Goal: Task Accomplishment & Management: Manage account settings

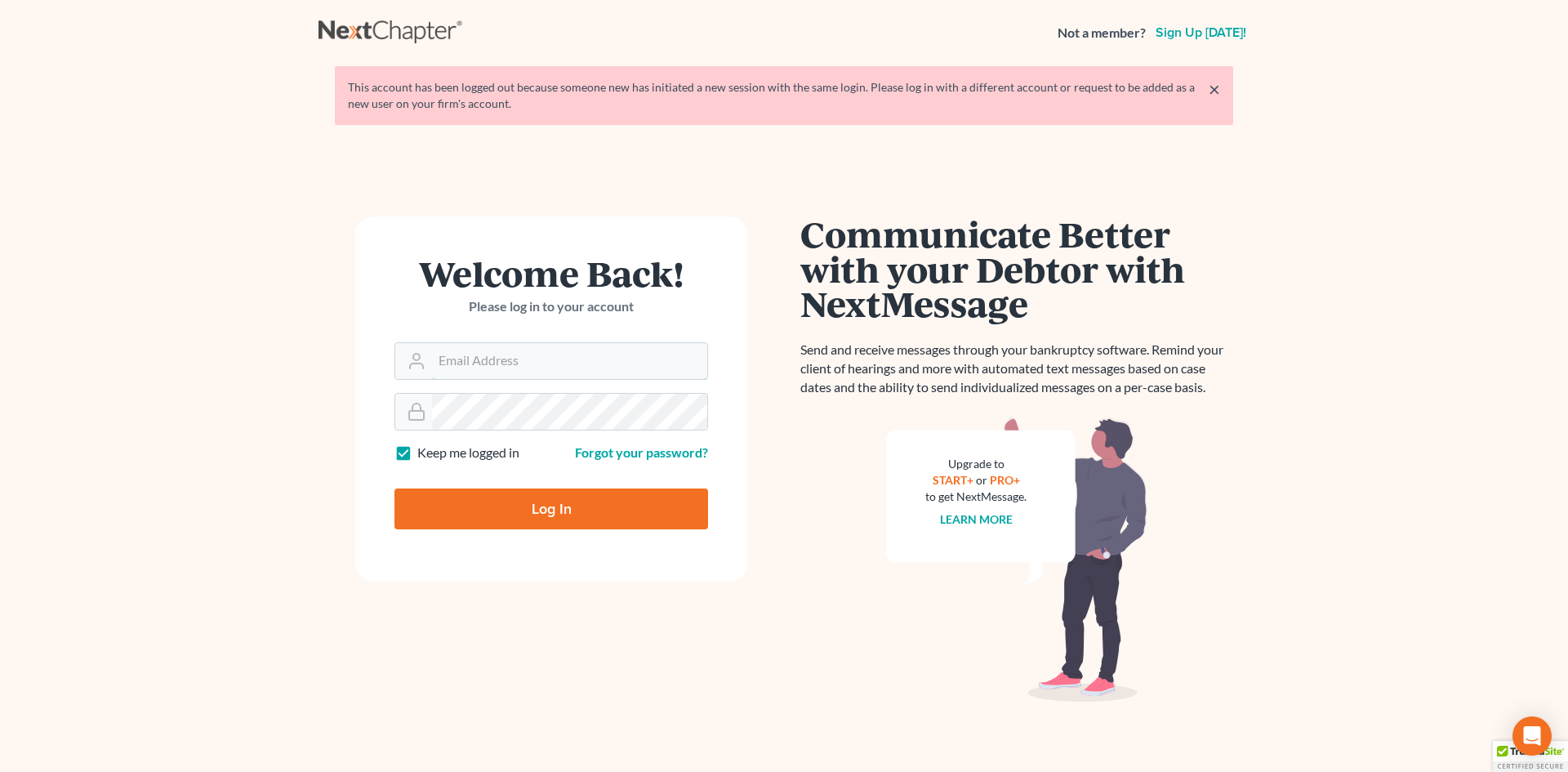
type input "[EMAIL_ADDRESS][DOMAIN_NAME]"
click at [572, 497] on input "Log In" at bounding box center [552, 509] width 314 height 41
type input "Thinking..."
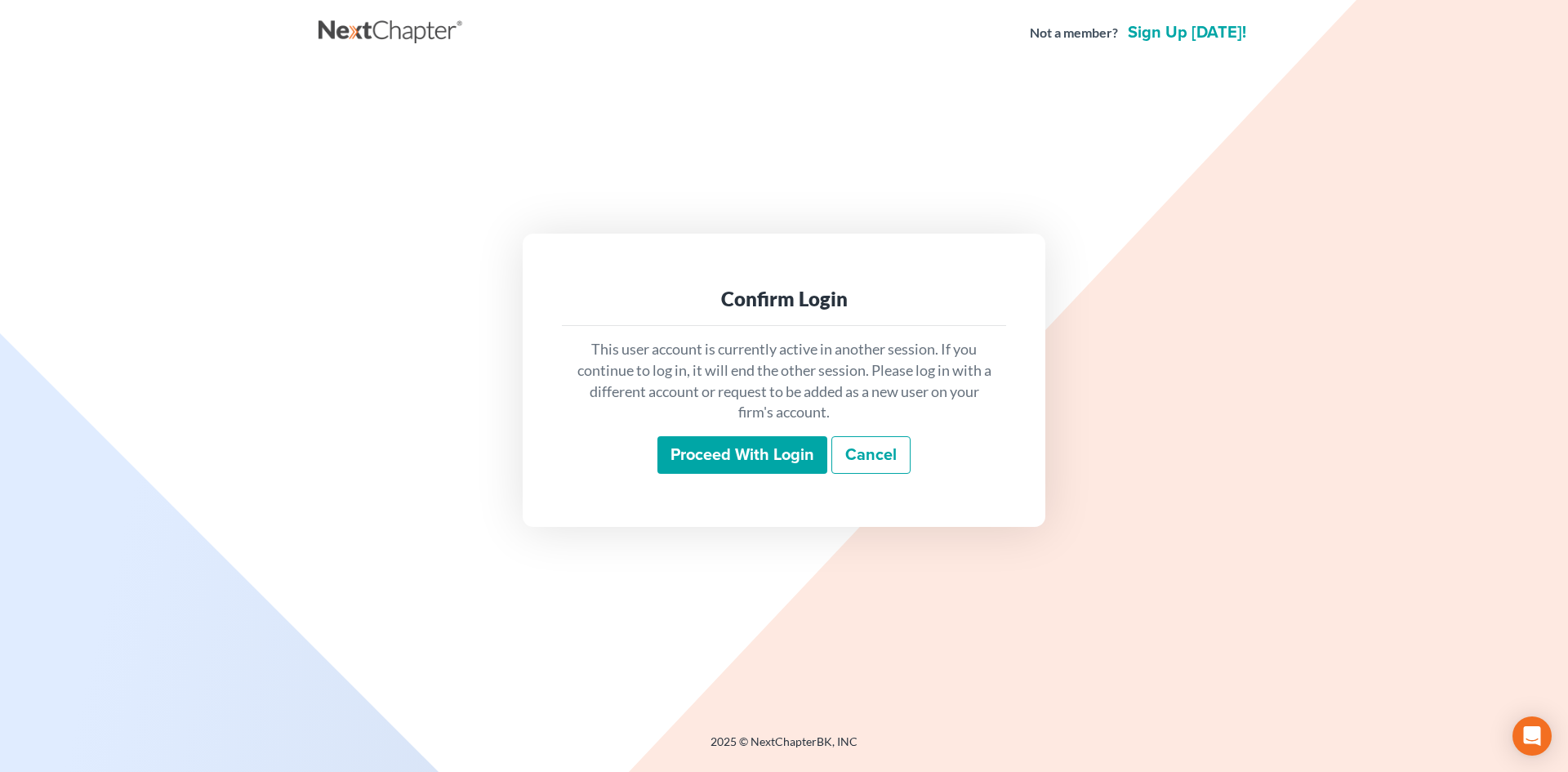
click at [723, 452] on input "Proceed with login" at bounding box center [743, 454] width 170 height 38
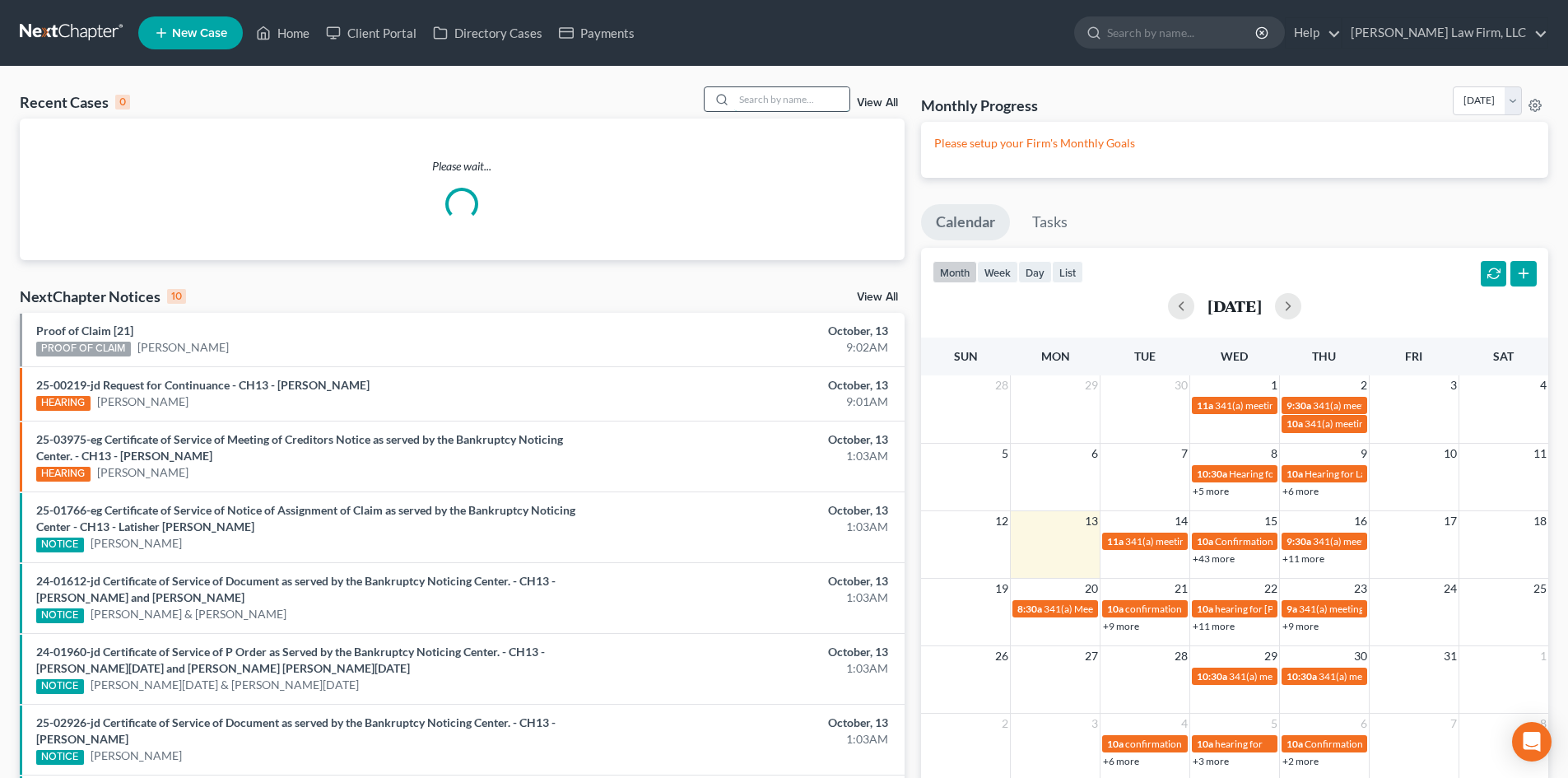
click at [780, 102] on input "search" at bounding box center [792, 99] width 115 height 24
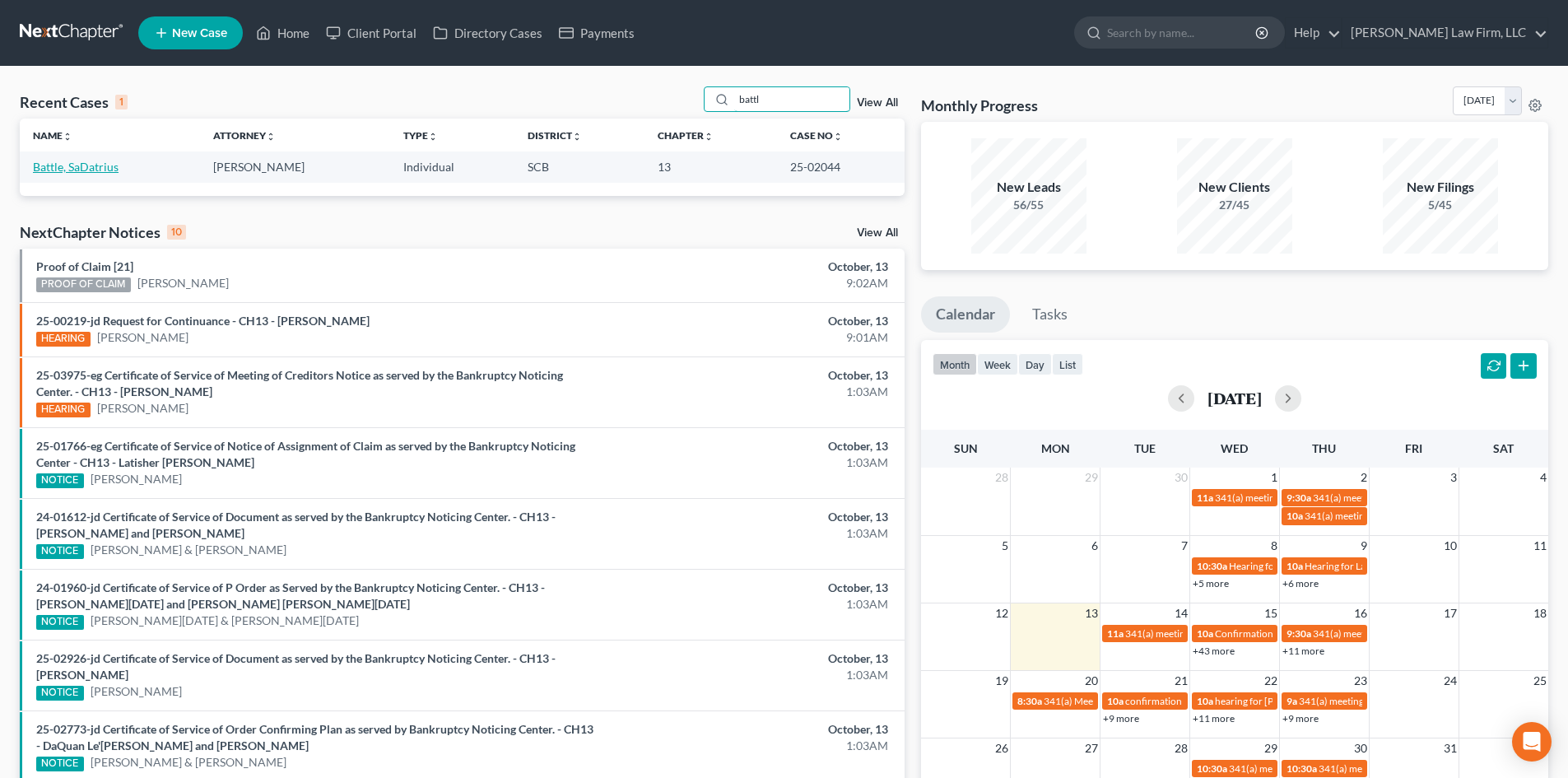
type input "battl"
click at [80, 165] on link "Battle, SaDatrius" at bounding box center [75, 167] width 86 height 14
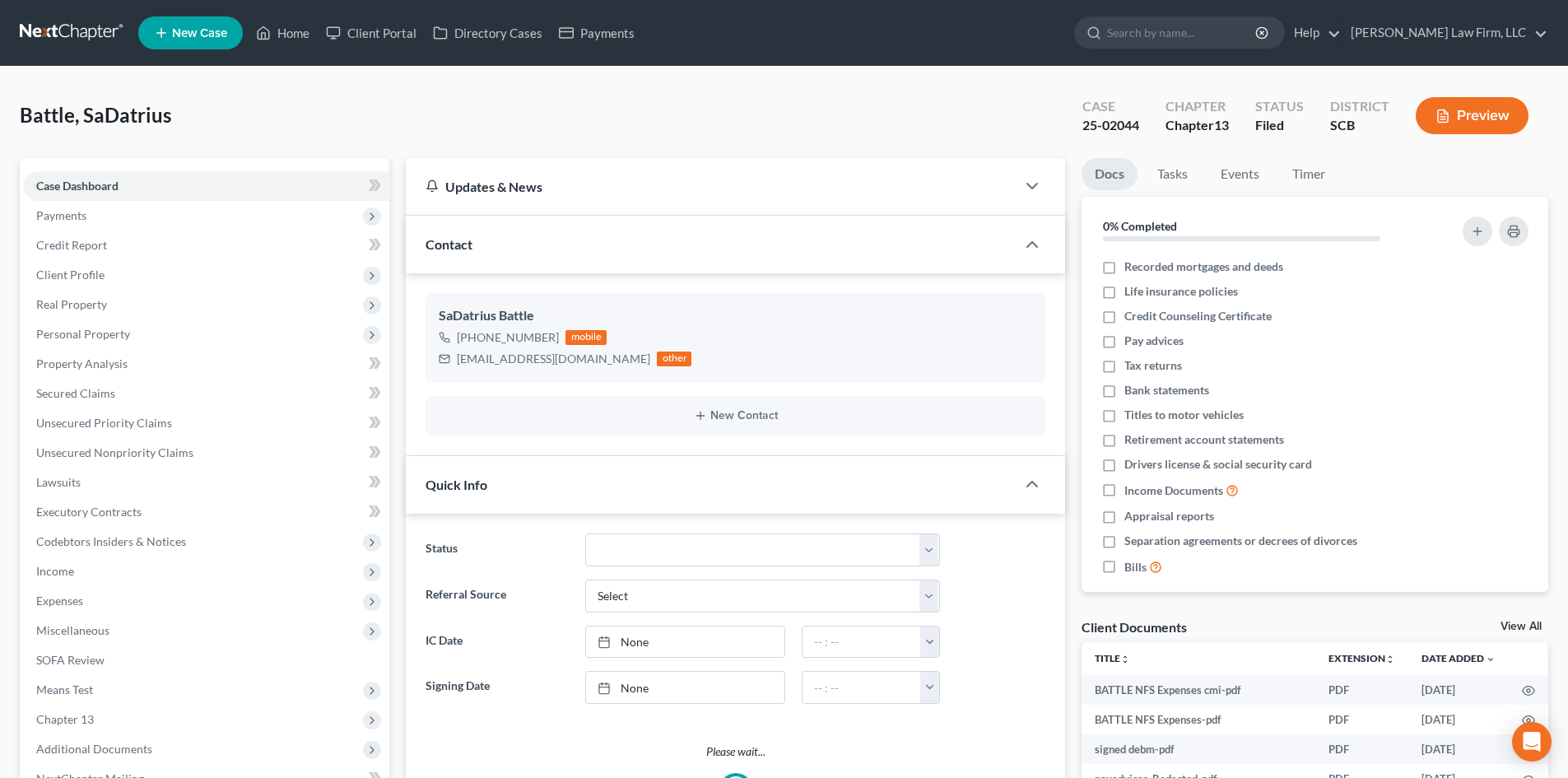
select select "0"
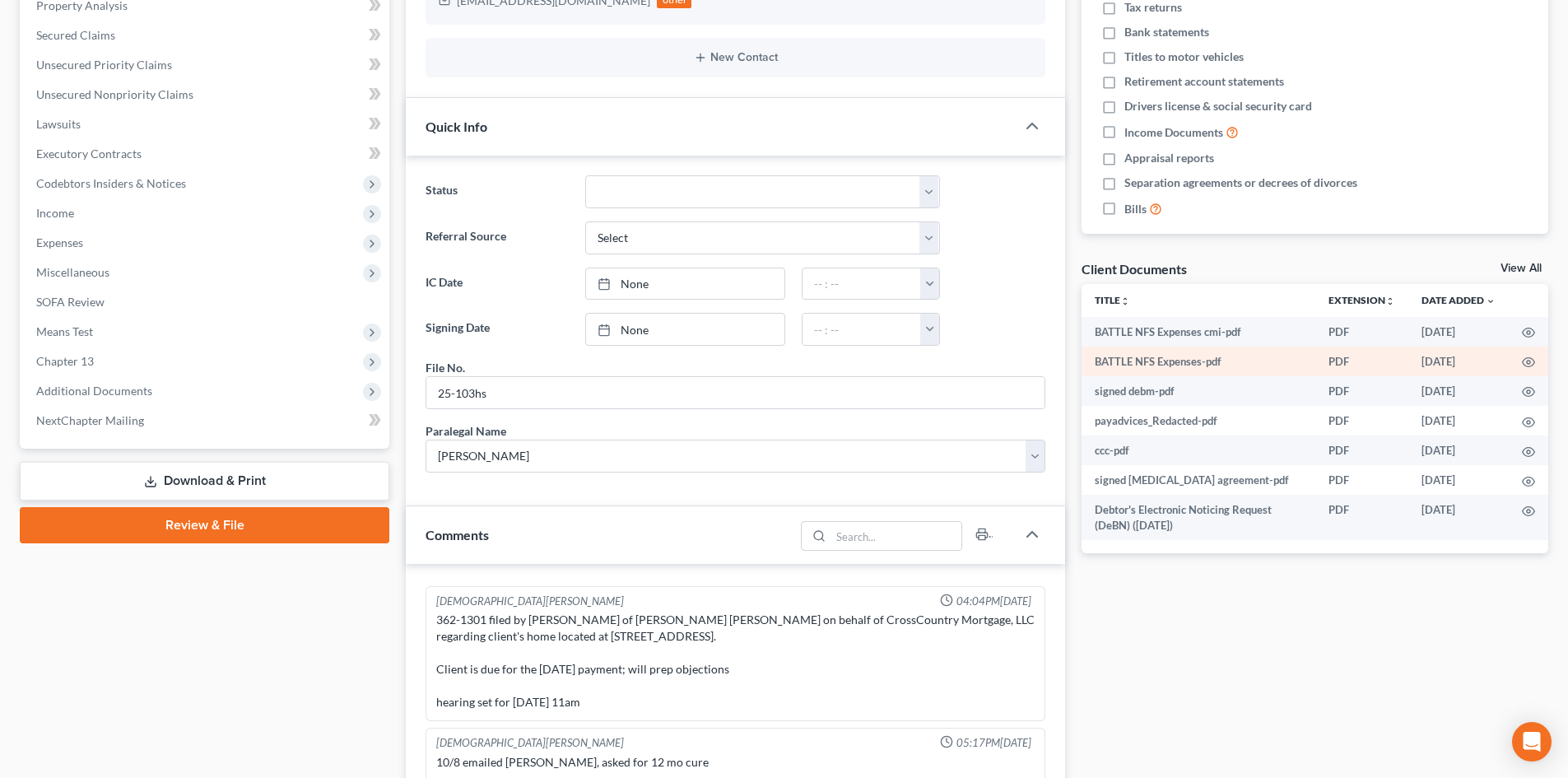
scroll to position [330, 0]
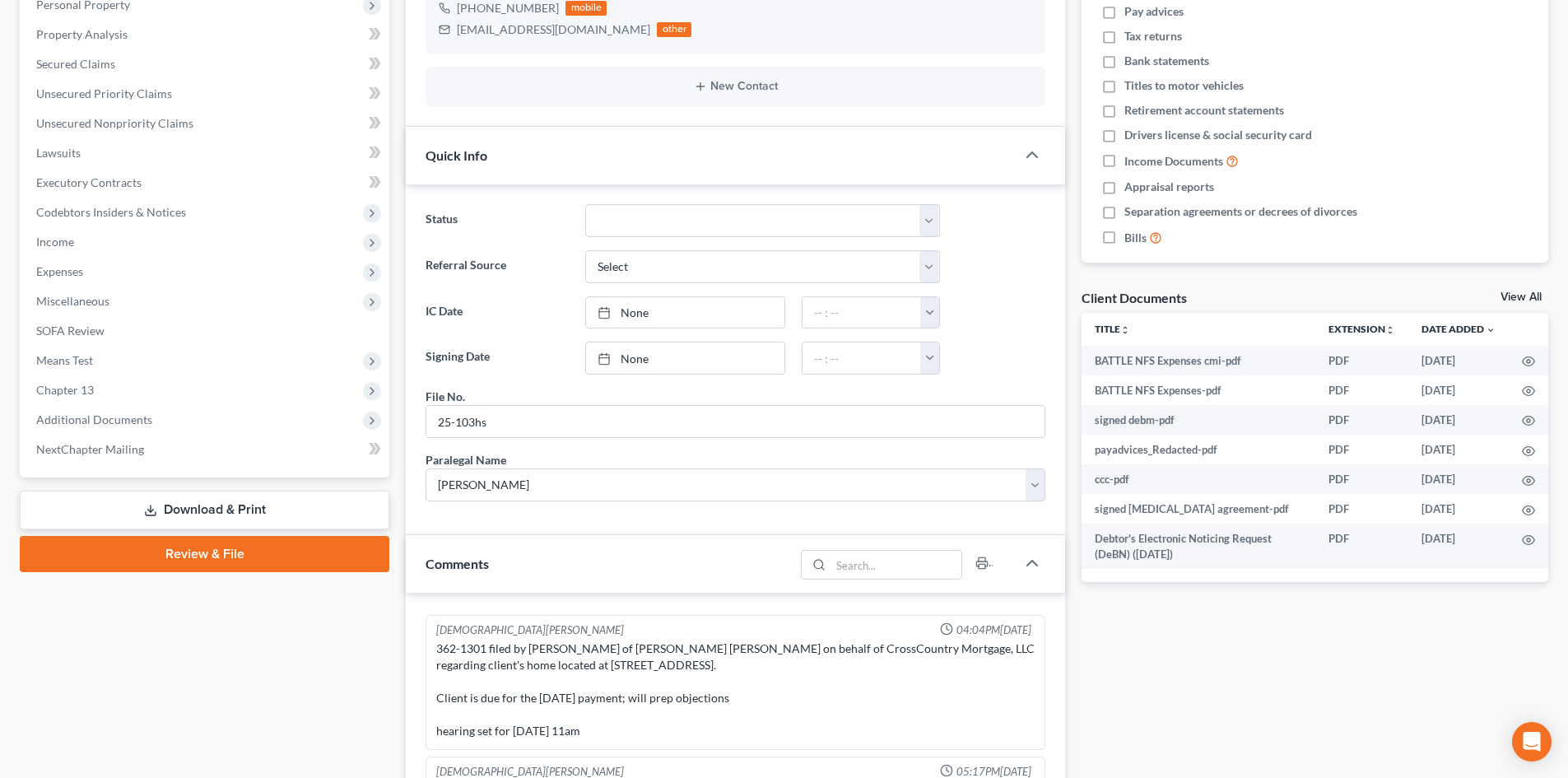
click at [1523, 299] on link "View All" at bounding box center [1521, 297] width 42 height 11
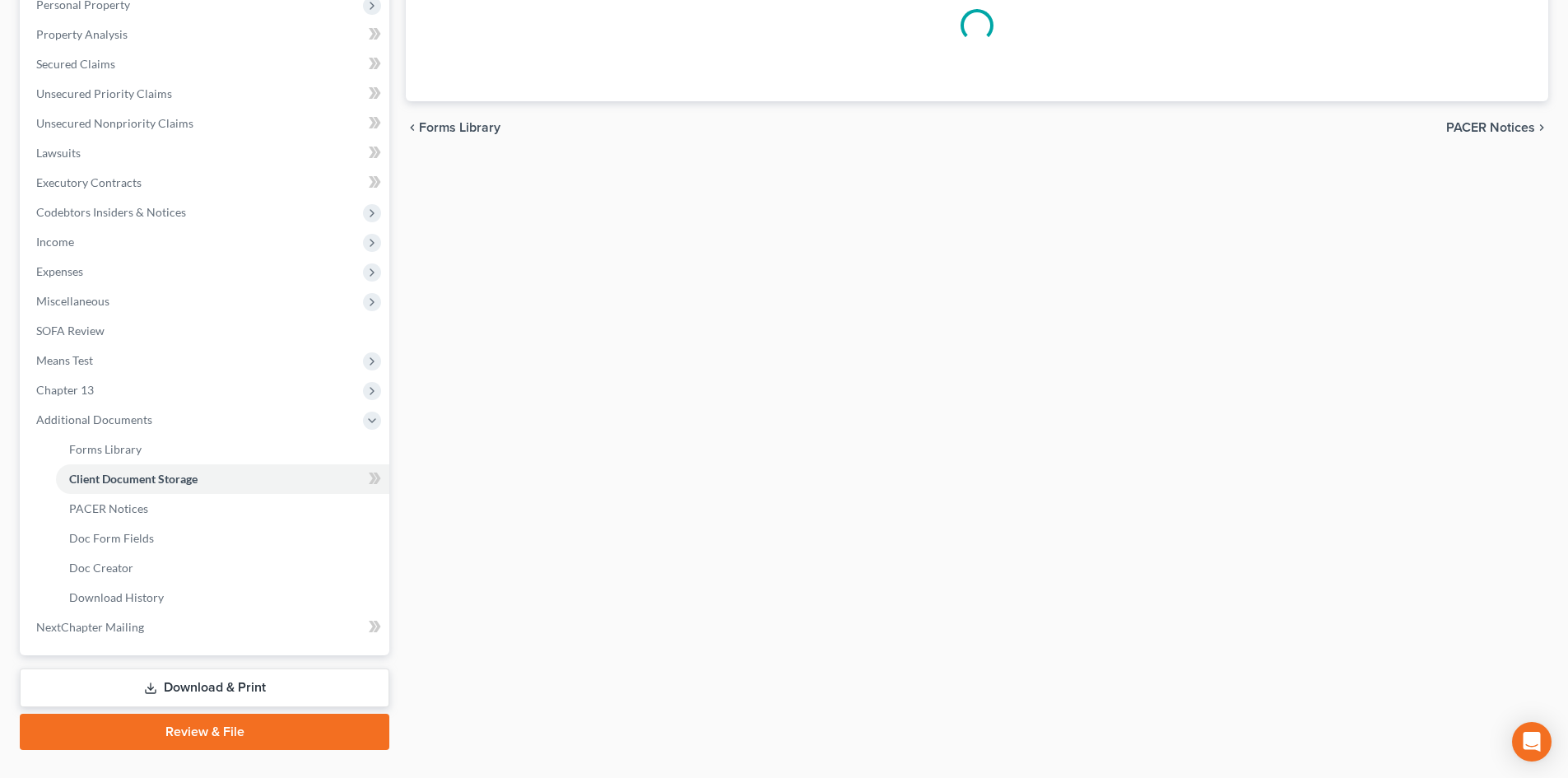
scroll to position [184, 0]
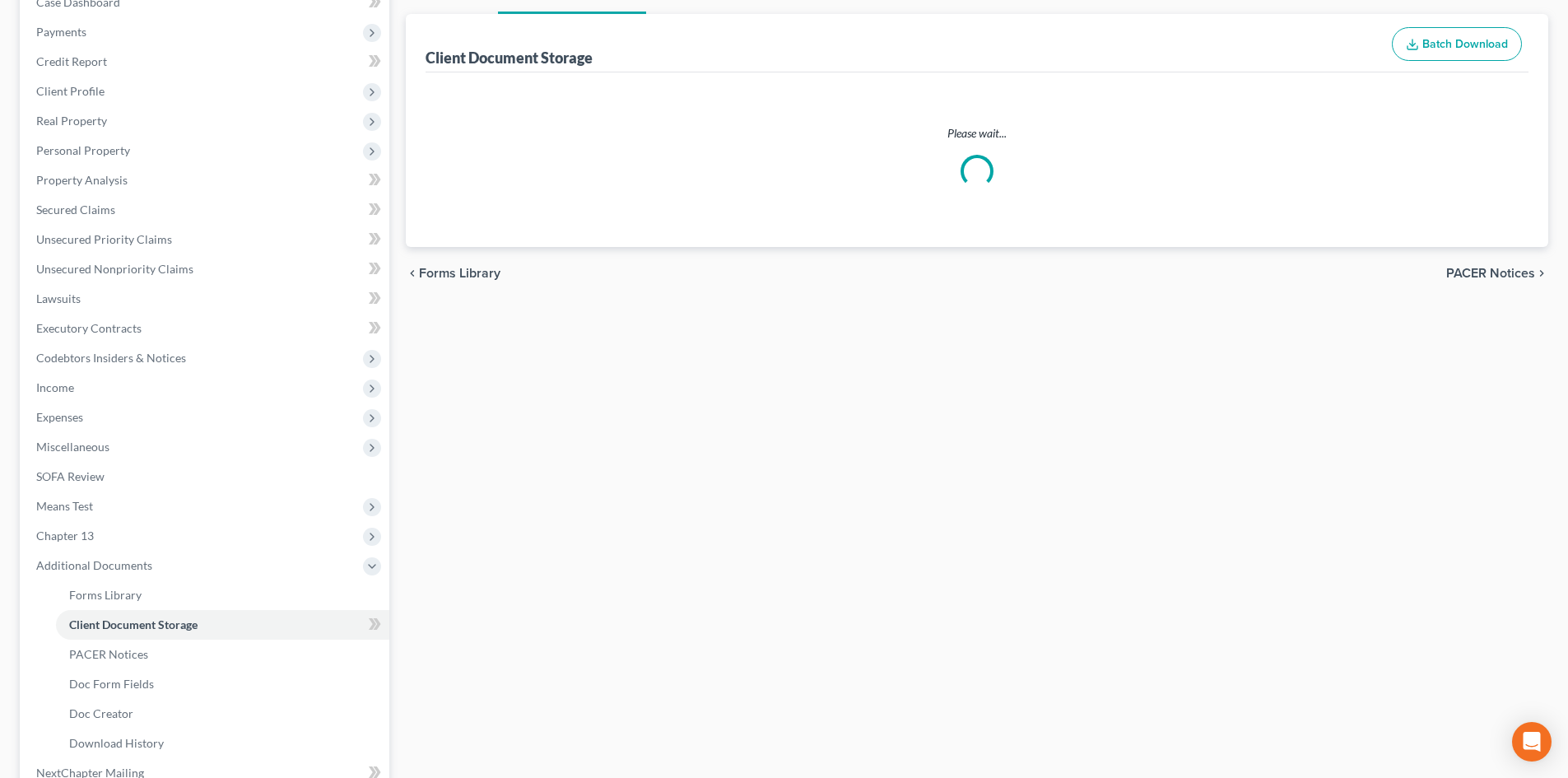
select select "6"
select select "15"
select select "16"
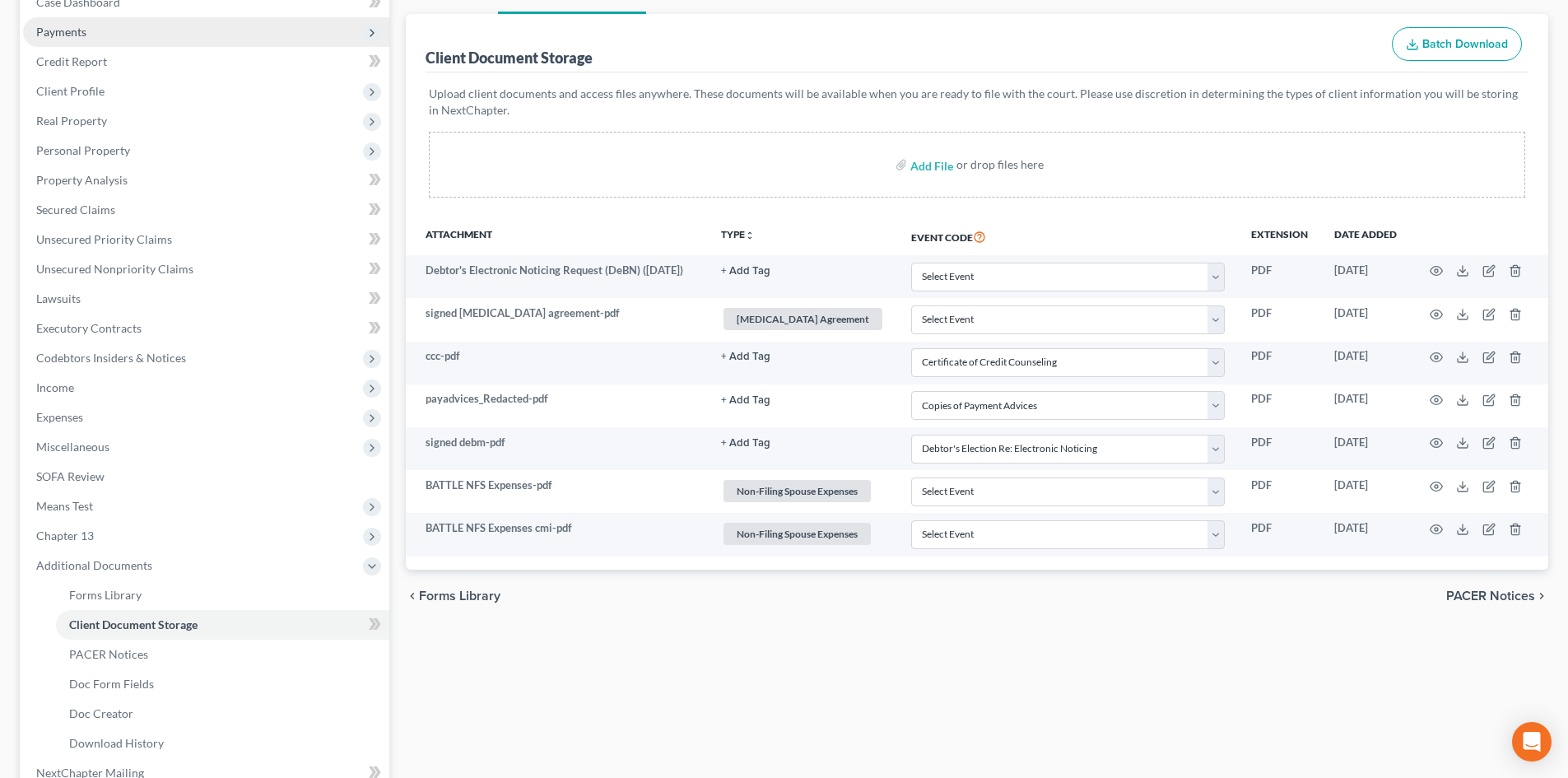
scroll to position [0, 0]
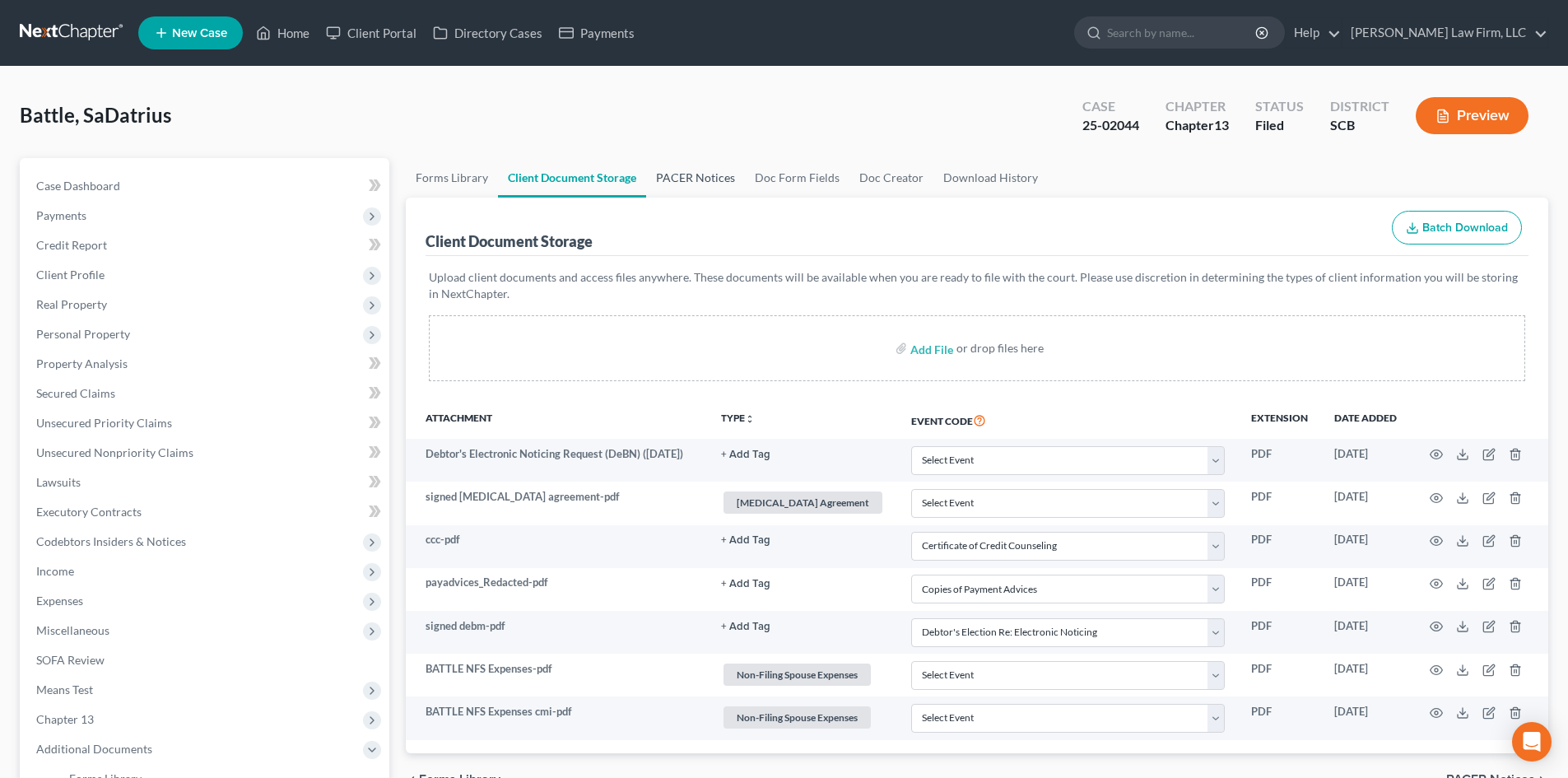
click at [700, 172] on link "PACER Notices" at bounding box center [696, 178] width 99 height 40
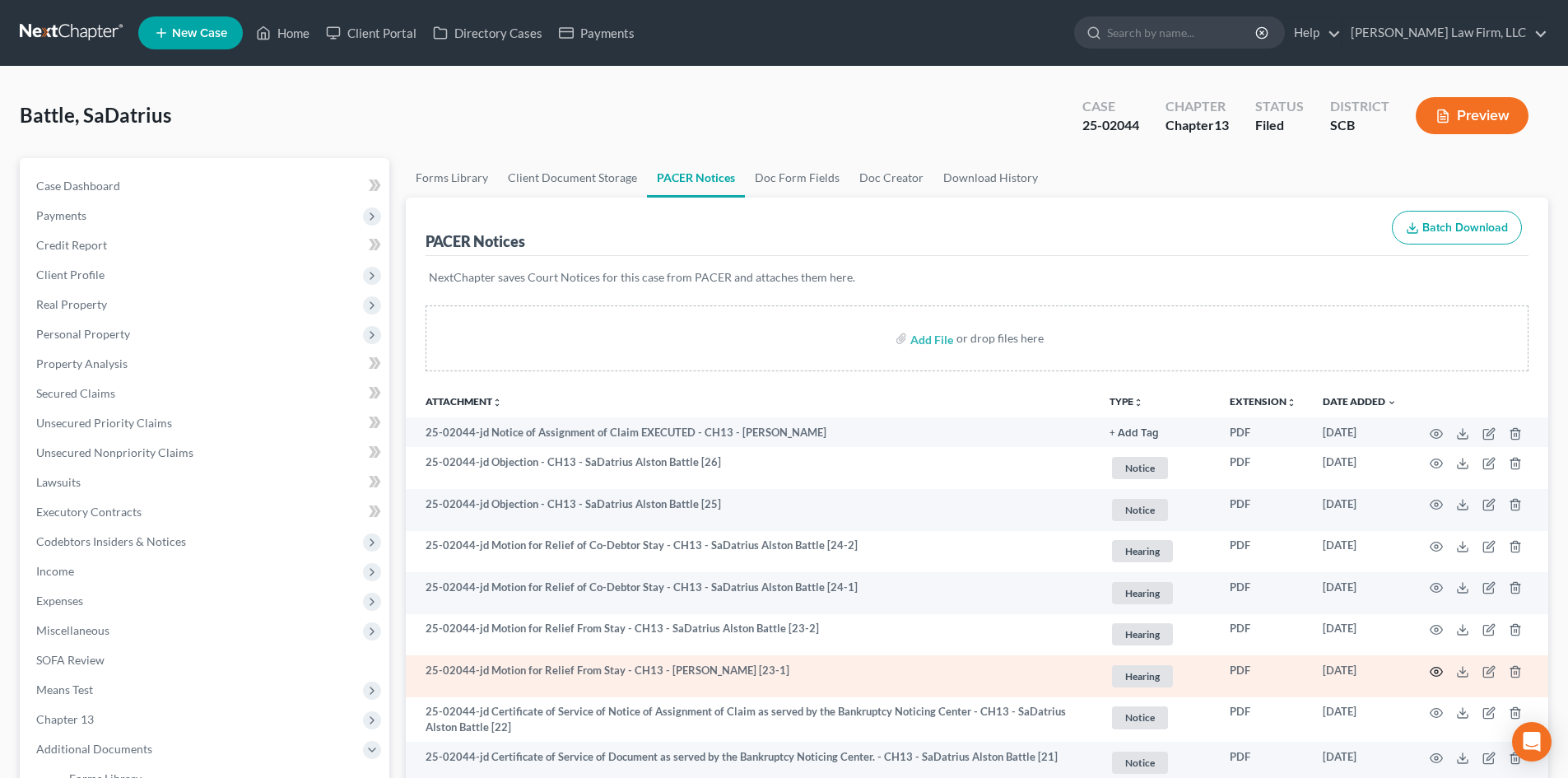
click at [1433, 669] on icon "button" at bounding box center [1437, 671] width 12 height 9
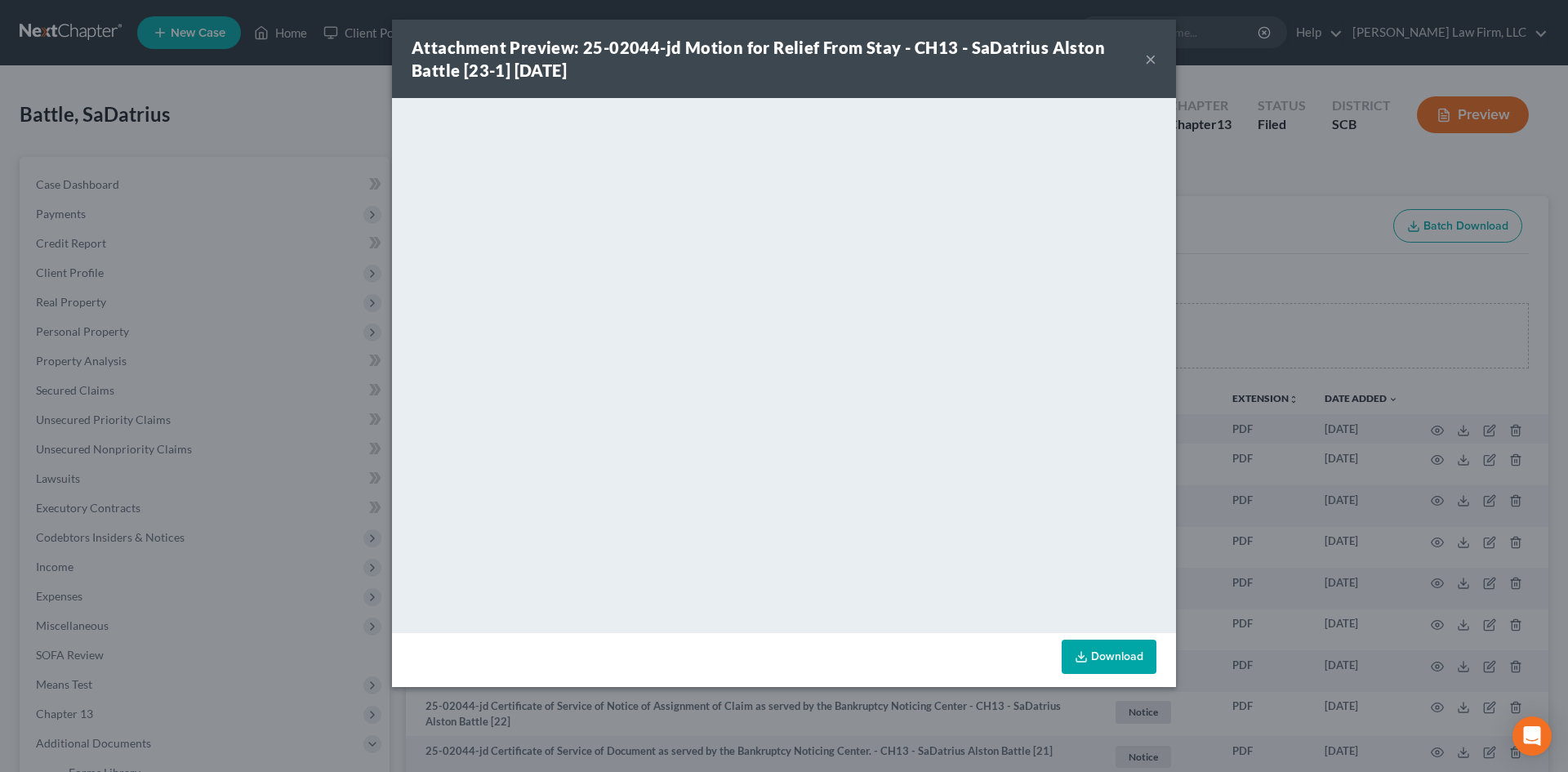
click at [1148, 57] on button "×" at bounding box center [1151, 59] width 11 height 19
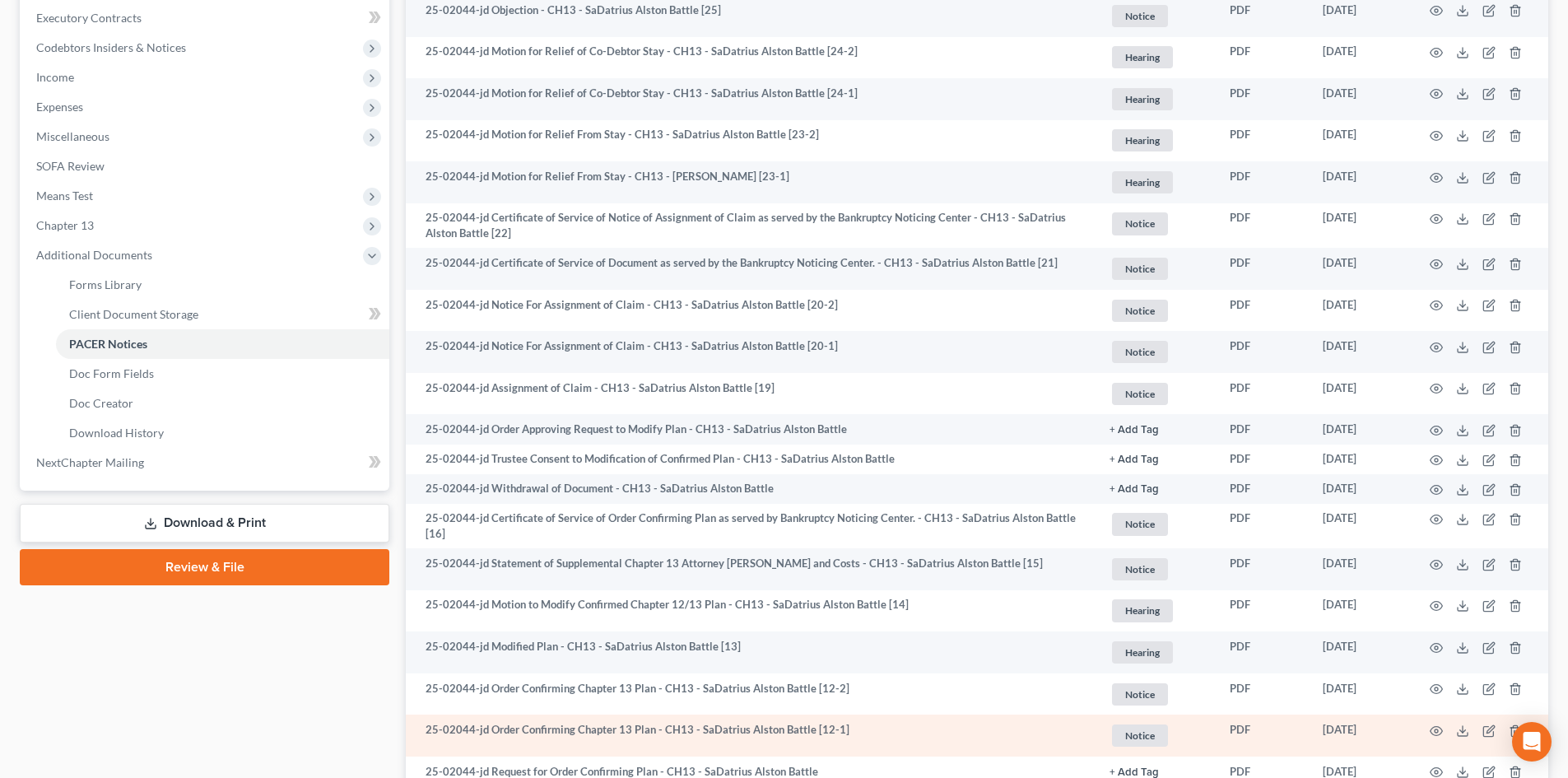
scroll to position [82, 0]
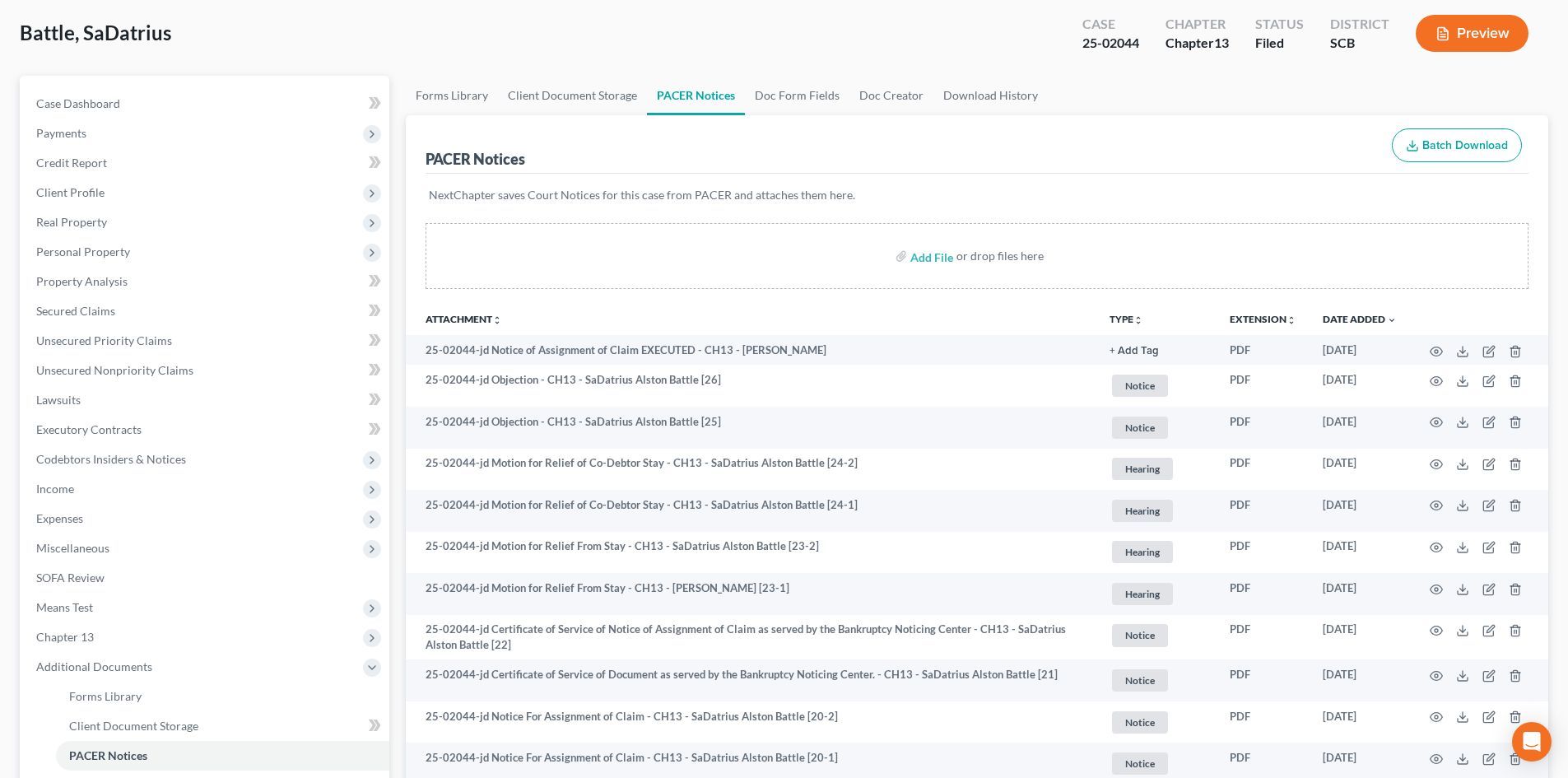
click at [1457, 30] on button "Preview" at bounding box center [1473, 34] width 113 height 37
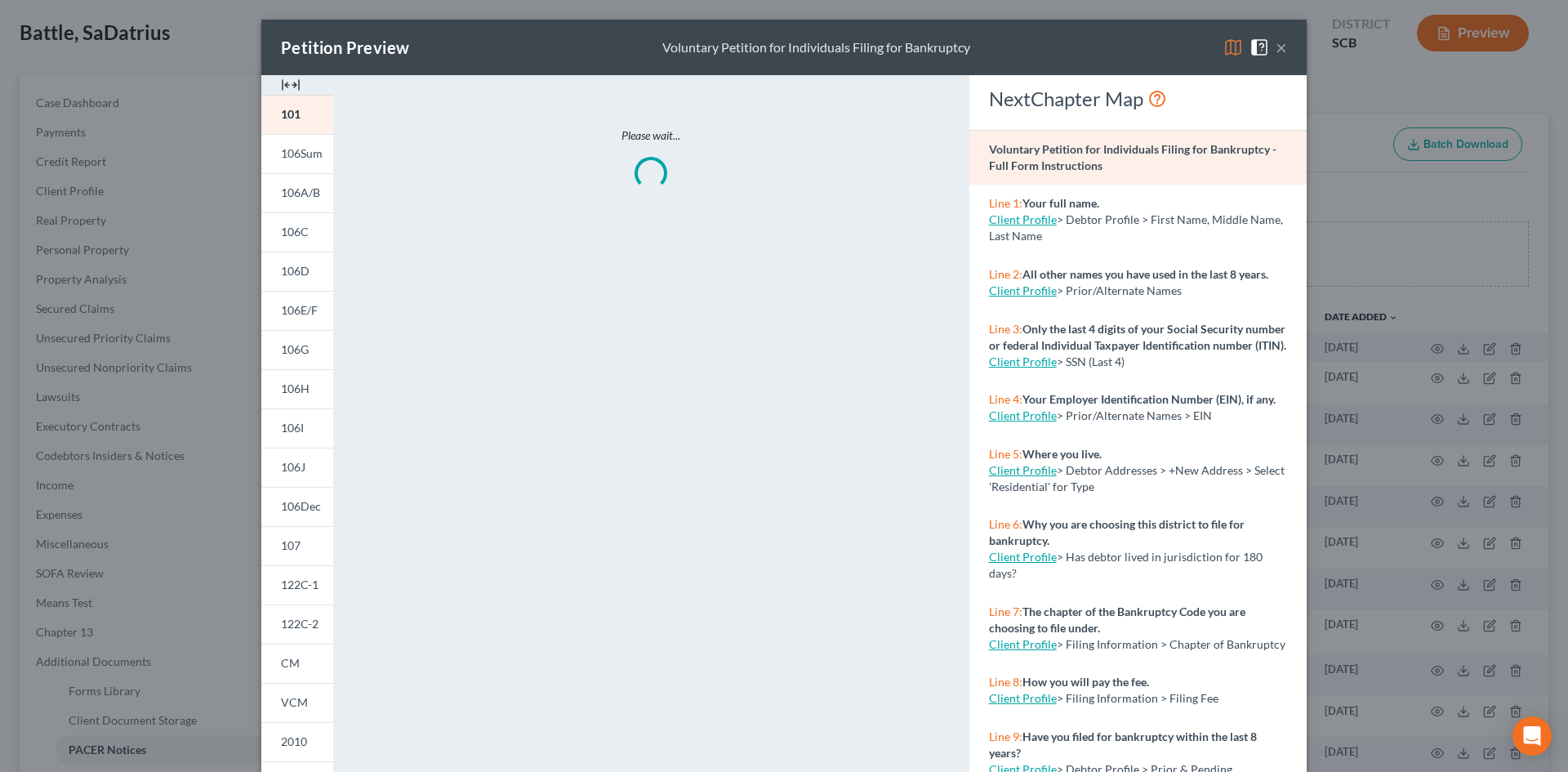
click at [291, 82] on img at bounding box center [290, 85] width 19 height 19
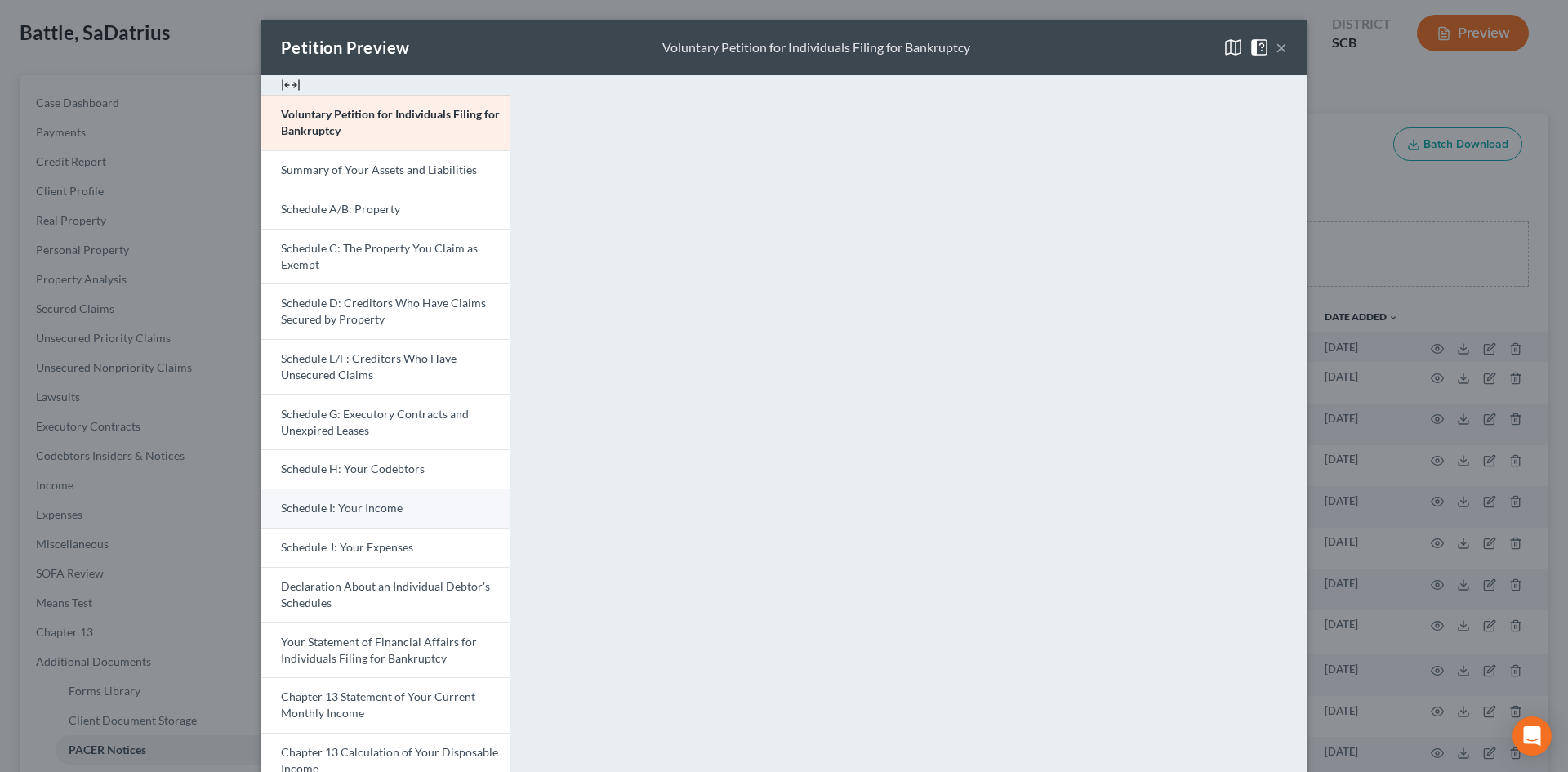
click at [405, 501] on link "Schedule I: Your Income" at bounding box center [386, 508] width 249 height 39
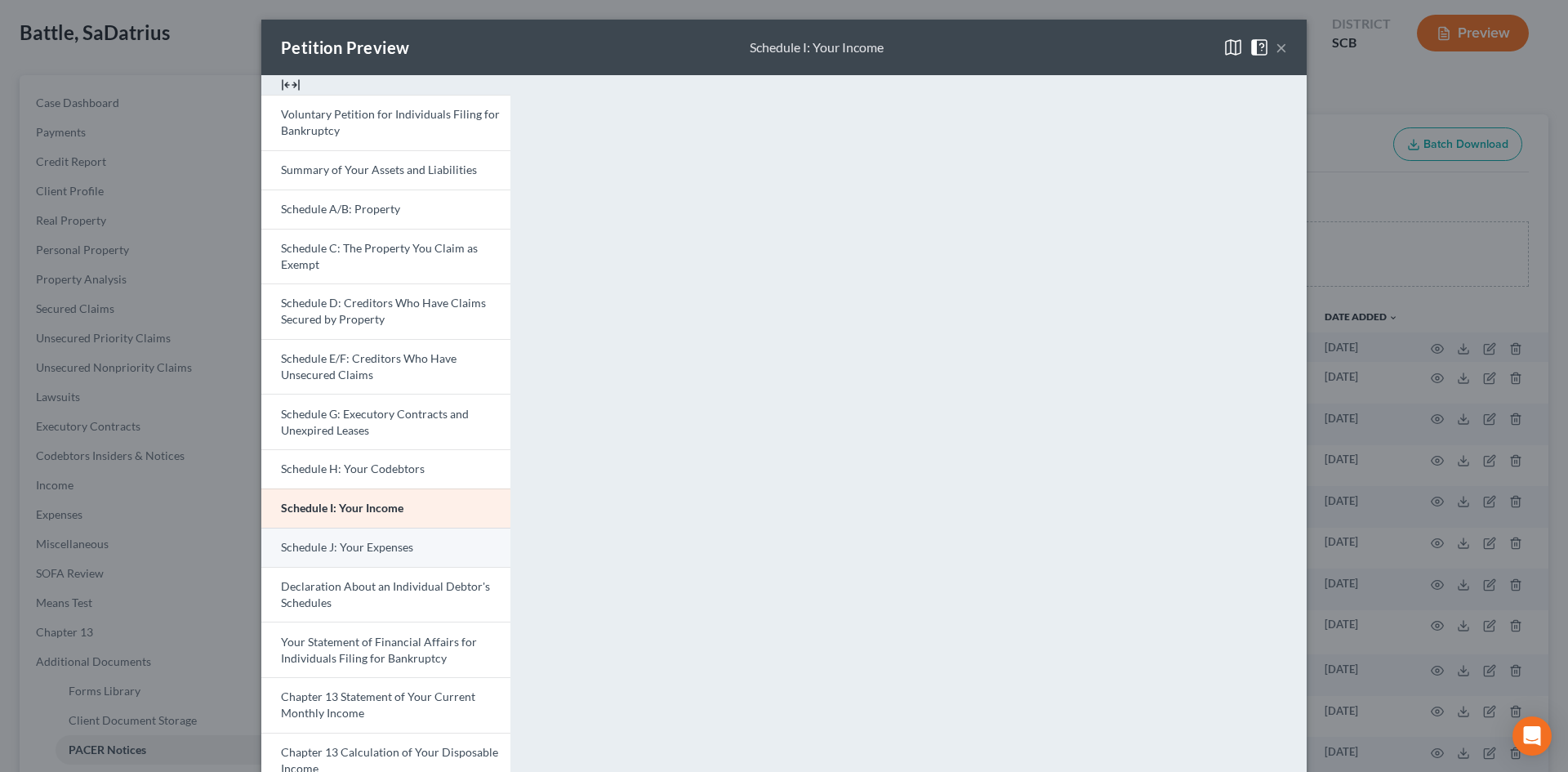
click at [393, 542] on span "Schedule J: Your Expenses" at bounding box center [346, 547] width 132 height 14
click at [423, 504] on link "Schedule I: Your Income" at bounding box center [386, 508] width 249 height 39
click at [1276, 55] on button "×" at bounding box center [1281, 47] width 11 height 19
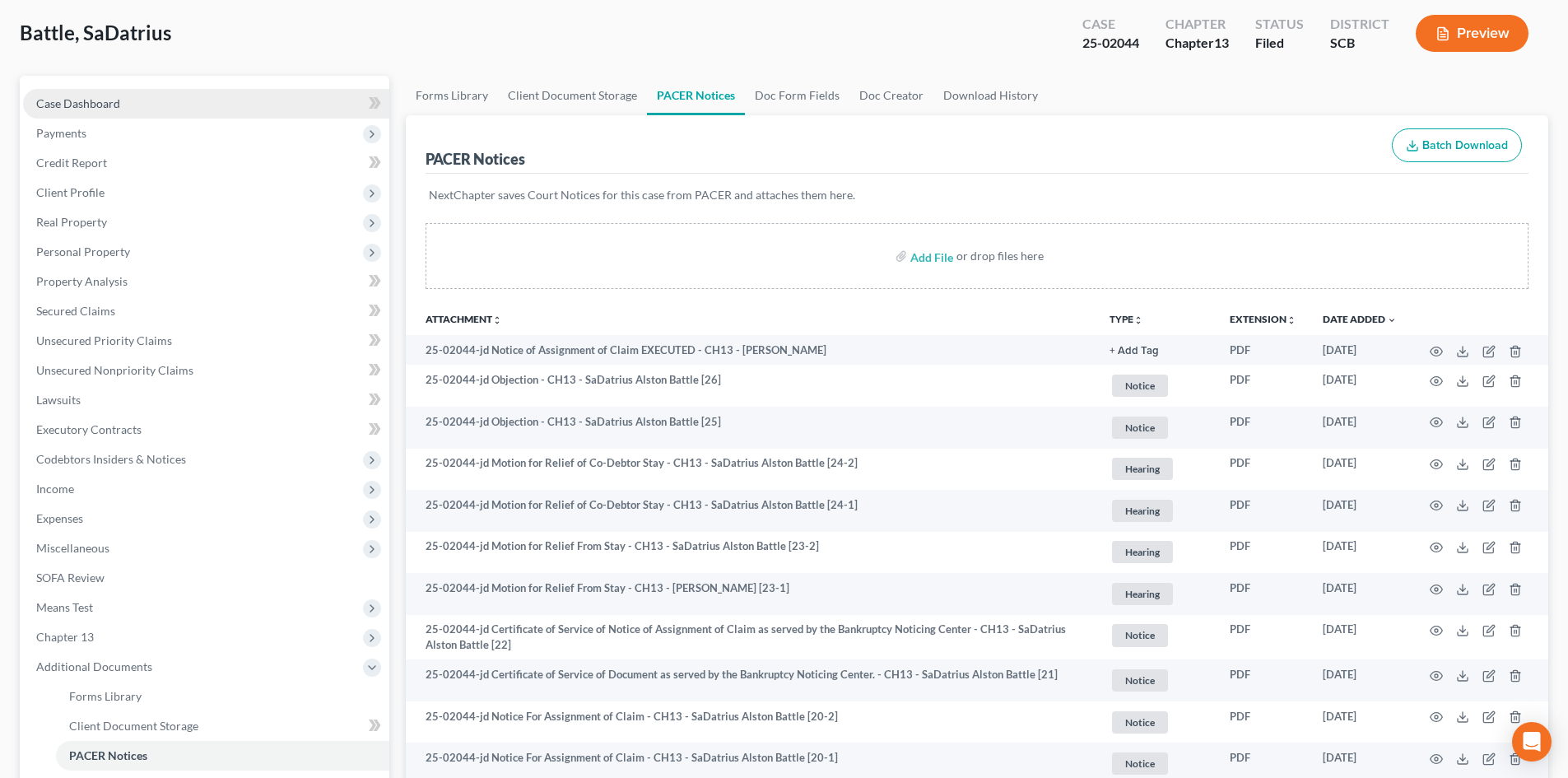
drag, startPoint x: 73, startPoint y: 112, endPoint x: 131, endPoint y: 102, distance: 58.9
click at [73, 112] on link "Case Dashboard" at bounding box center [206, 104] width 366 height 30
select select "0"
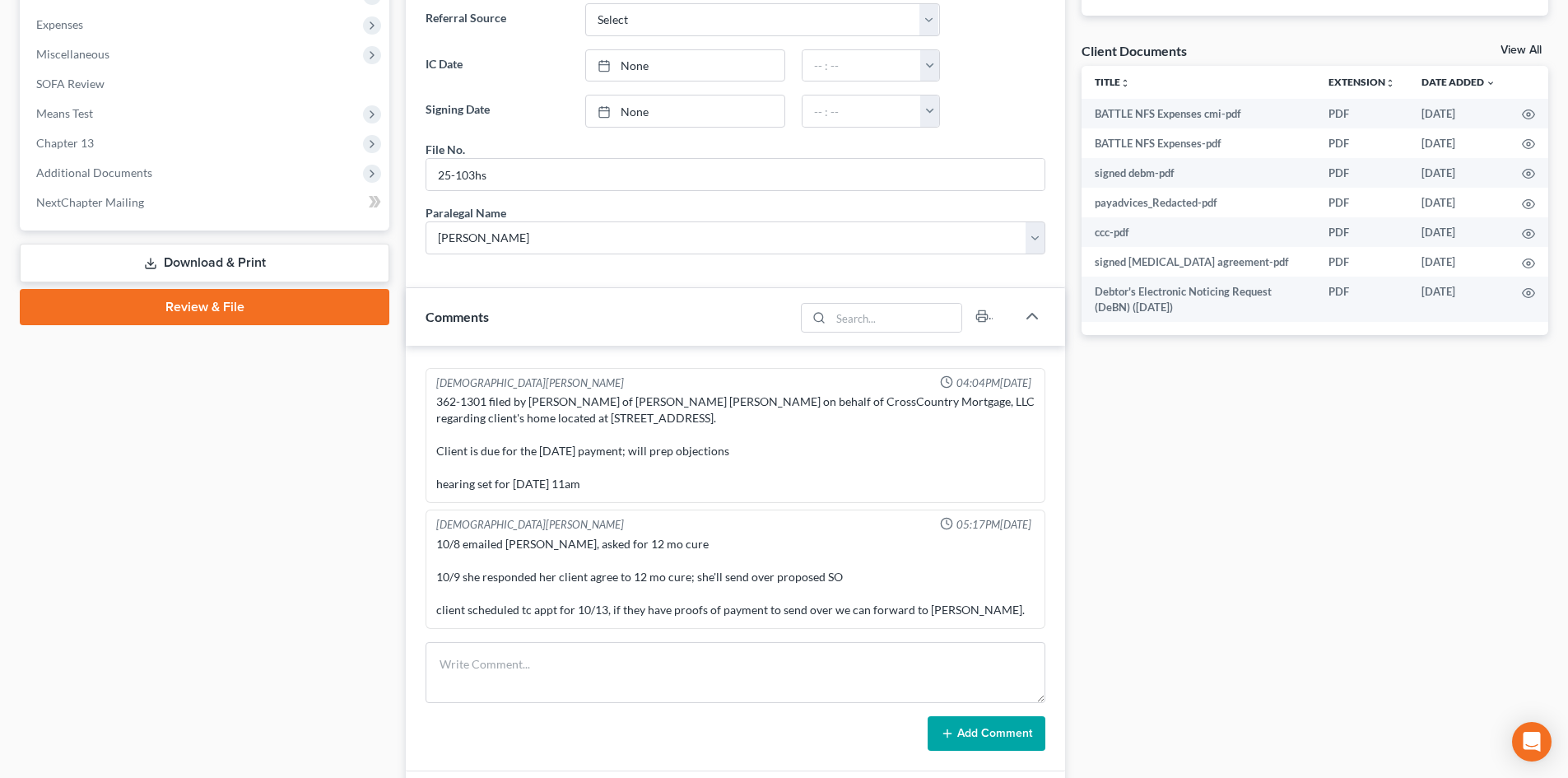
scroll to position [988, 0]
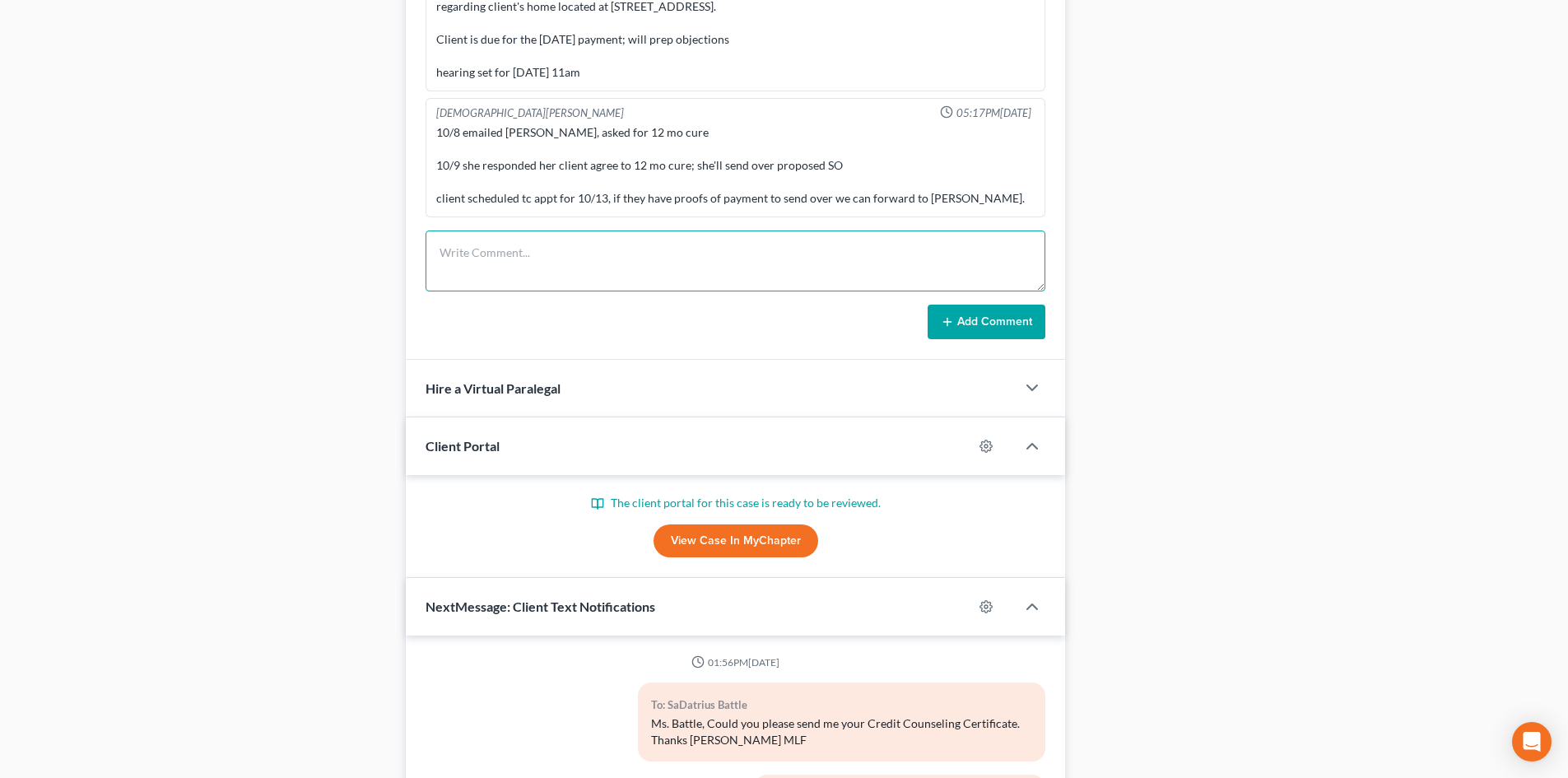
click at [652, 268] on textarea at bounding box center [735, 261] width 620 height 61
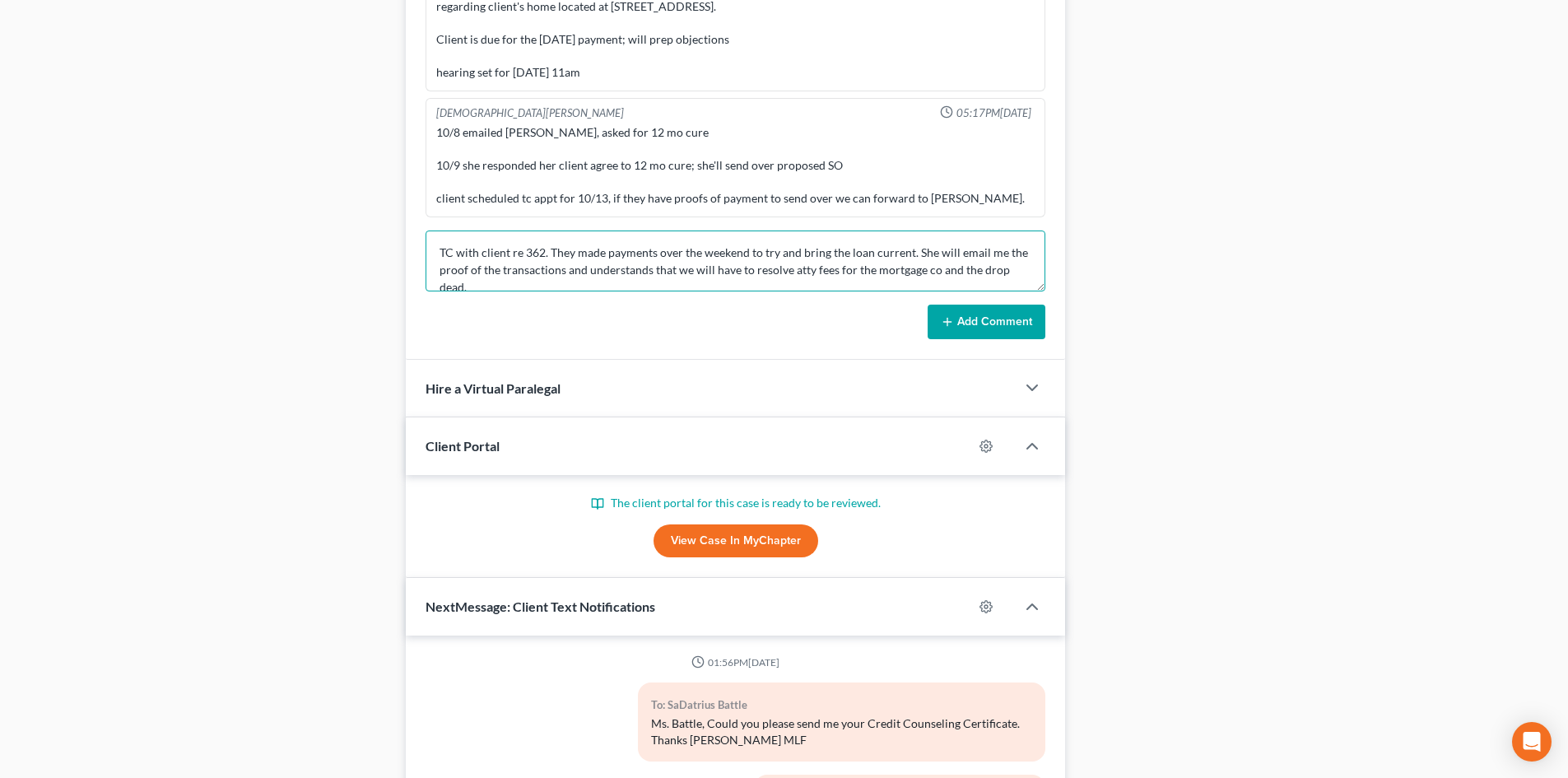
type textarea "TC with client re 362. They made payments over the weekend to try and bring the…"
click at [975, 318] on button "Add Comment" at bounding box center [986, 322] width 118 height 34
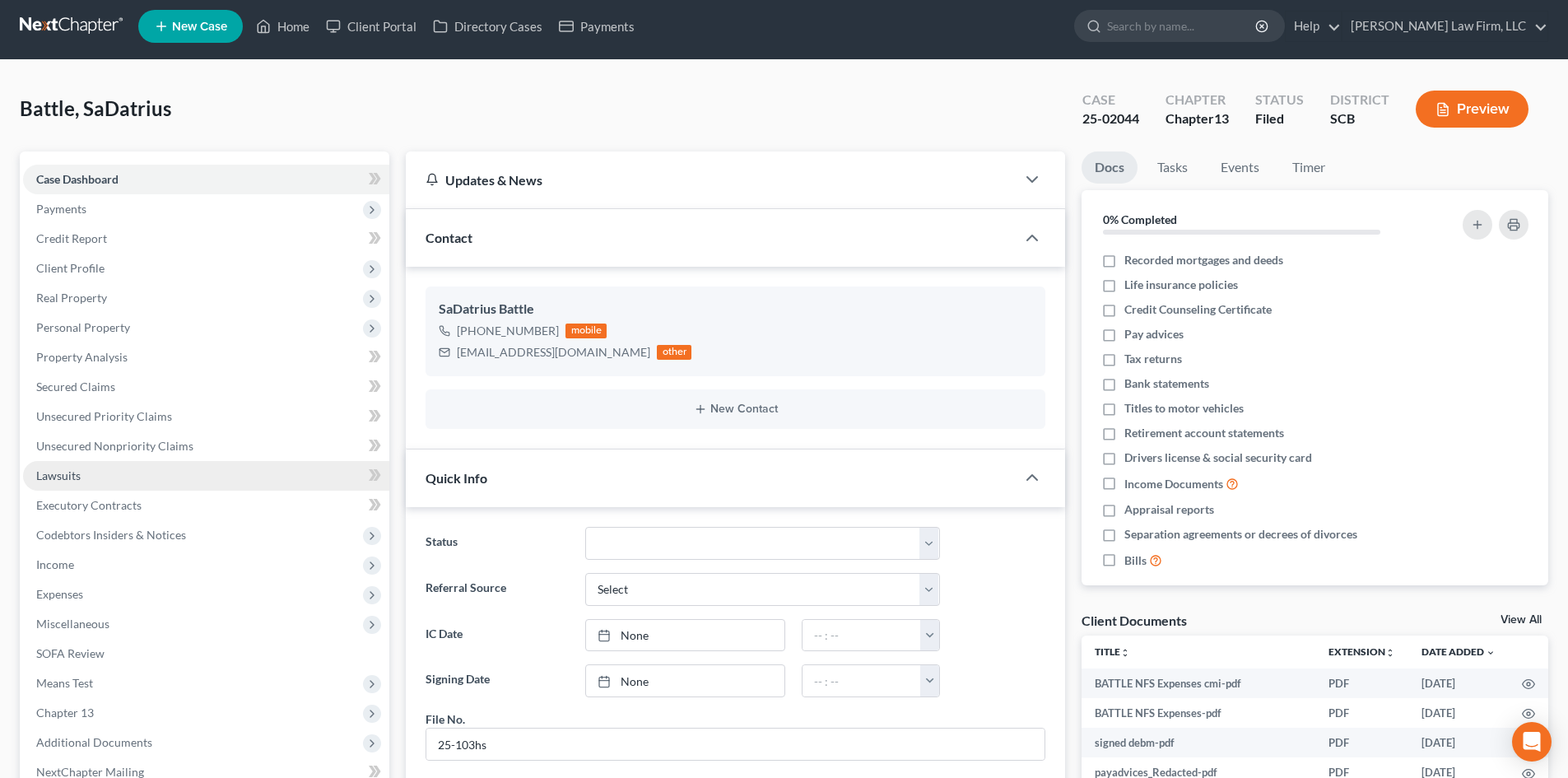
scroll to position [0, 0]
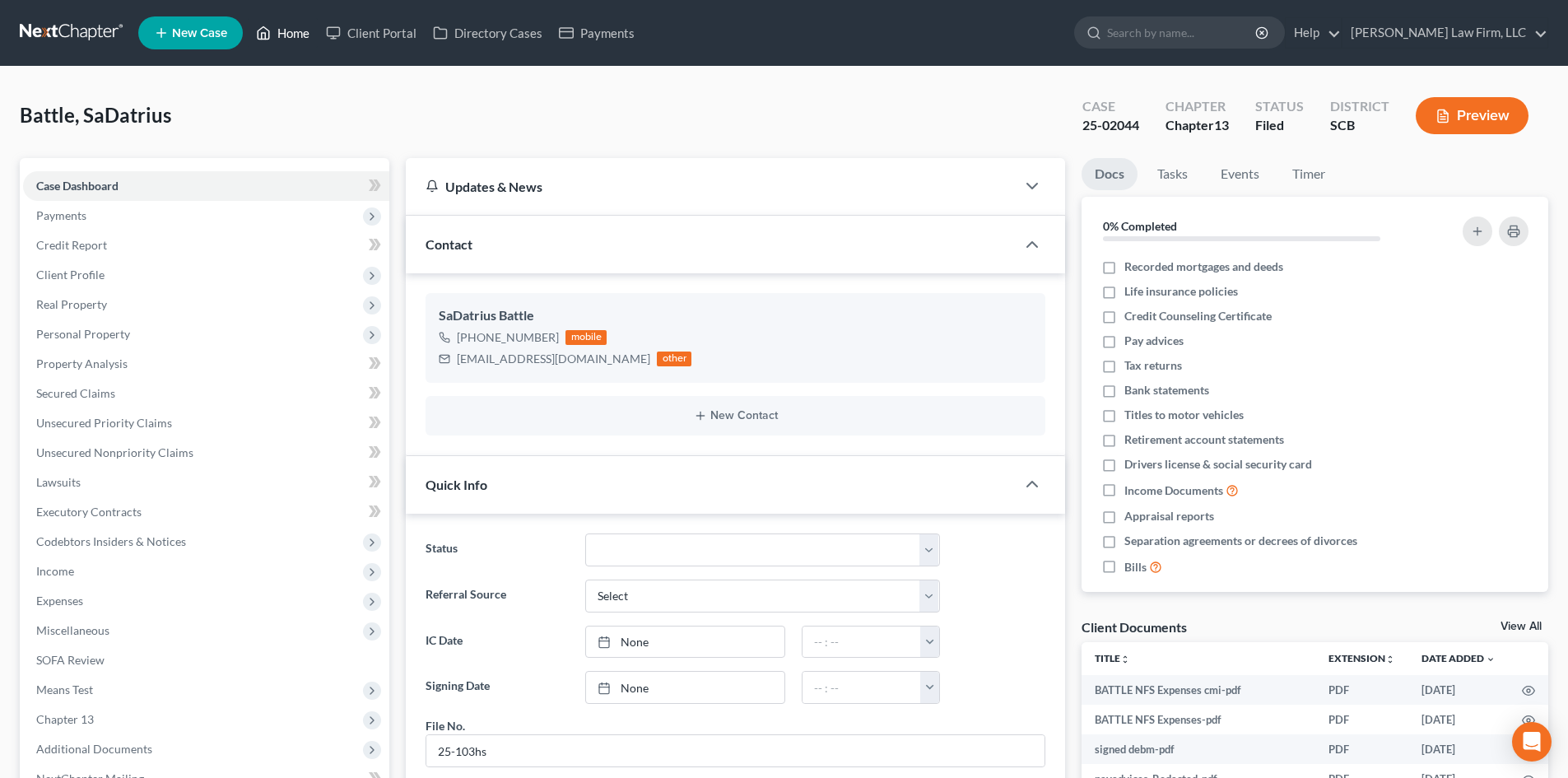
click at [297, 30] on link "Home" at bounding box center [282, 33] width 70 height 30
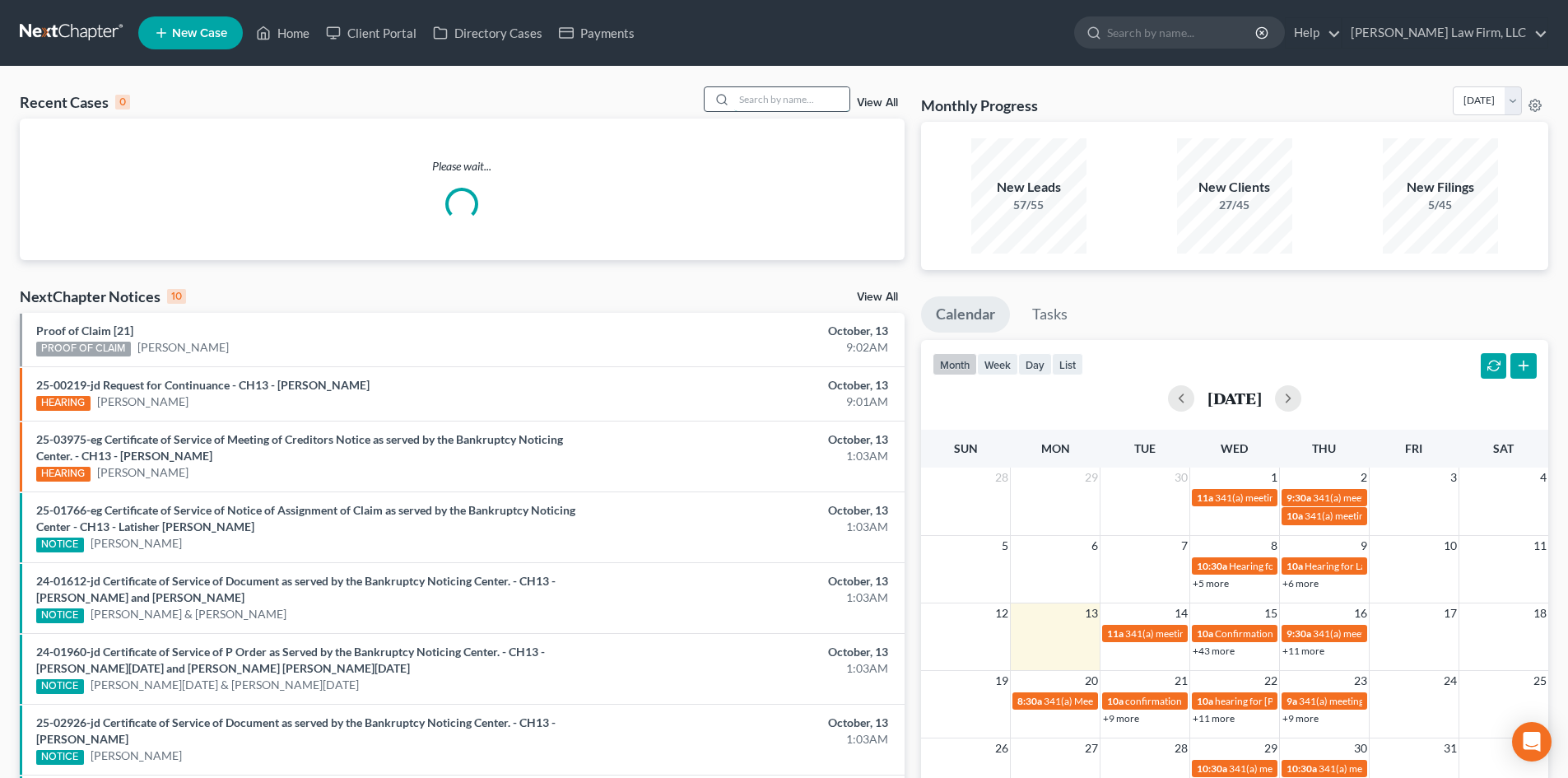
click at [834, 96] on input "search" at bounding box center [792, 99] width 115 height 24
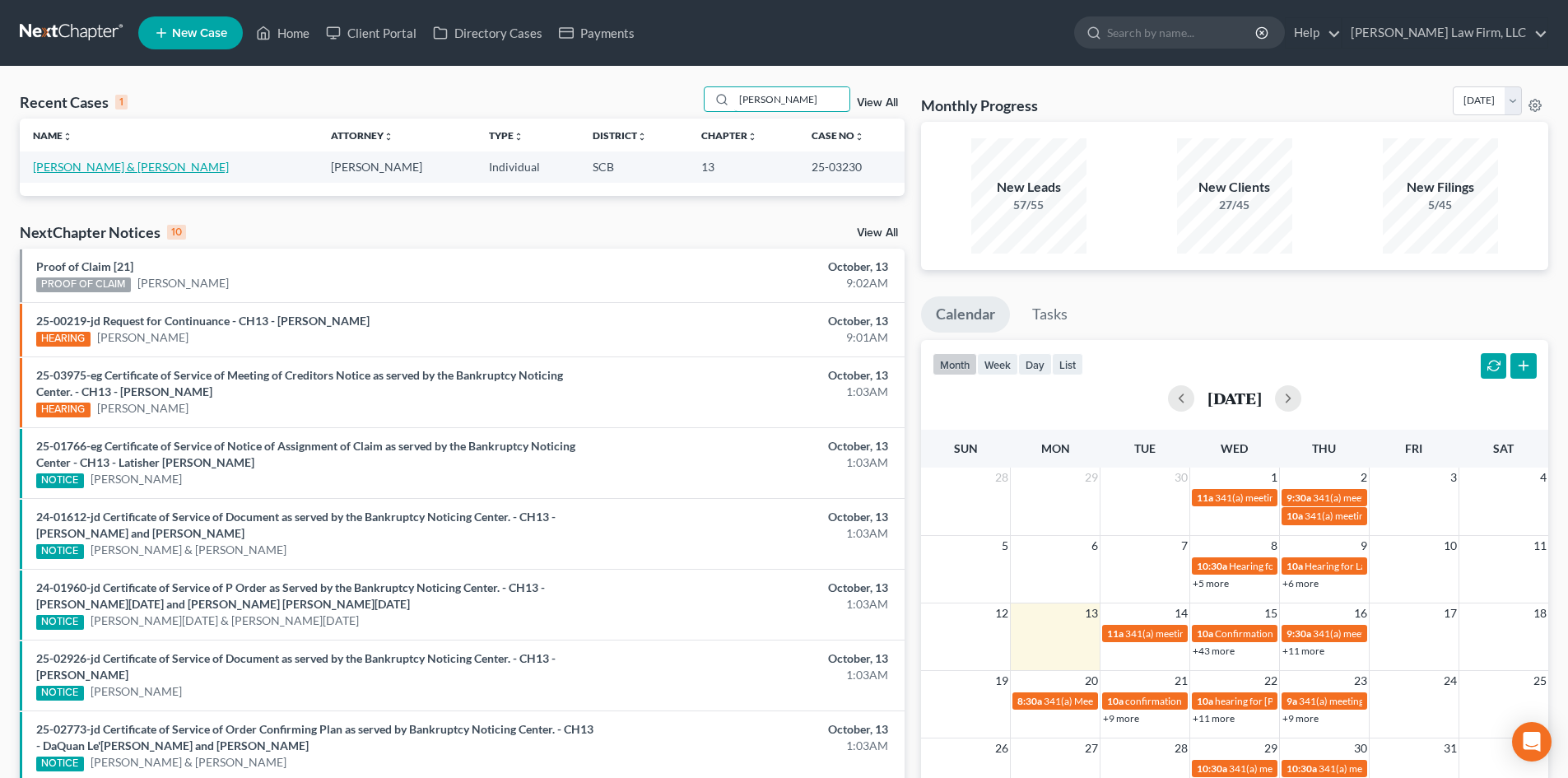
type input "[PERSON_NAME]"
click at [88, 164] on link "[PERSON_NAME] & [PERSON_NAME]" at bounding box center [131, 167] width 196 height 14
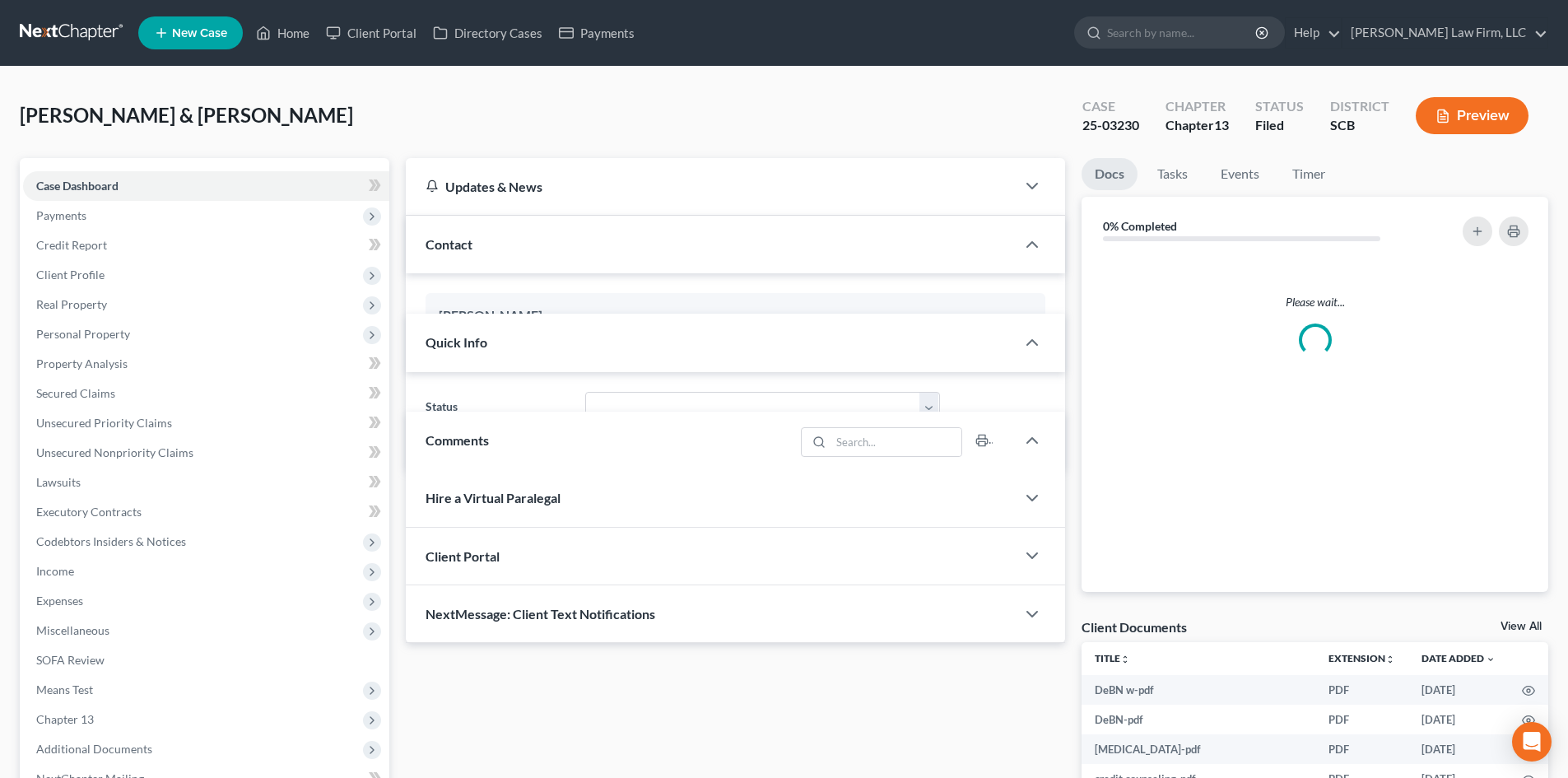
select select "2"
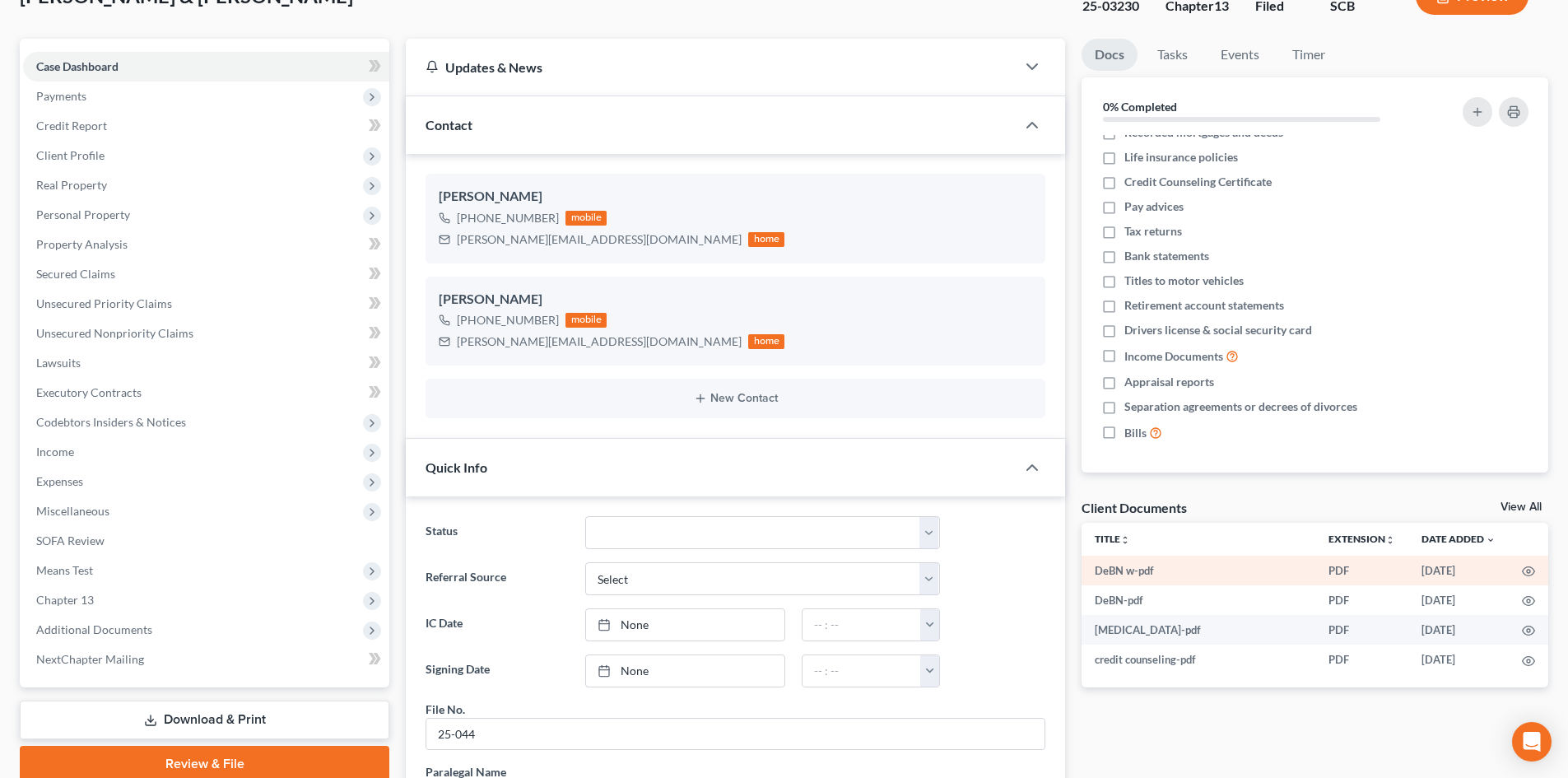
scroll to position [247, 0]
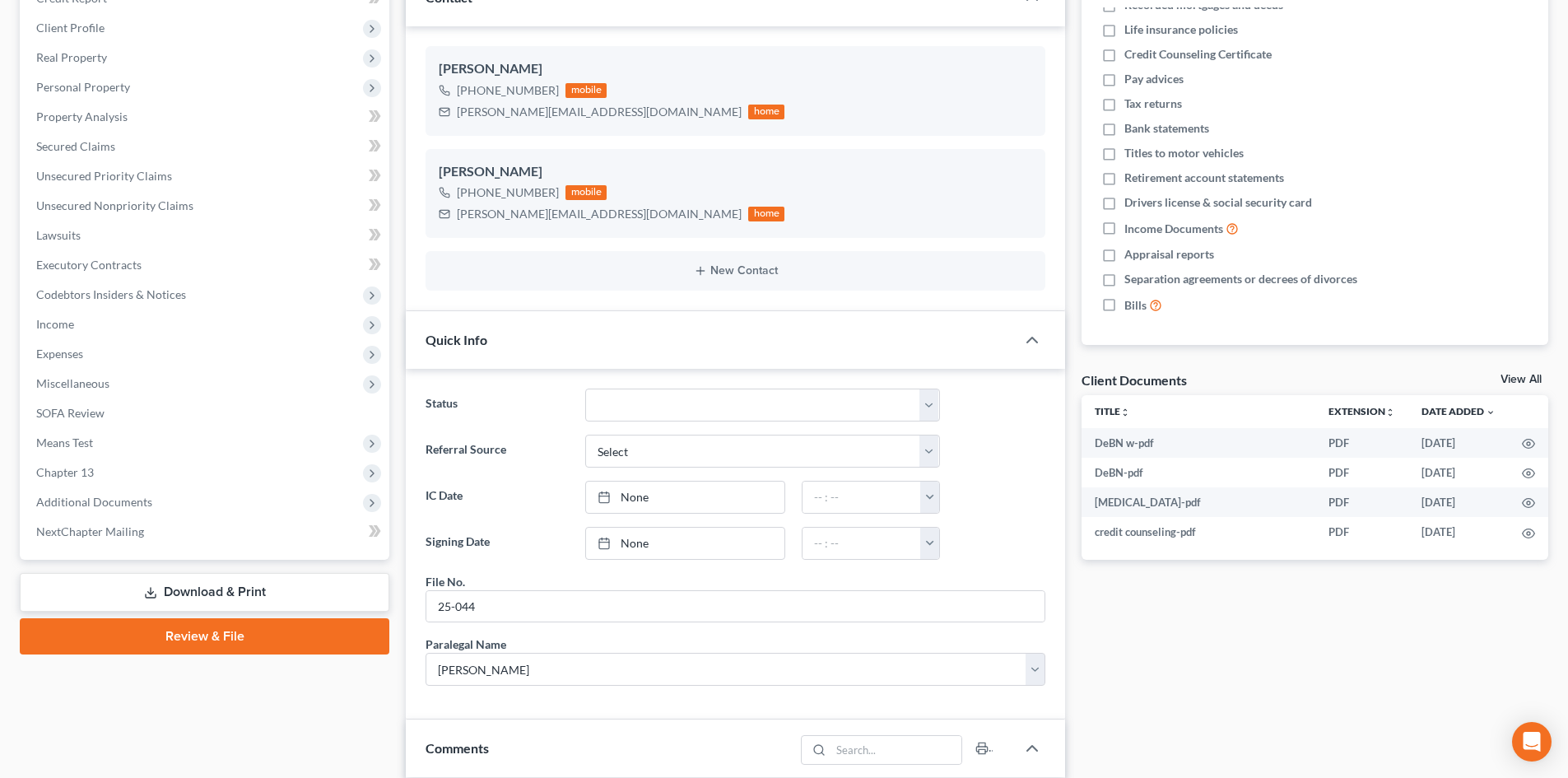
click at [1513, 376] on link "View All" at bounding box center [1521, 379] width 42 height 11
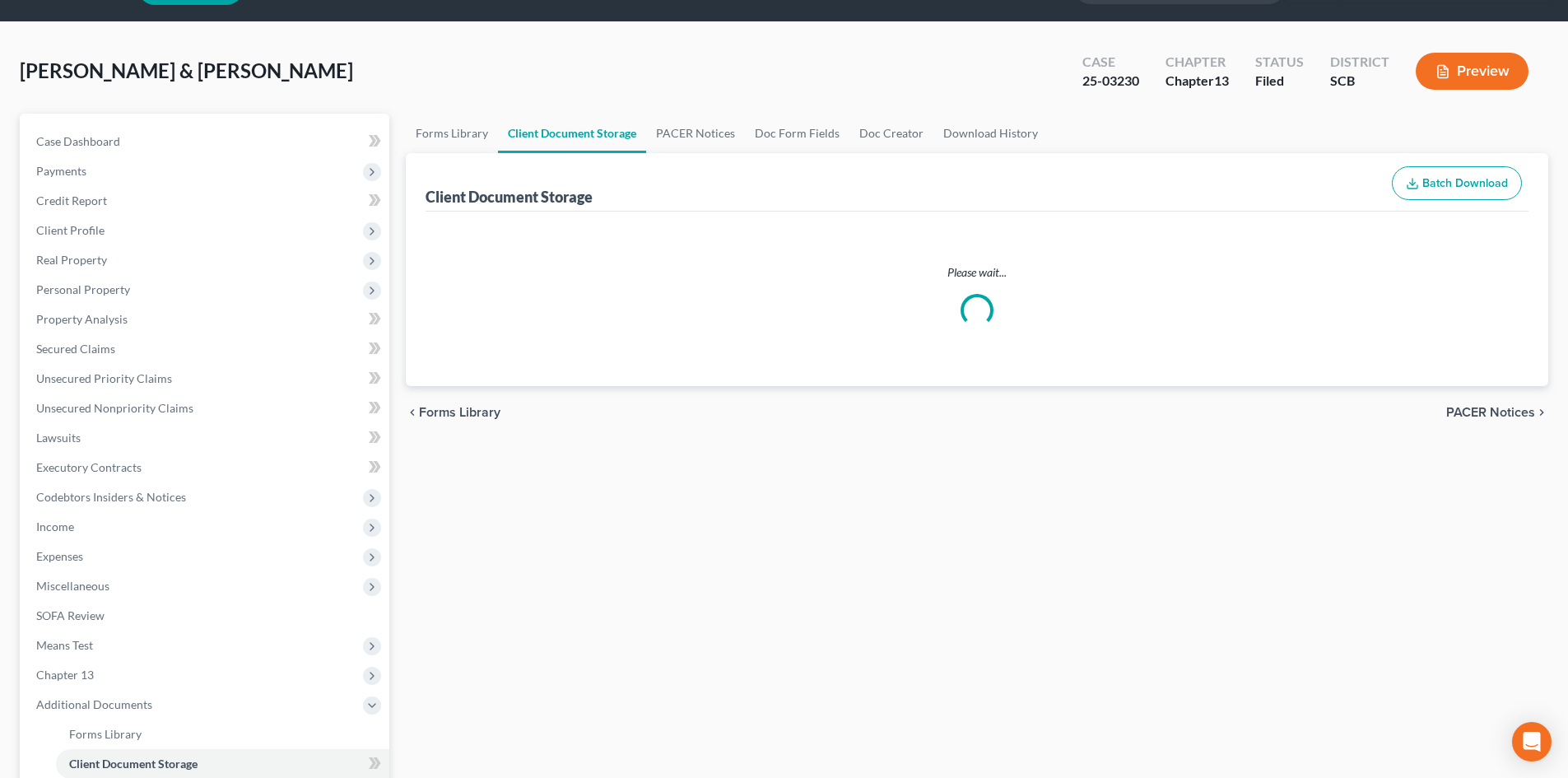
scroll to position [2, 0]
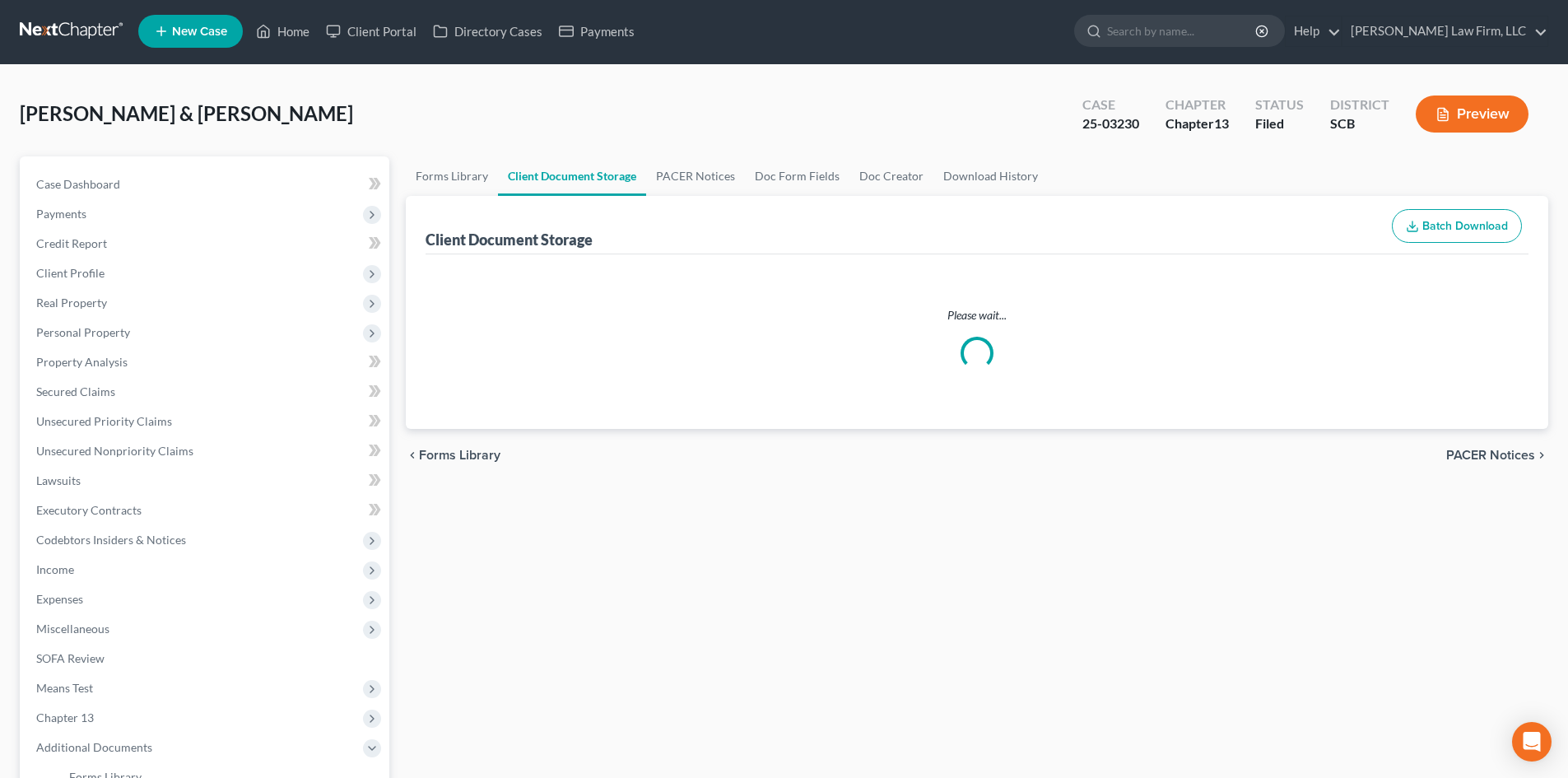
select select "6"
select select "16"
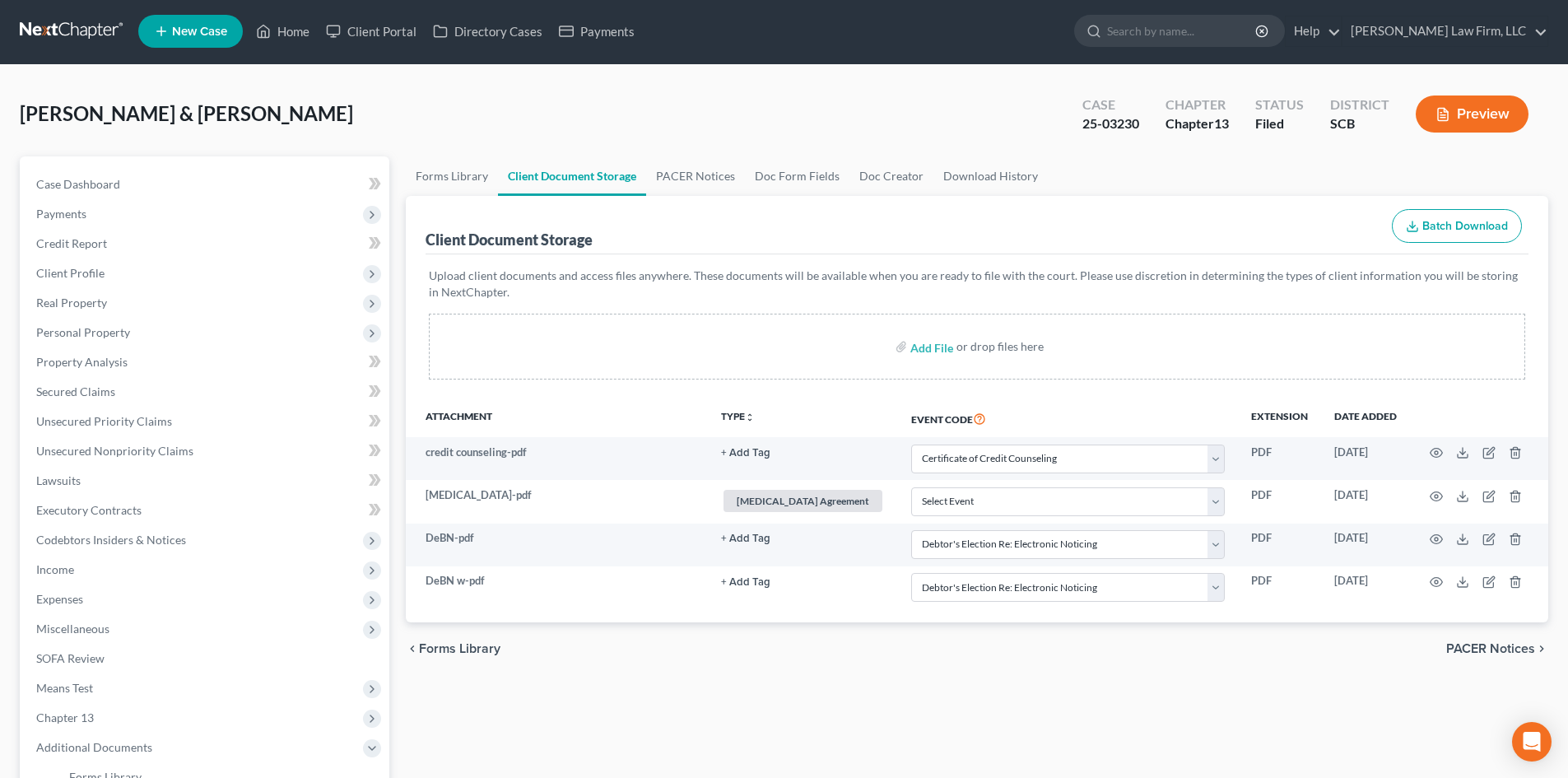
scroll to position [0, 0]
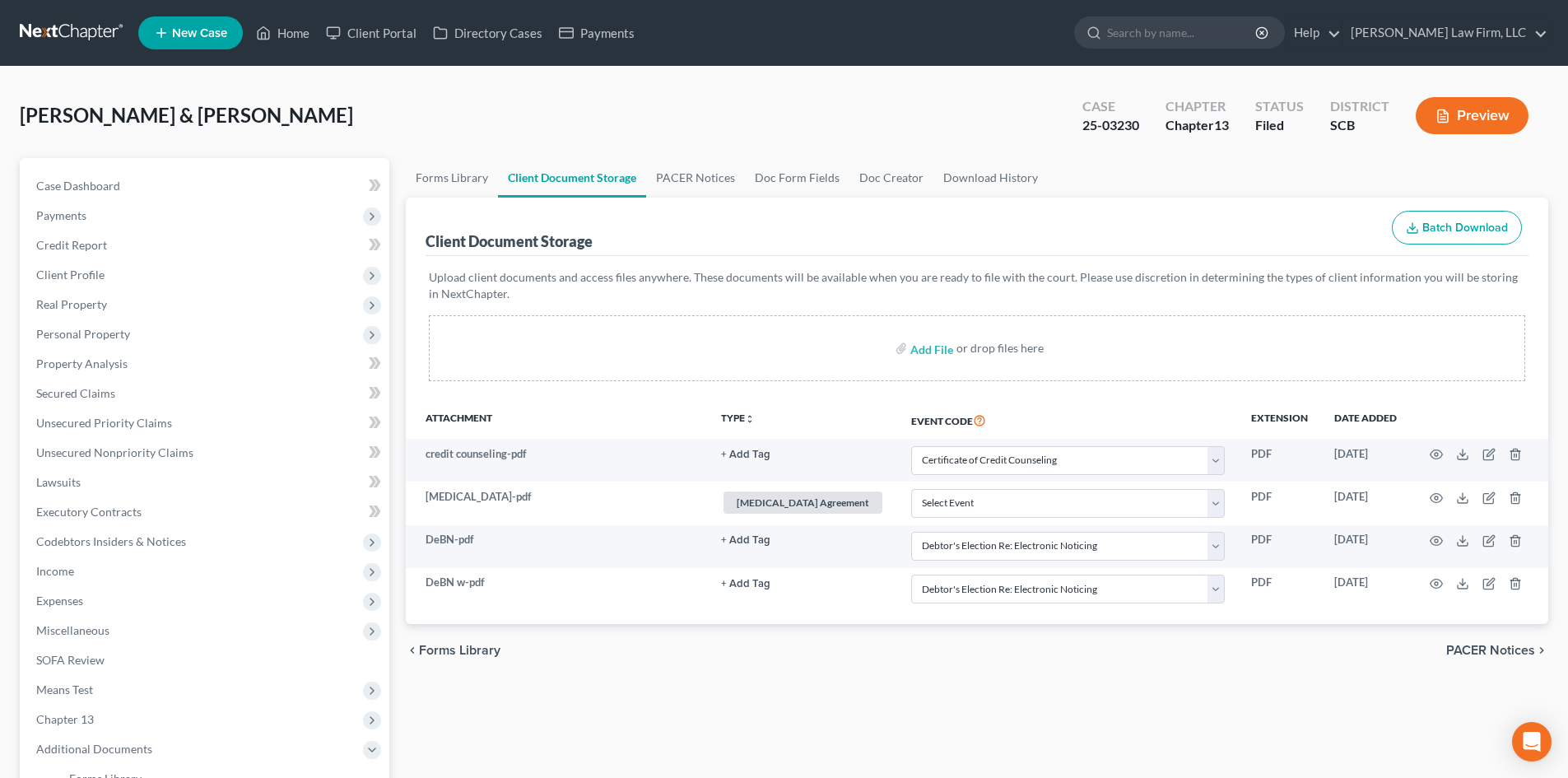
select select "6"
select select "16"
click at [690, 174] on link "PACER Notices" at bounding box center [696, 178] width 99 height 40
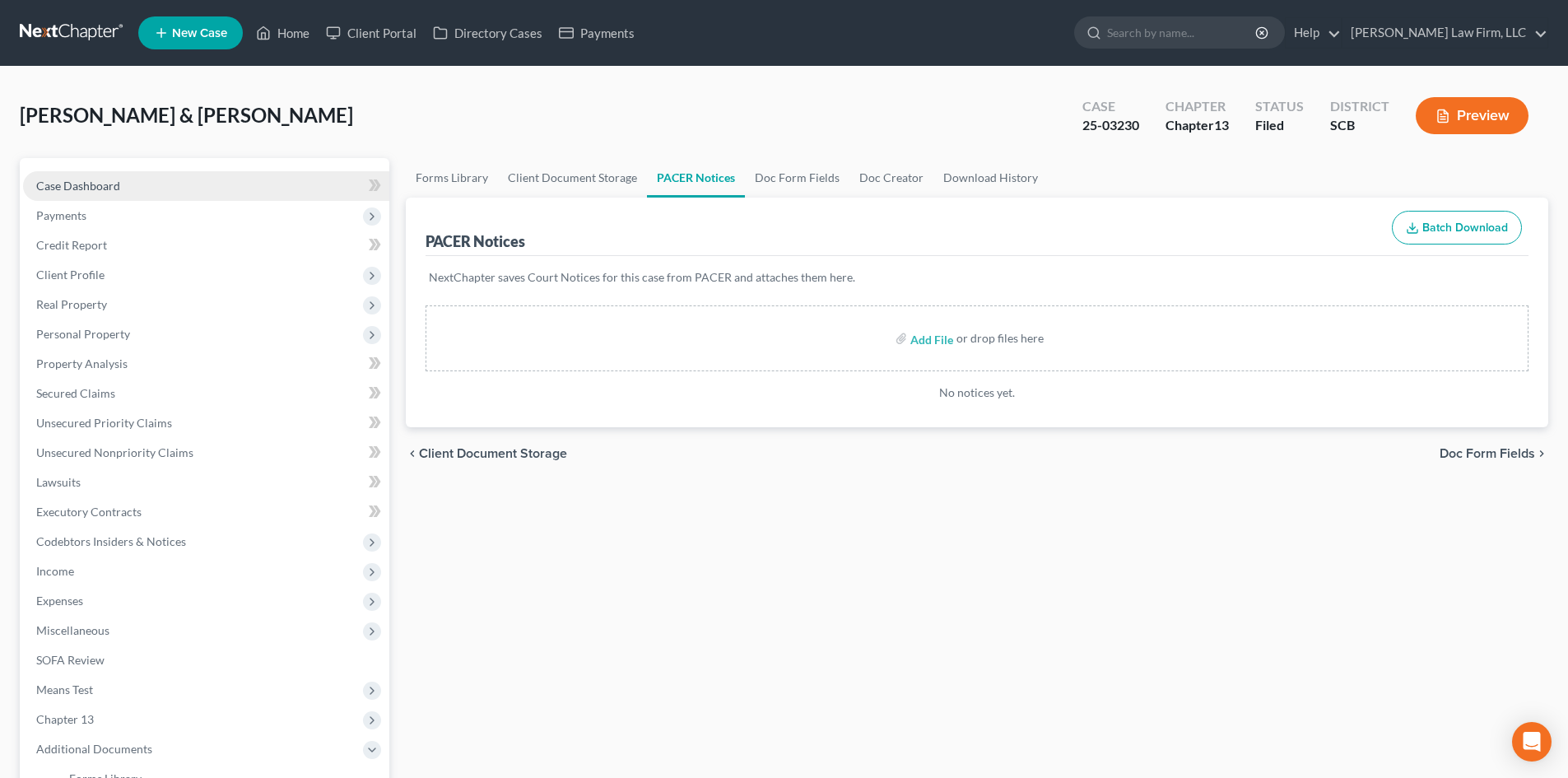
click at [68, 179] on span "Case Dashboard" at bounding box center [78, 186] width 84 height 14
select select "2"
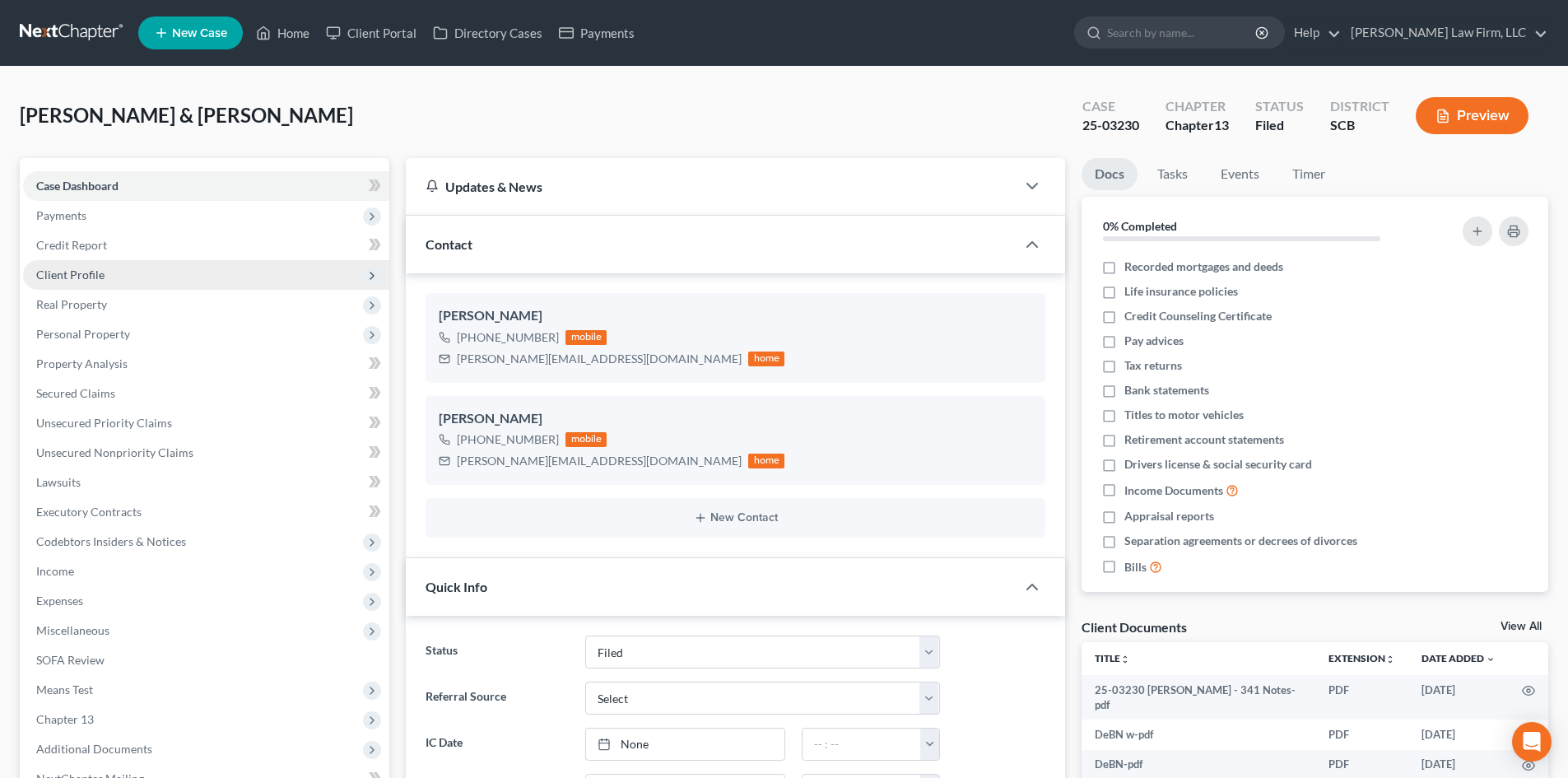
scroll to position [74, 0]
click at [1487, 101] on button "Preview" at bounding box center [1473, 116] width 113 height 37
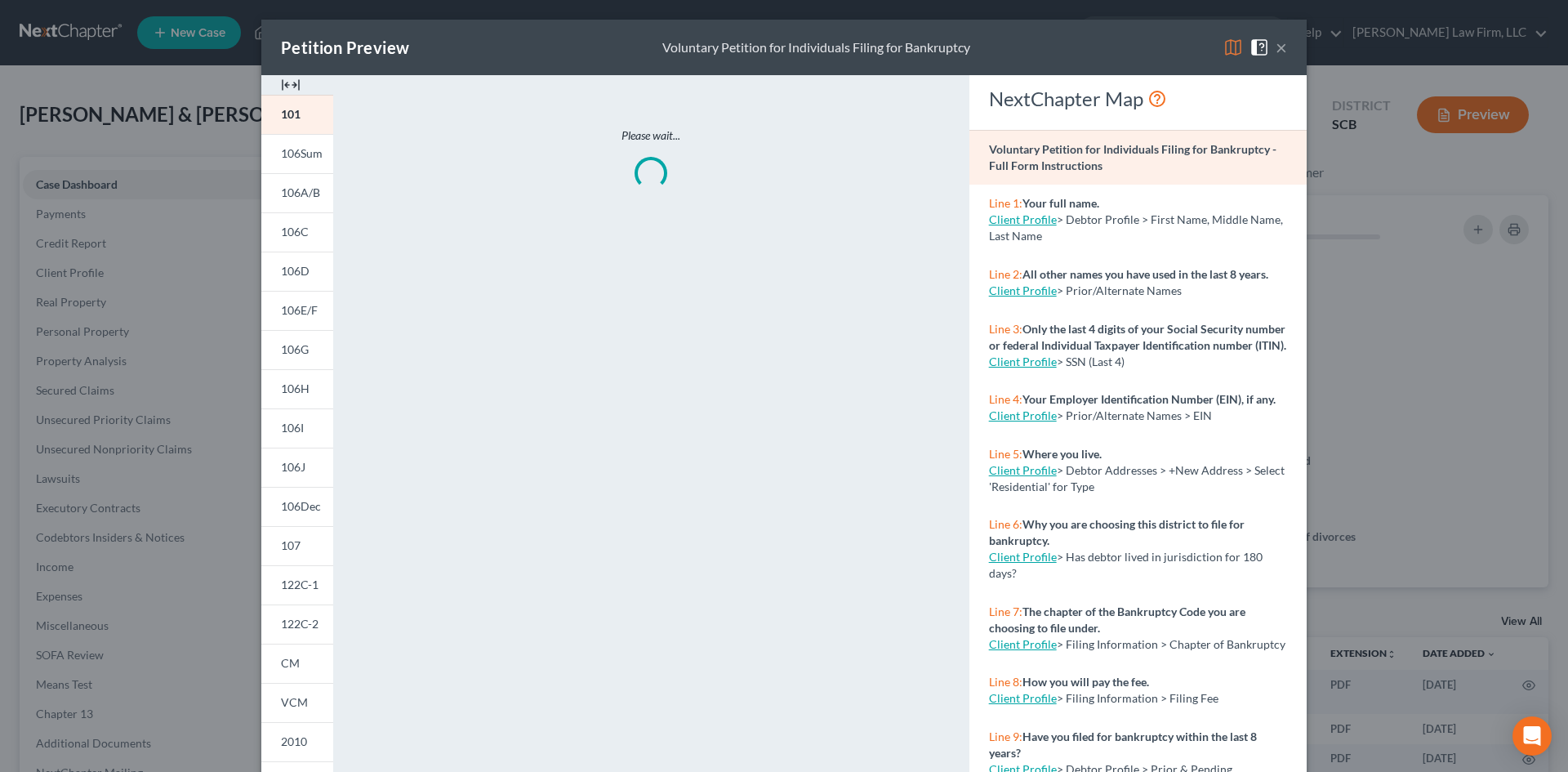
click at [281, 80] on img at bounding box center [290, 85] width 19 height 19
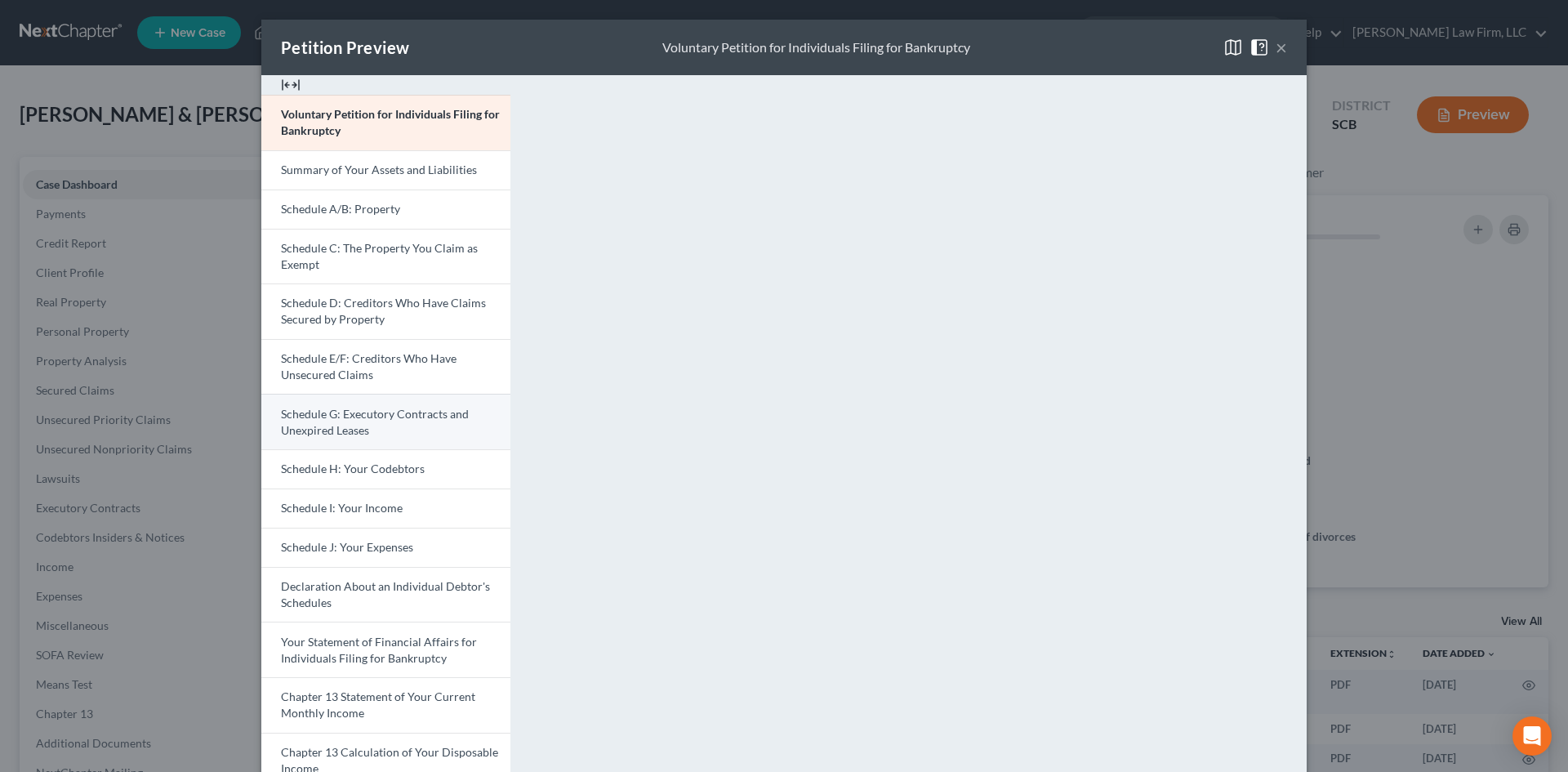
click at [376, 414] on span "Schedule G: Executory Contracts and Unexpired Leases" at bounding box center [374, 422] width 188 height 30
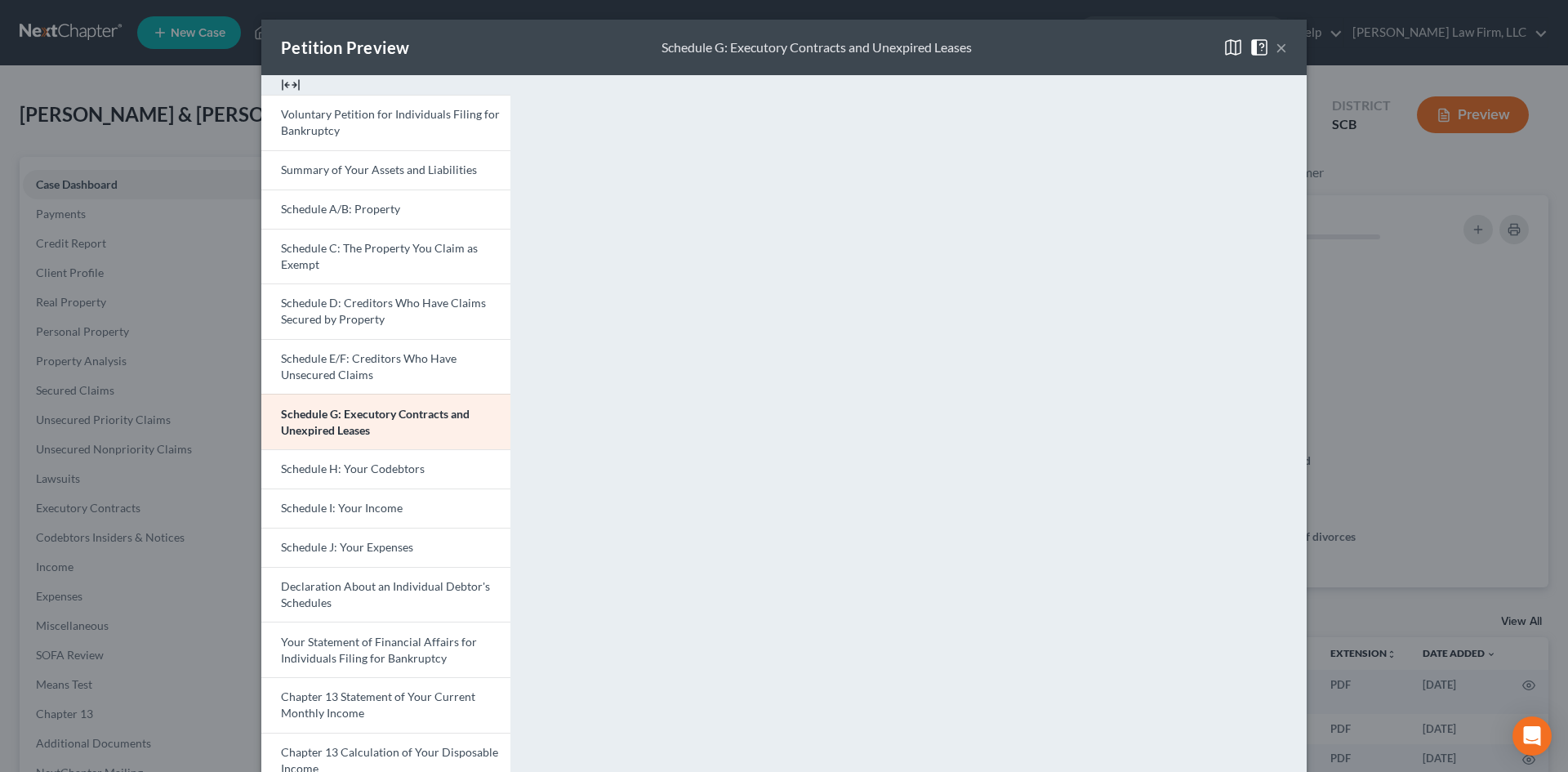
click at [1276, 48] on button "×" at bounding box center [1281, 47] width 11 height 19
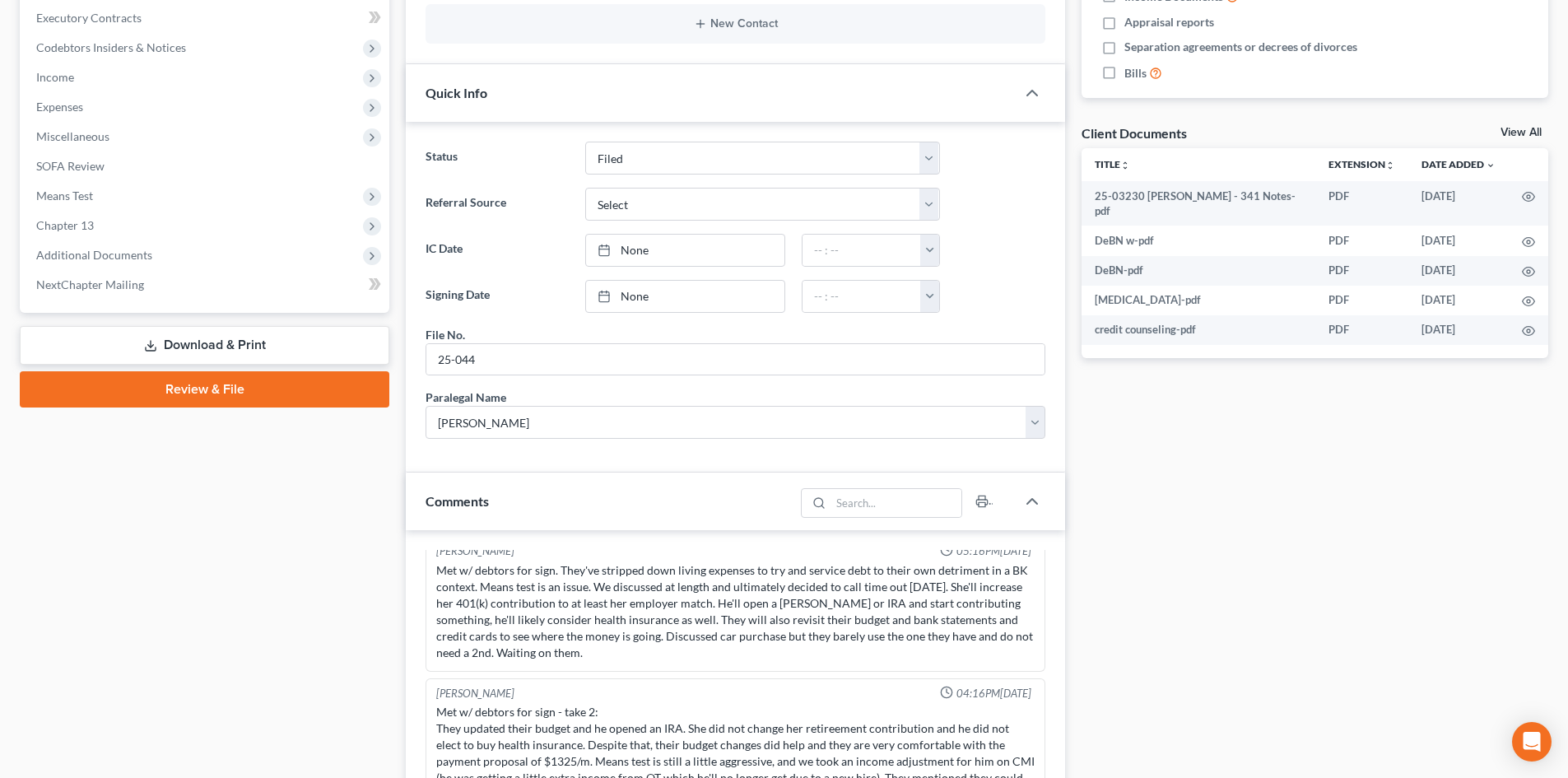
scroll to position [823, 0]
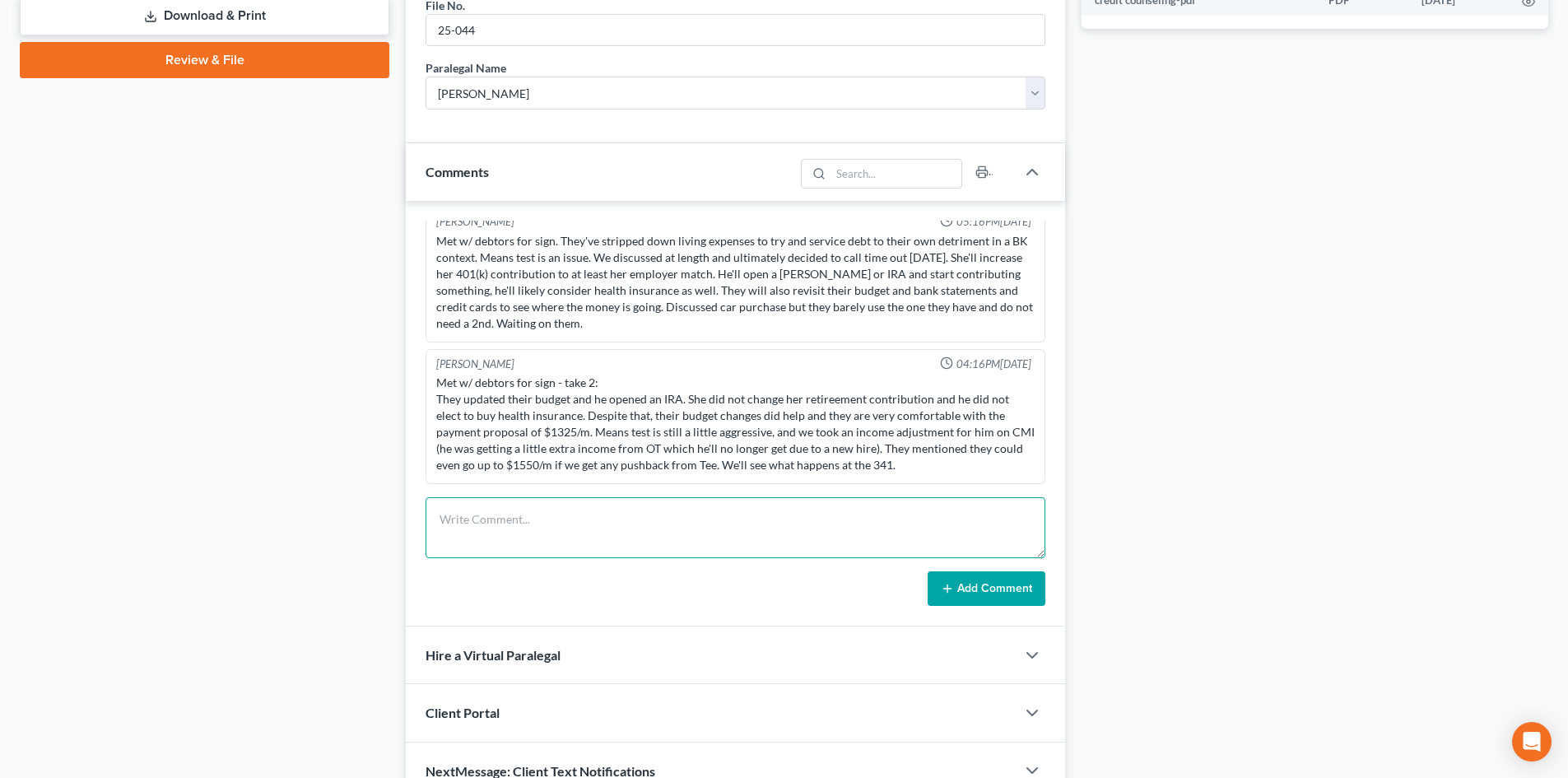
click at [545, 515] on textarea at bounding box center [735, 528] width 620 height 61
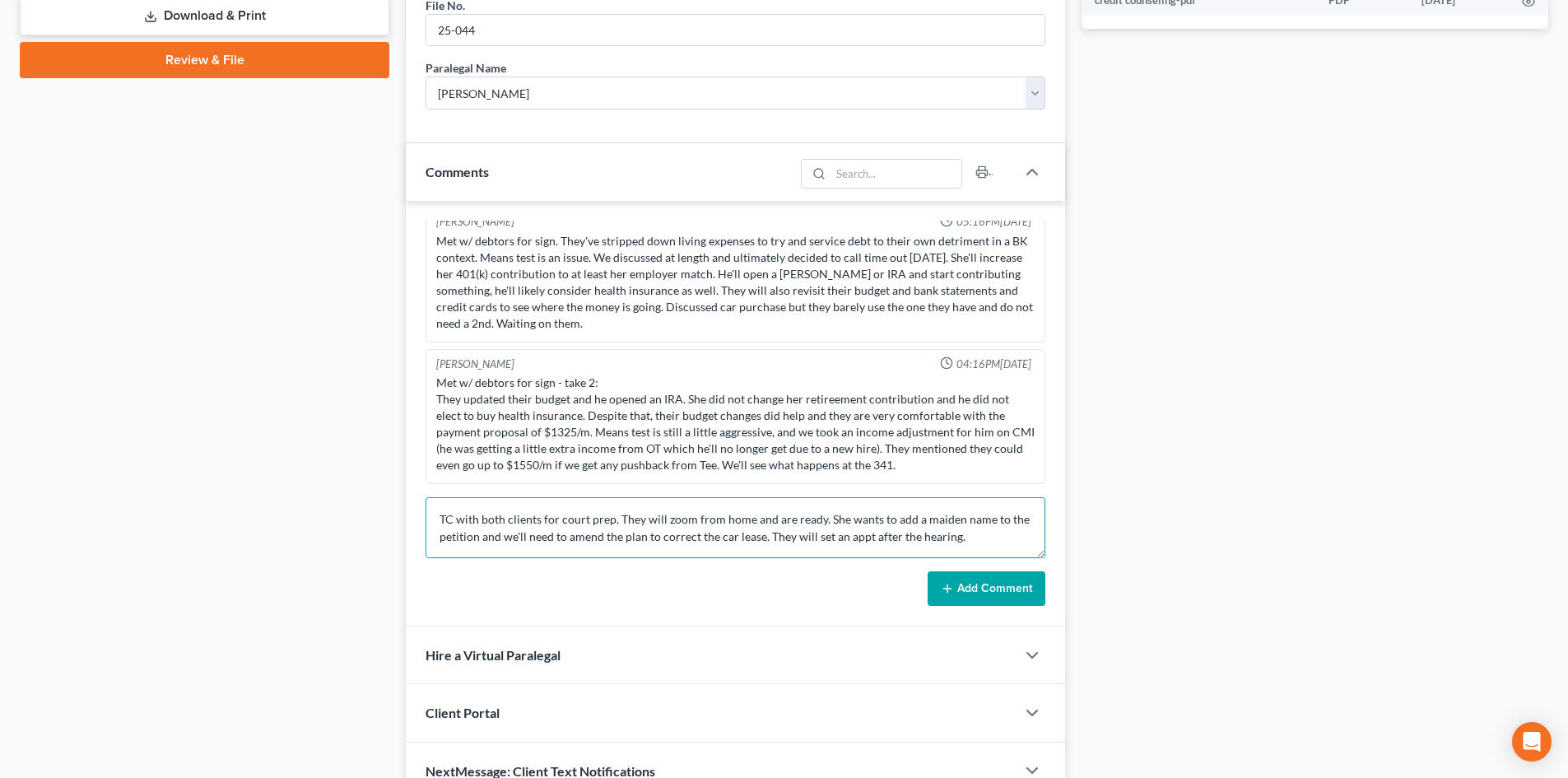
type textarea "TC with both clients for court prep. They will zoom from home and are ready. Sh…"
click at [953, 583] on icon at bounding box center [948, 589] width 13 height 13
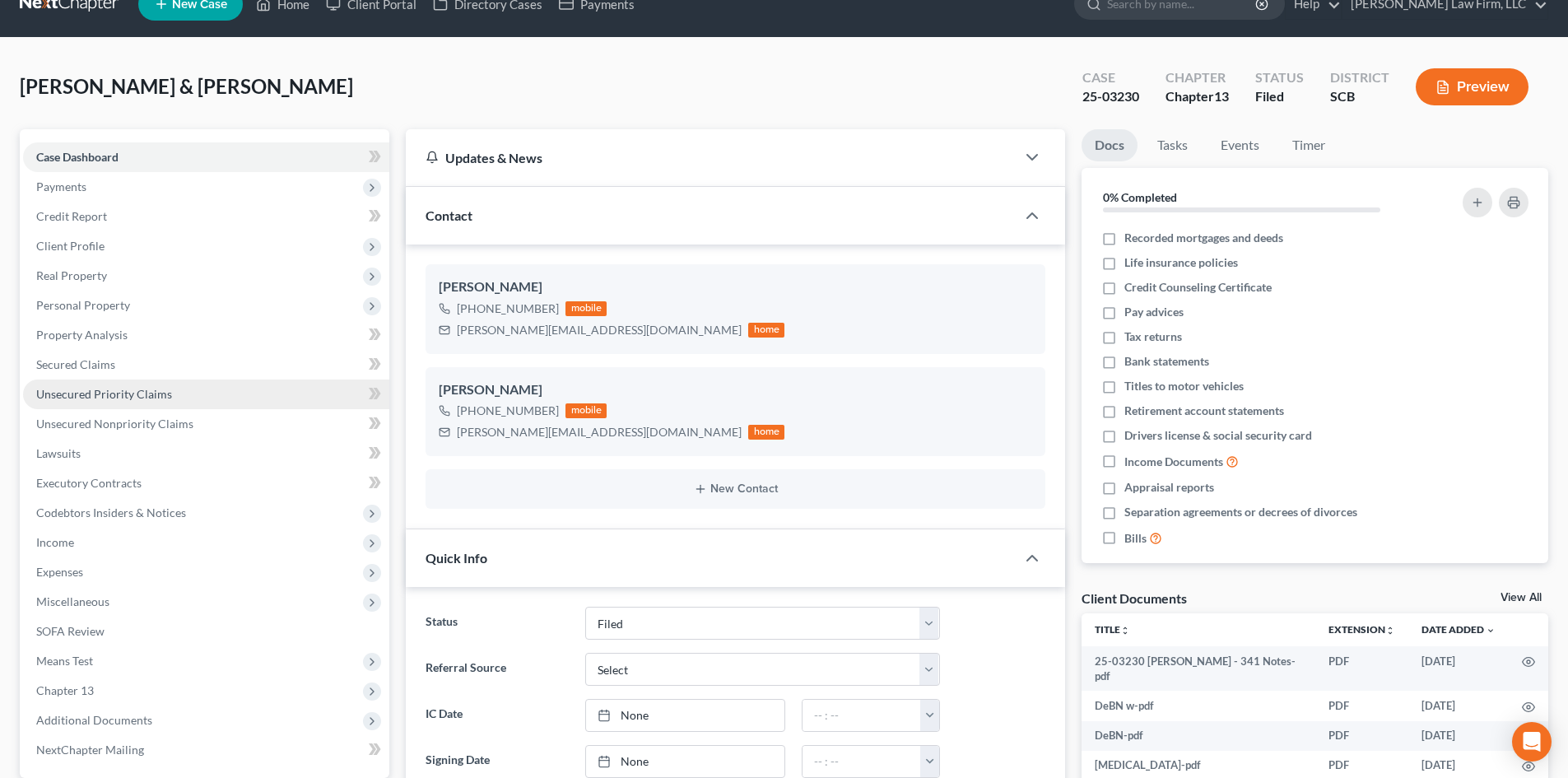
scroll to position [0, 0]
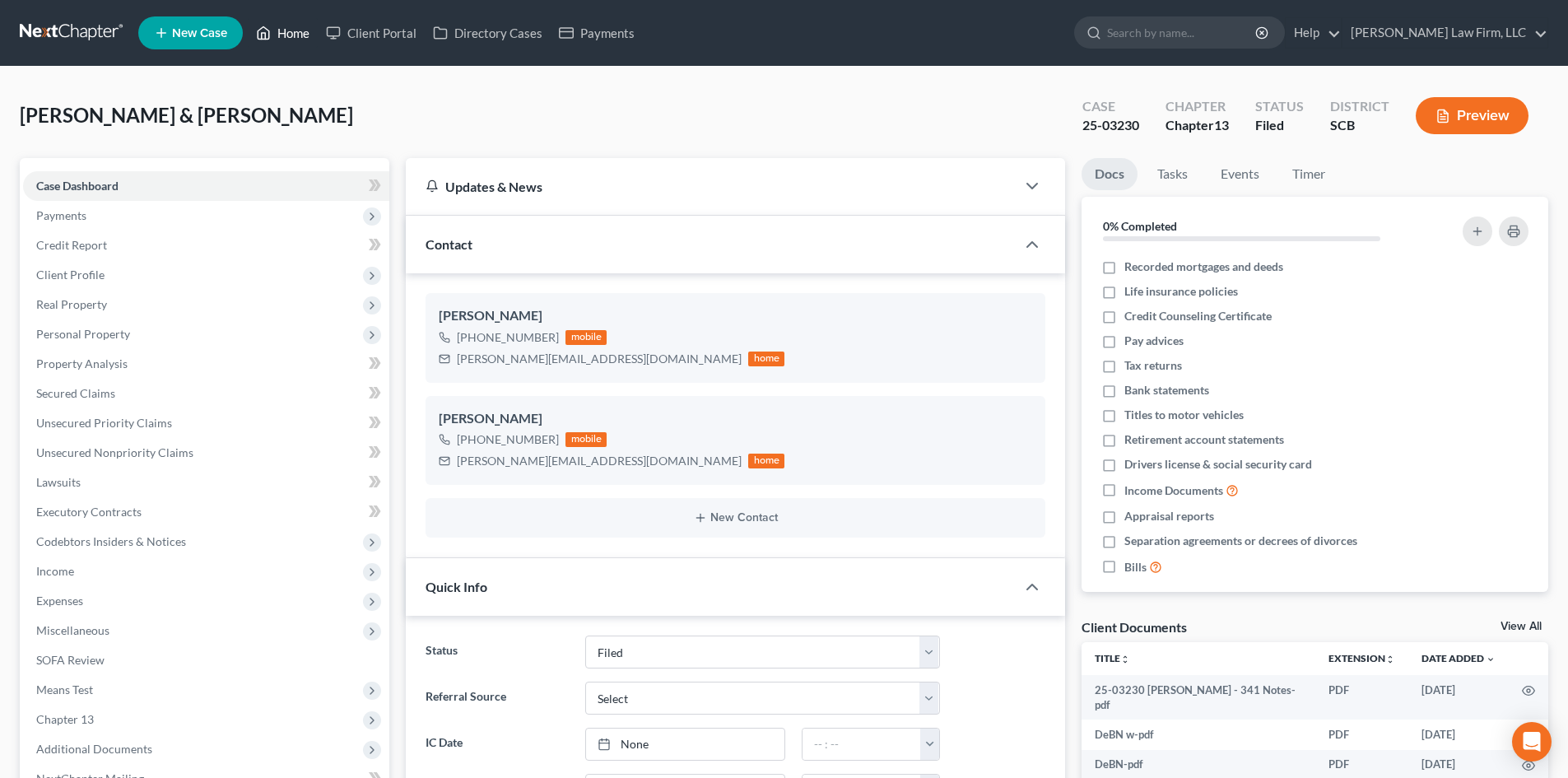
click at [288, 42] on link "Home" at bounding box center [282, 33] width 70 height 30
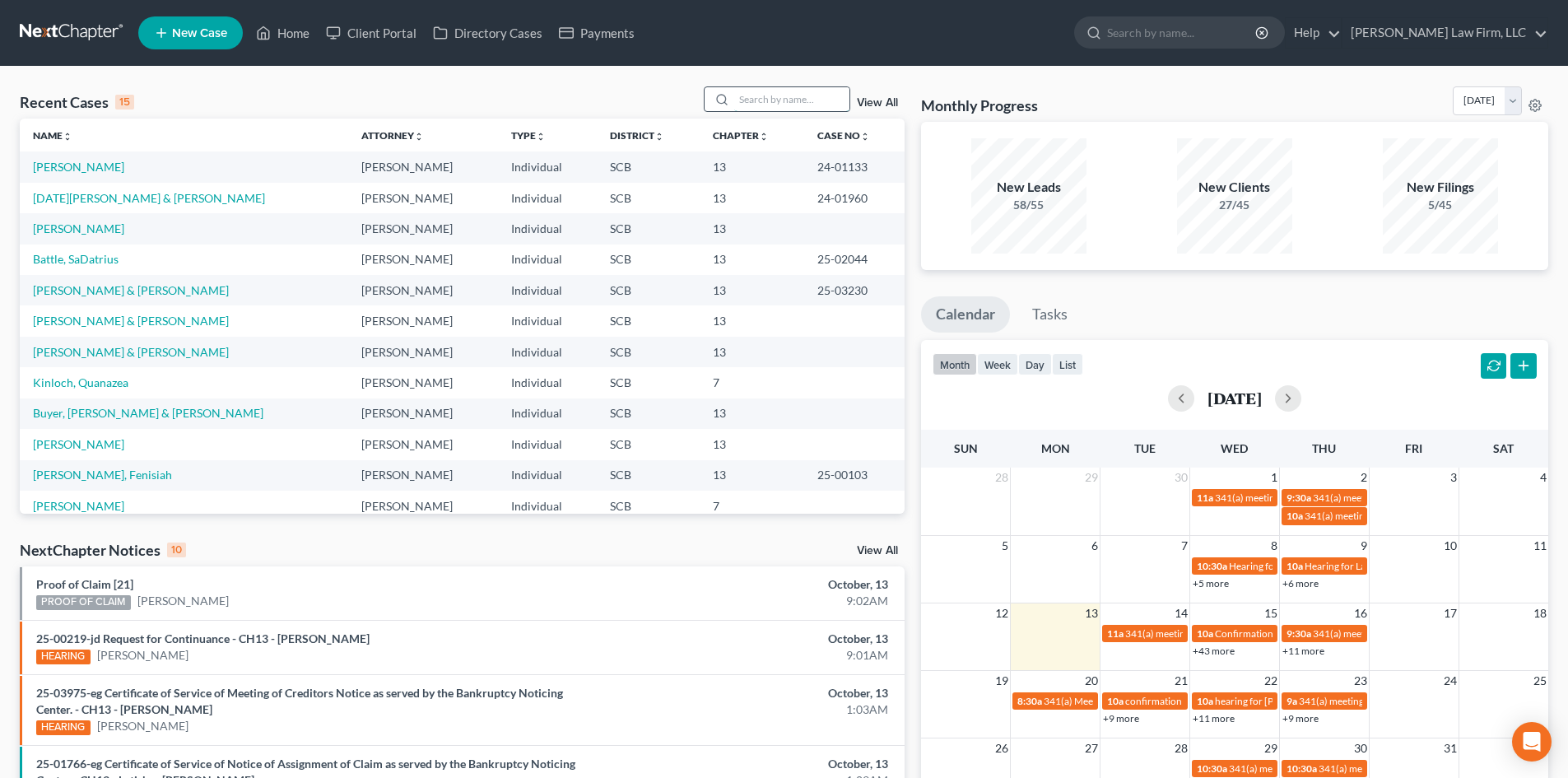
click at [773, 98] on input "search" at bounding box center [792, 99] width 115 height 24
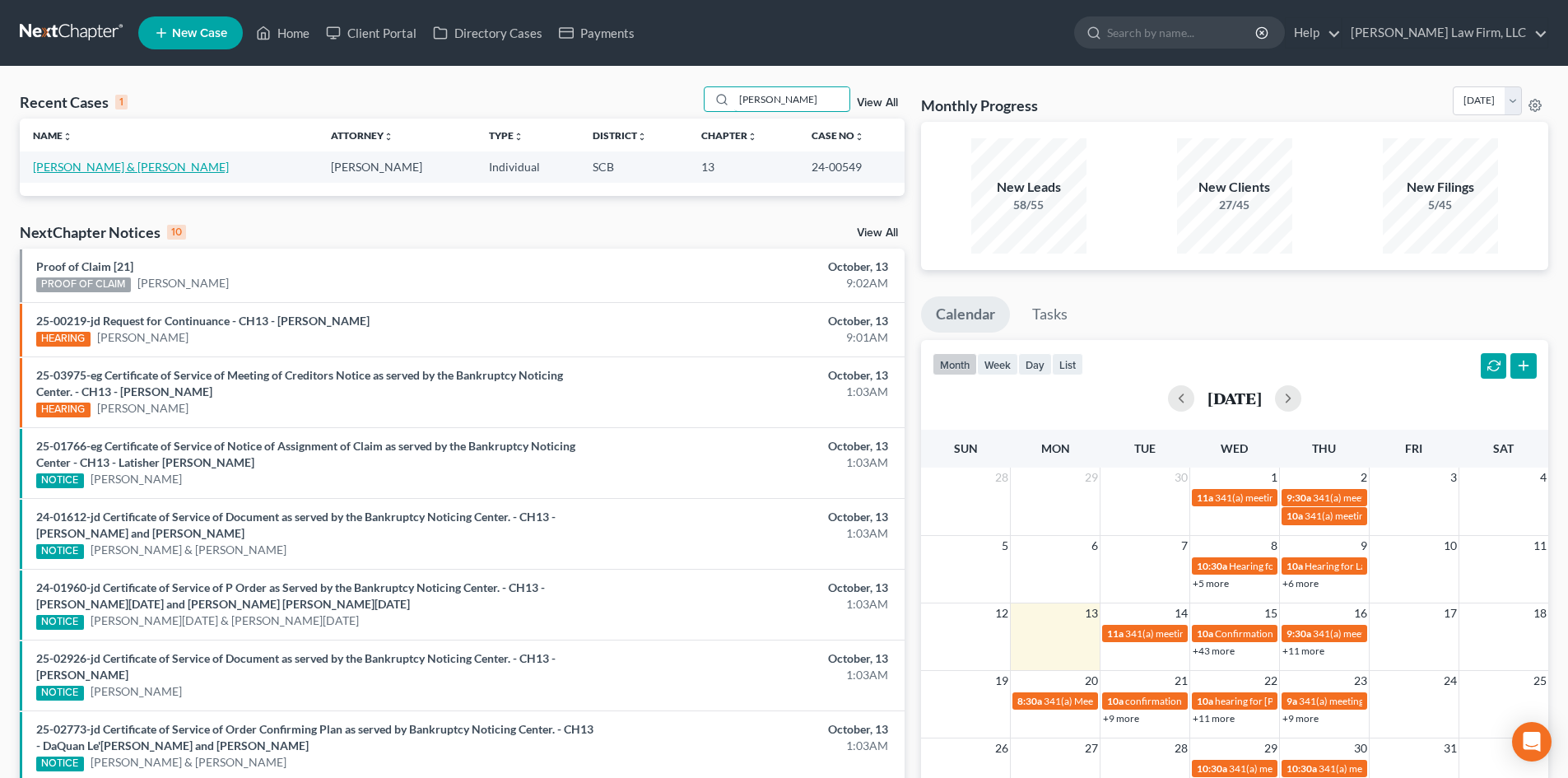
type input "[PERSON_NAME]"
click at [118, 162] on link "[PERSON_NAME] & [PERSON_NAME]" at bounding box center [131, 167] width 196 height 14
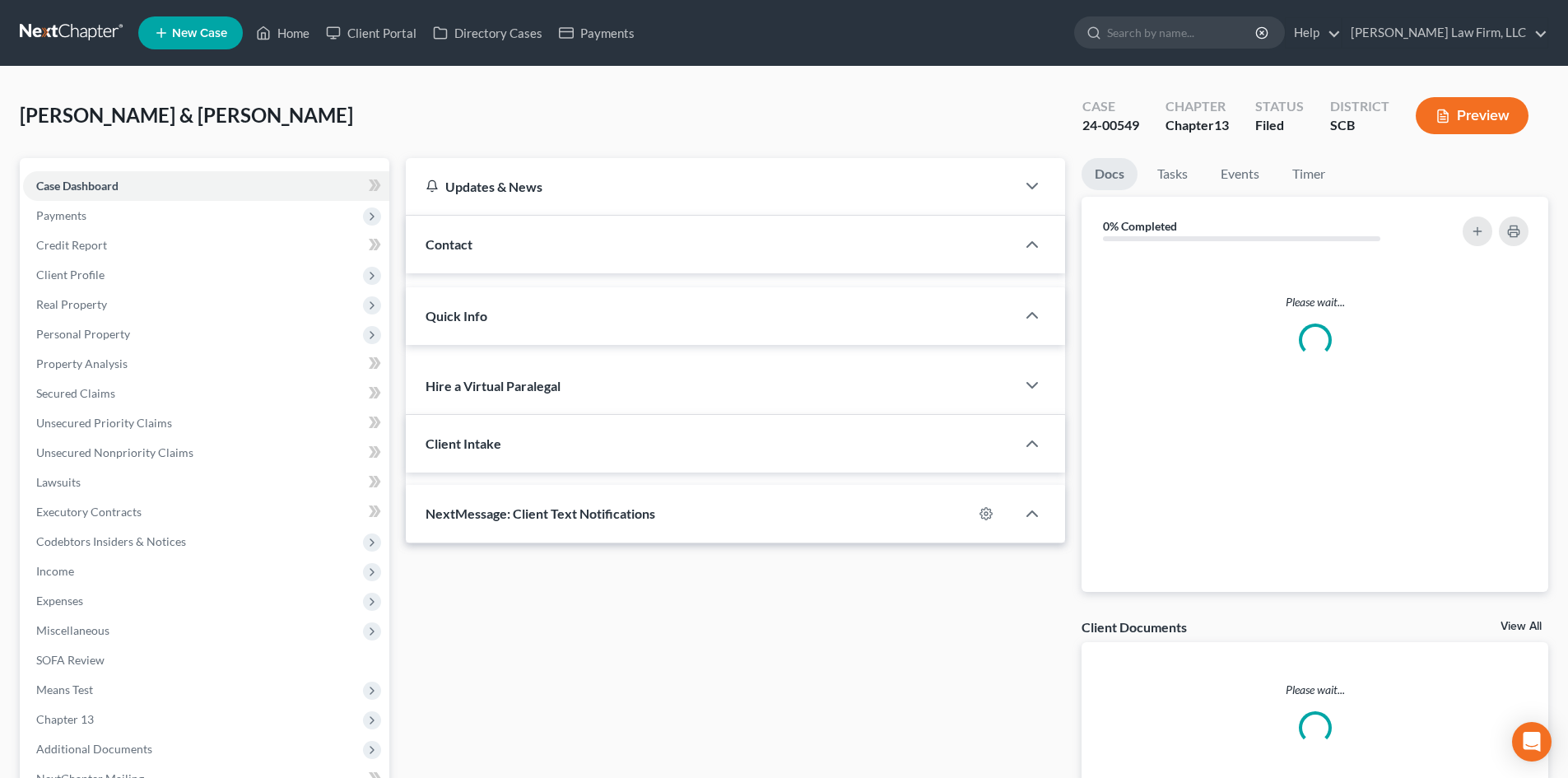
select select "0"
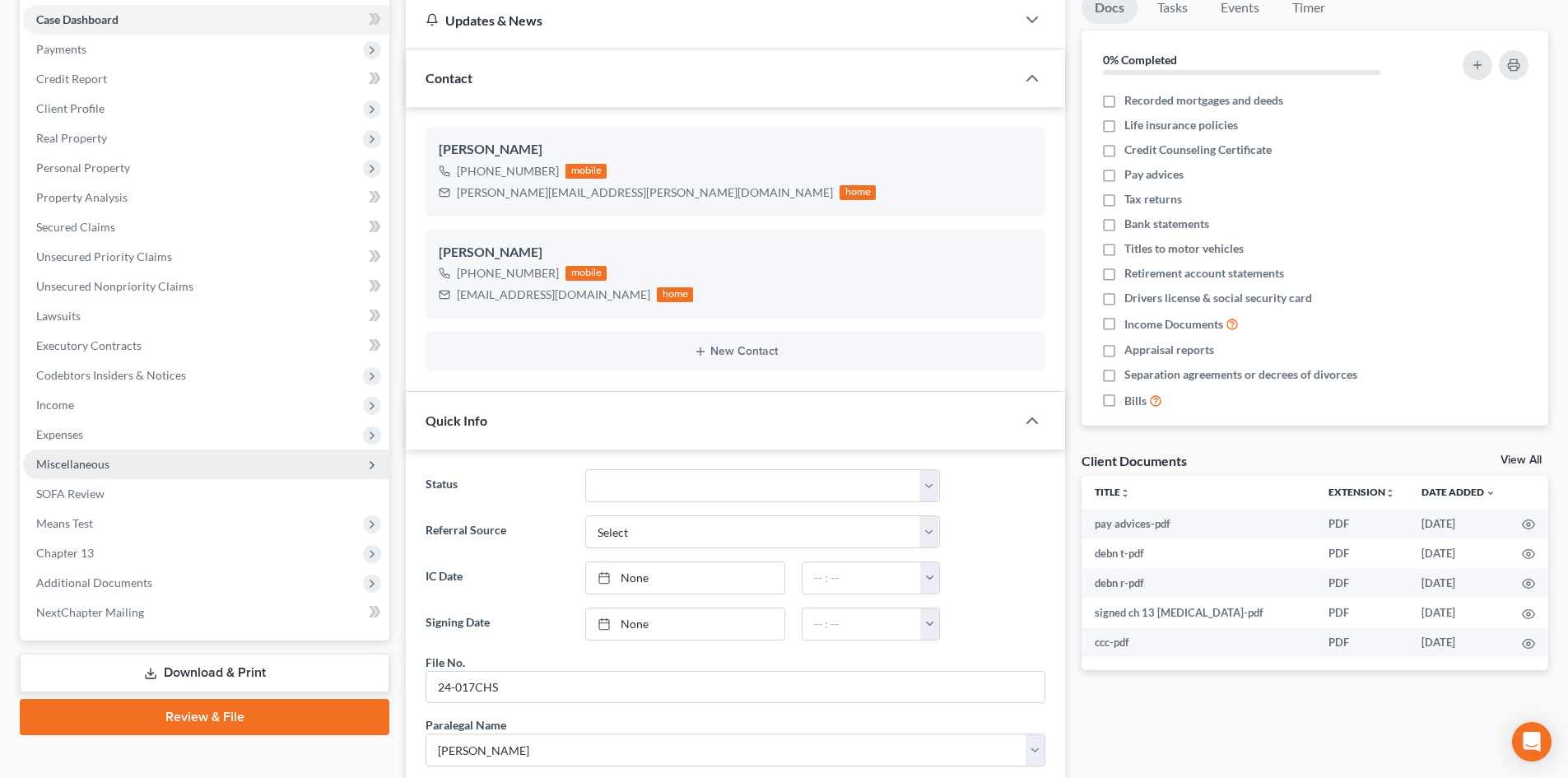
scroll to position [164, 0]
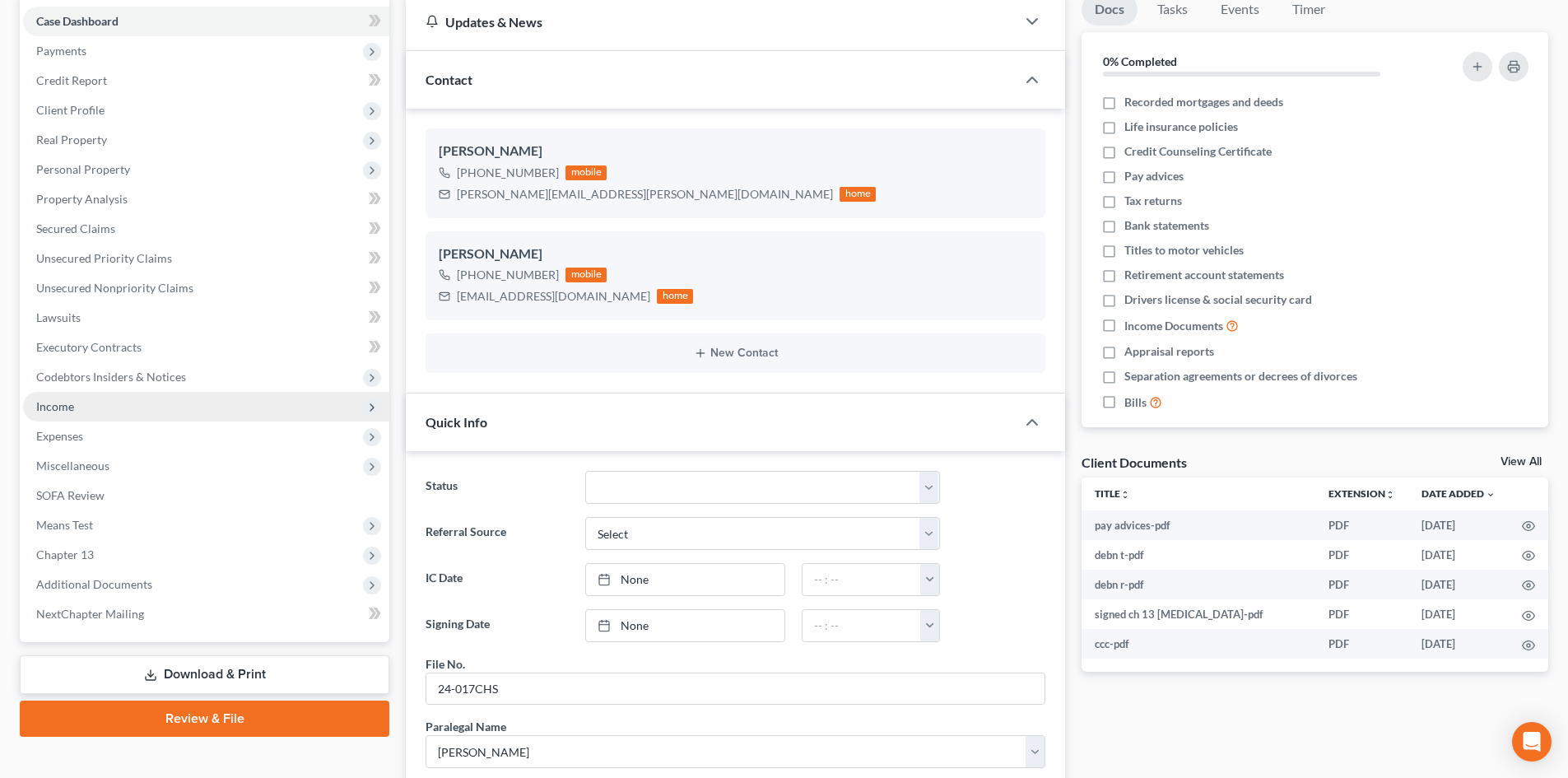
click at [152, 395] on span "Income" at bounding box center [206, 407] width 366 height 30
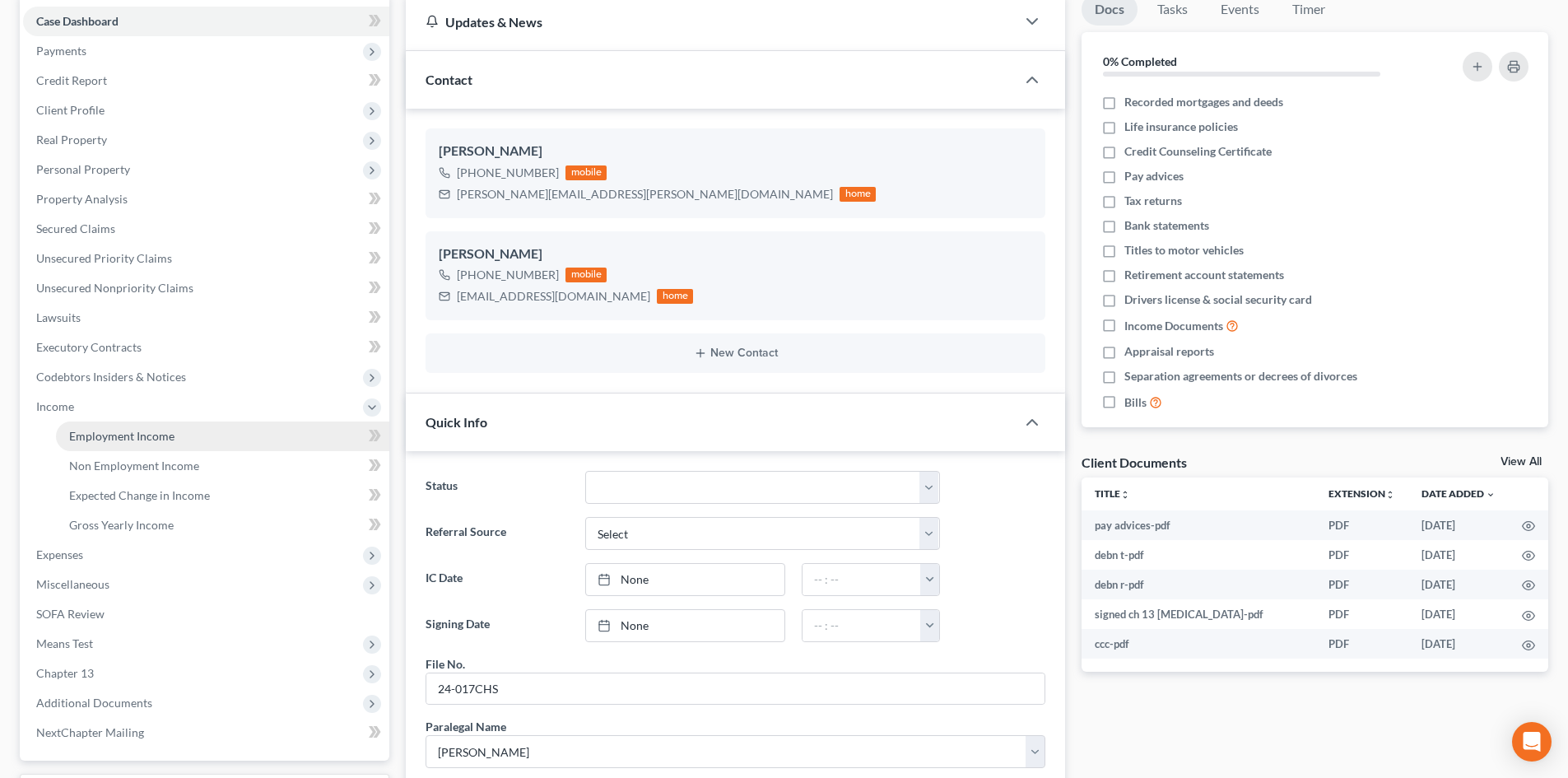
click at [150, 435] on span "Employment Income" at bounding box center [121, 436] width 105 height 14
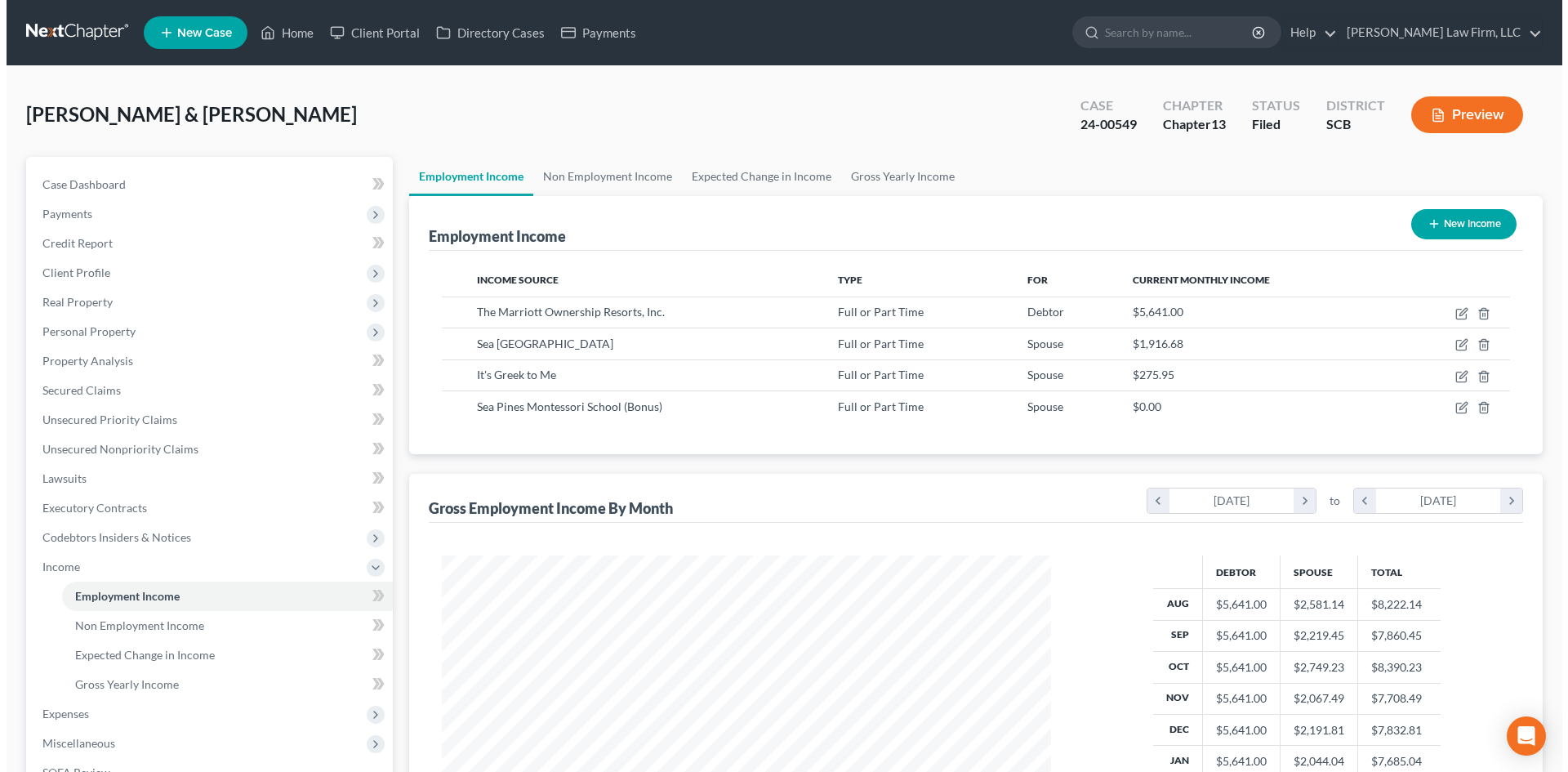
scroll to position [304, 642]
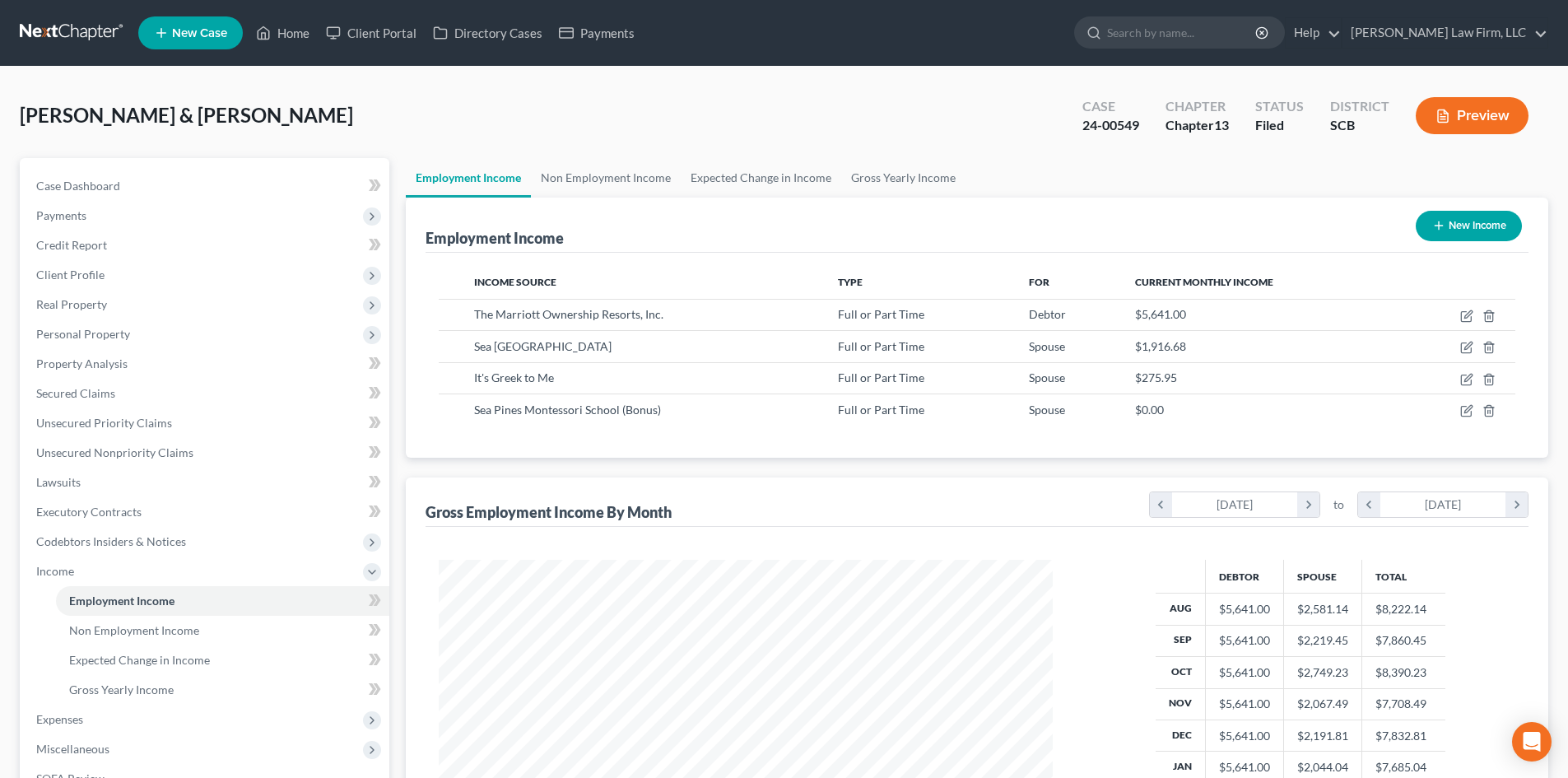
click at [1459, 119] on button "Preview" at bounding box center [1473, 116] width 113 height 37
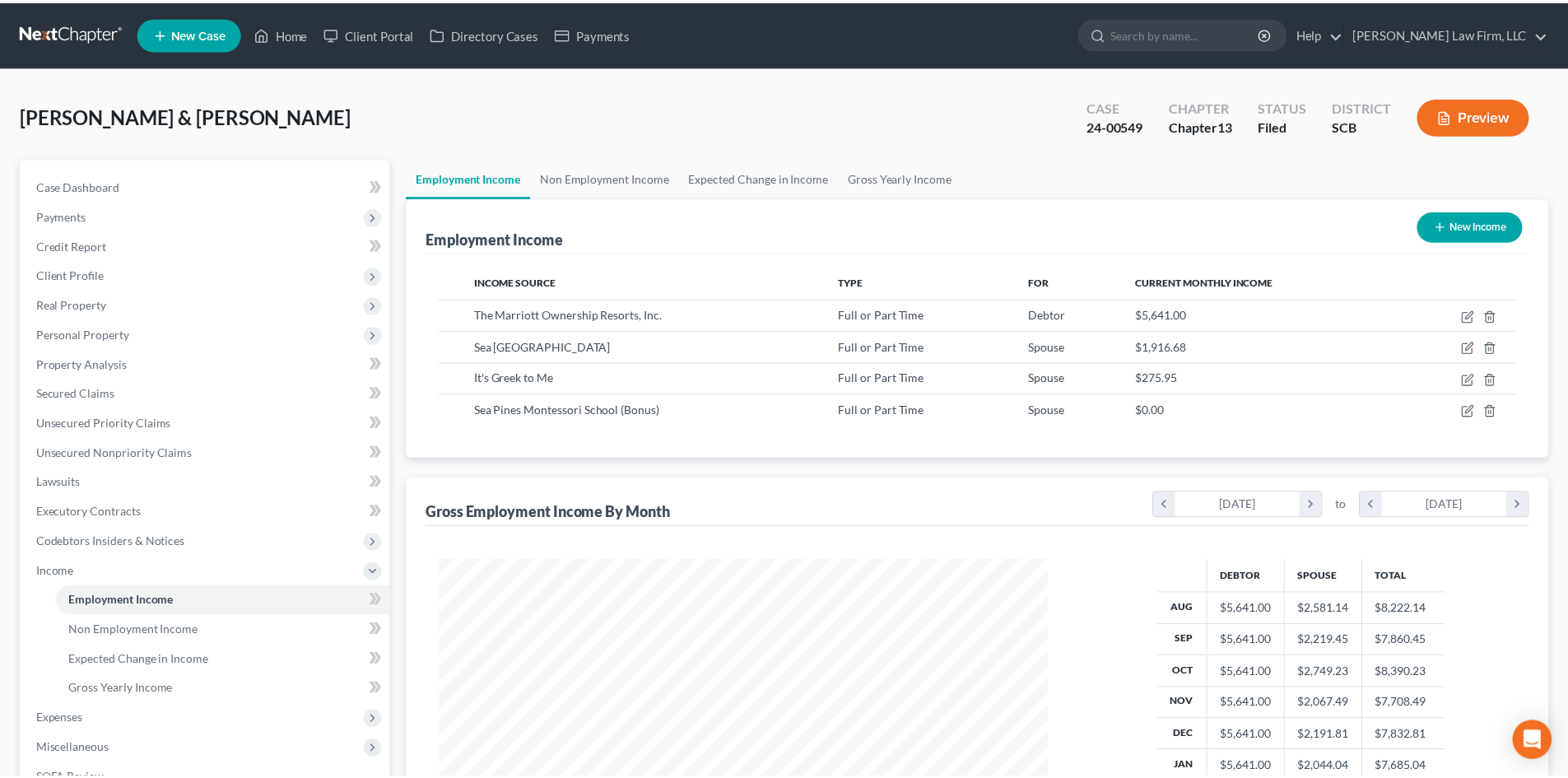
scroll to position [309, 653]
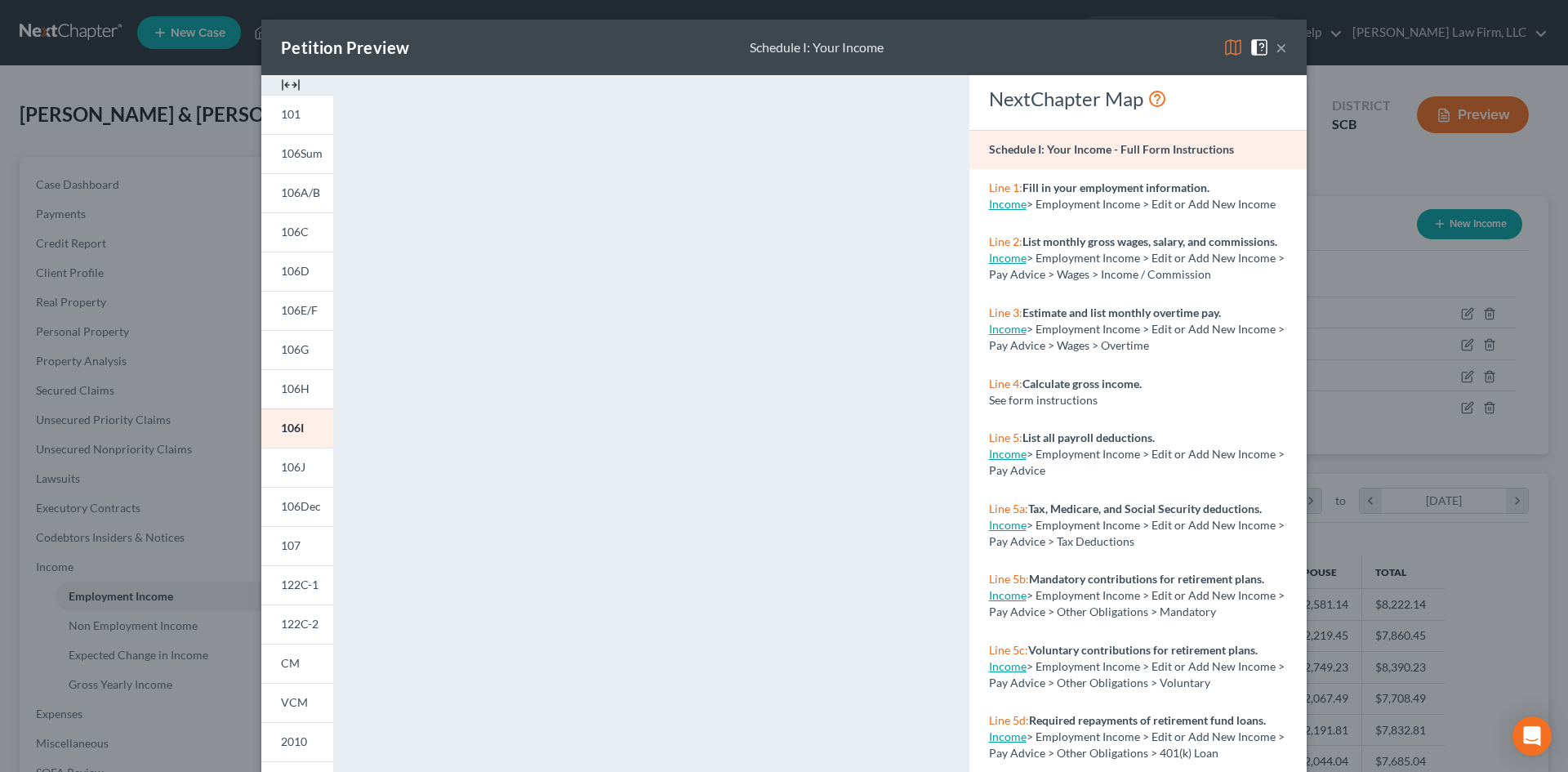
click at [1280, 48] on button "×" at bounding box center [1281, 47] width 11 height 19
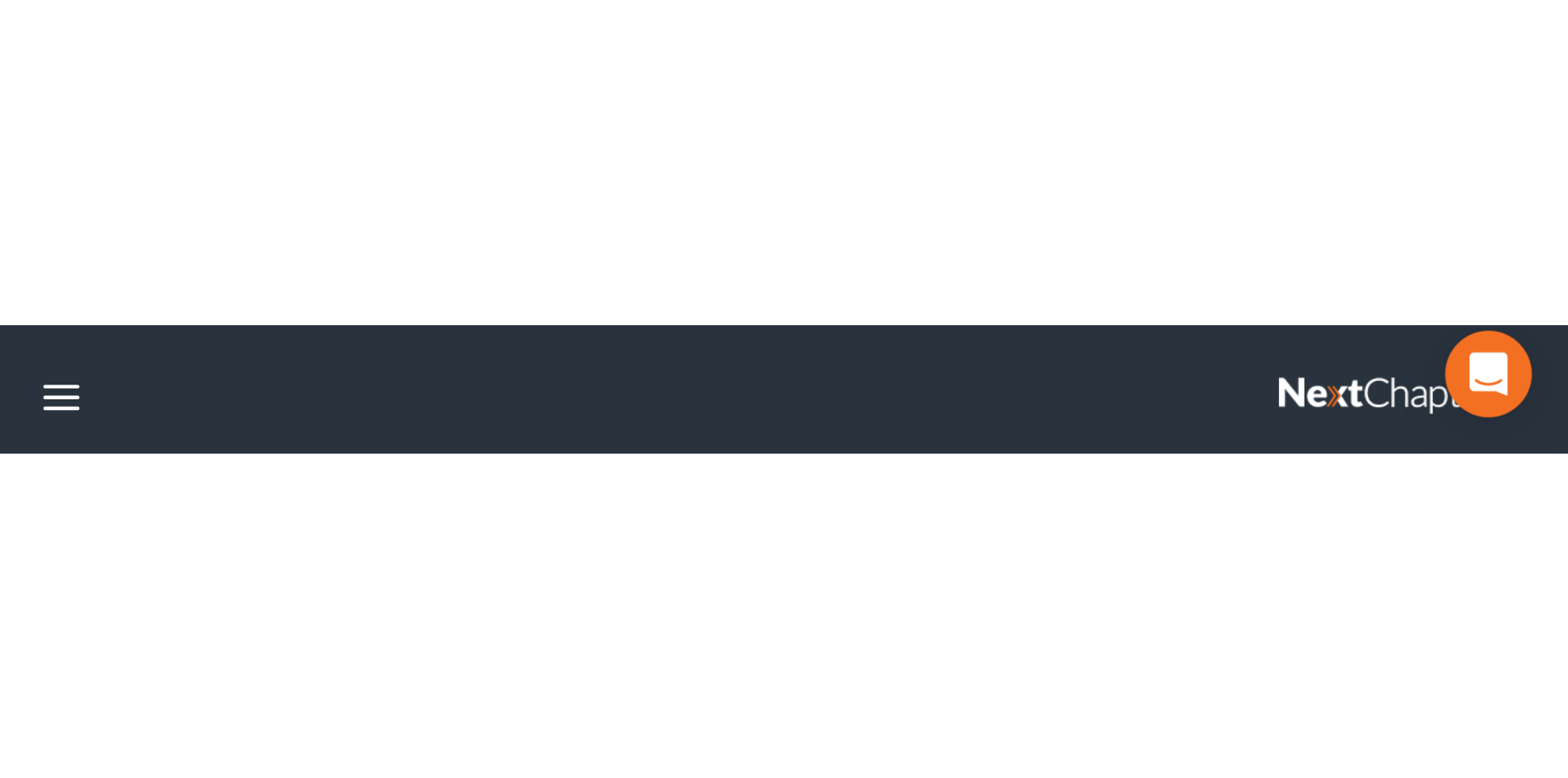
scroll to position [307, 647]
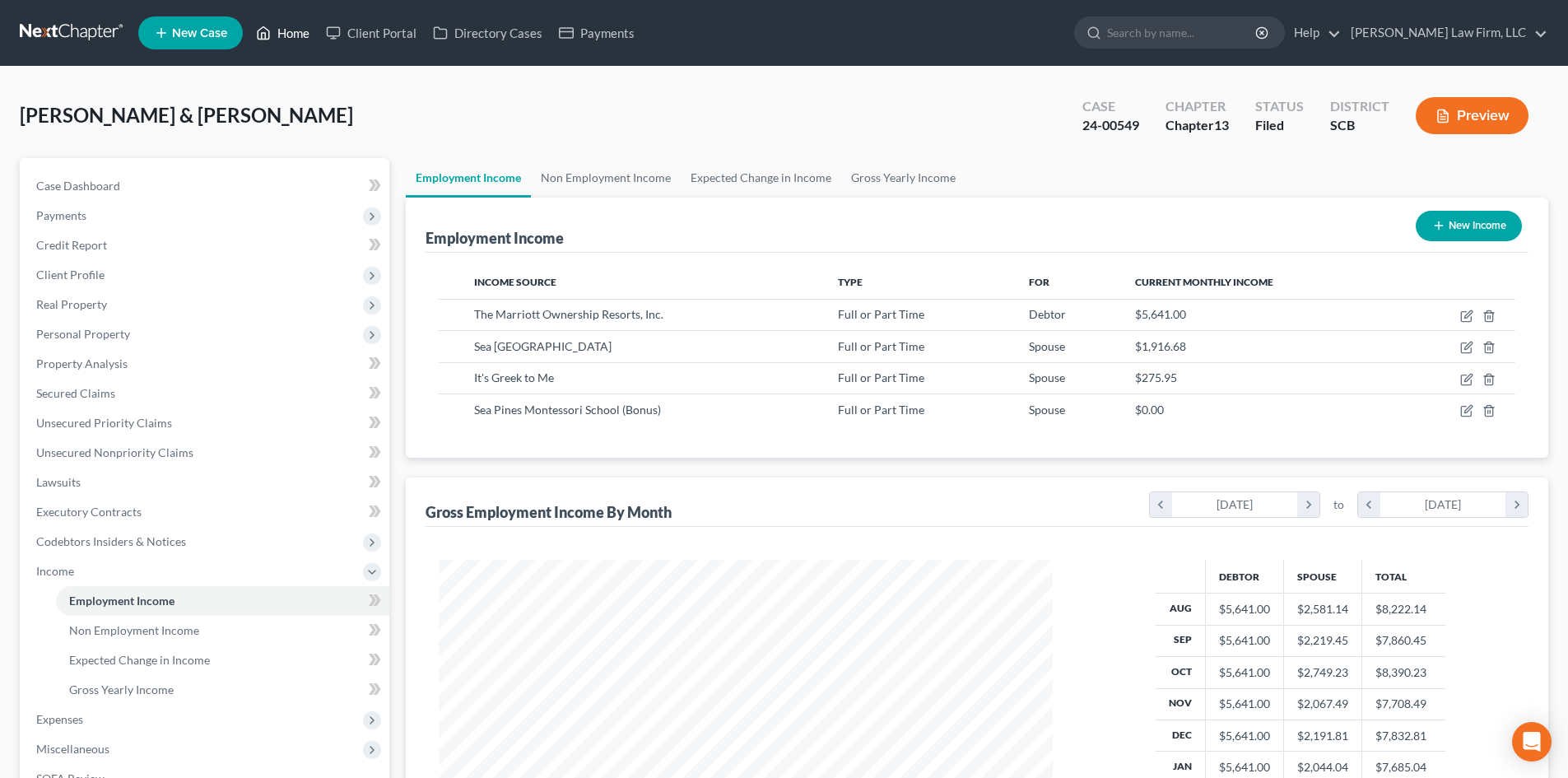
click at [308, 34] on link "Home" at bounding box center [282, 33] width 70 height 30
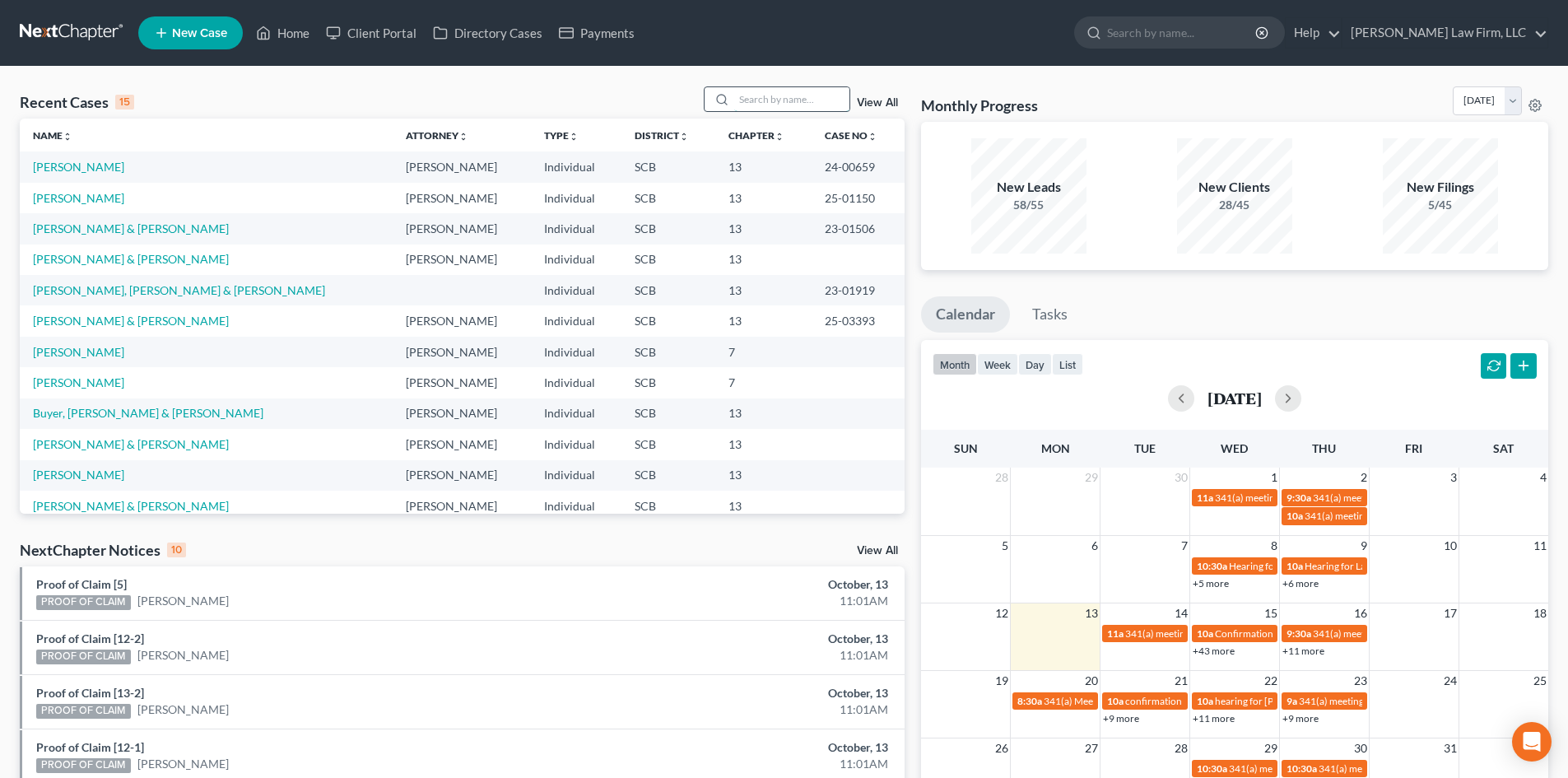
click at [797, 101] on input "search" at bounding box center [792, 99] width 115 height 24
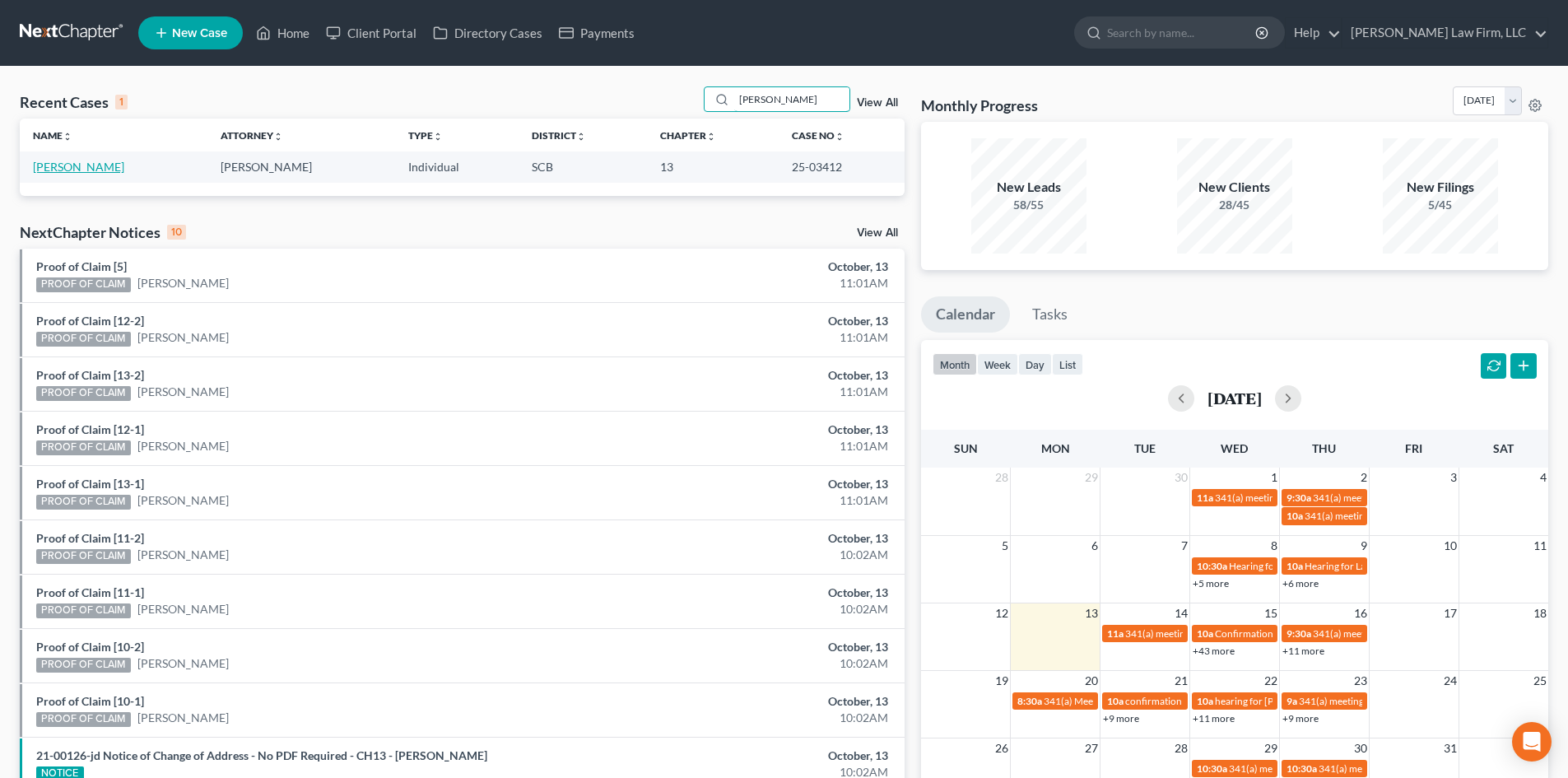
type input "[PERSON_NAME]"
click at [66, 165] on link "[PERSON_NAME]" at bounding box center [78, 167] width 91 height 14
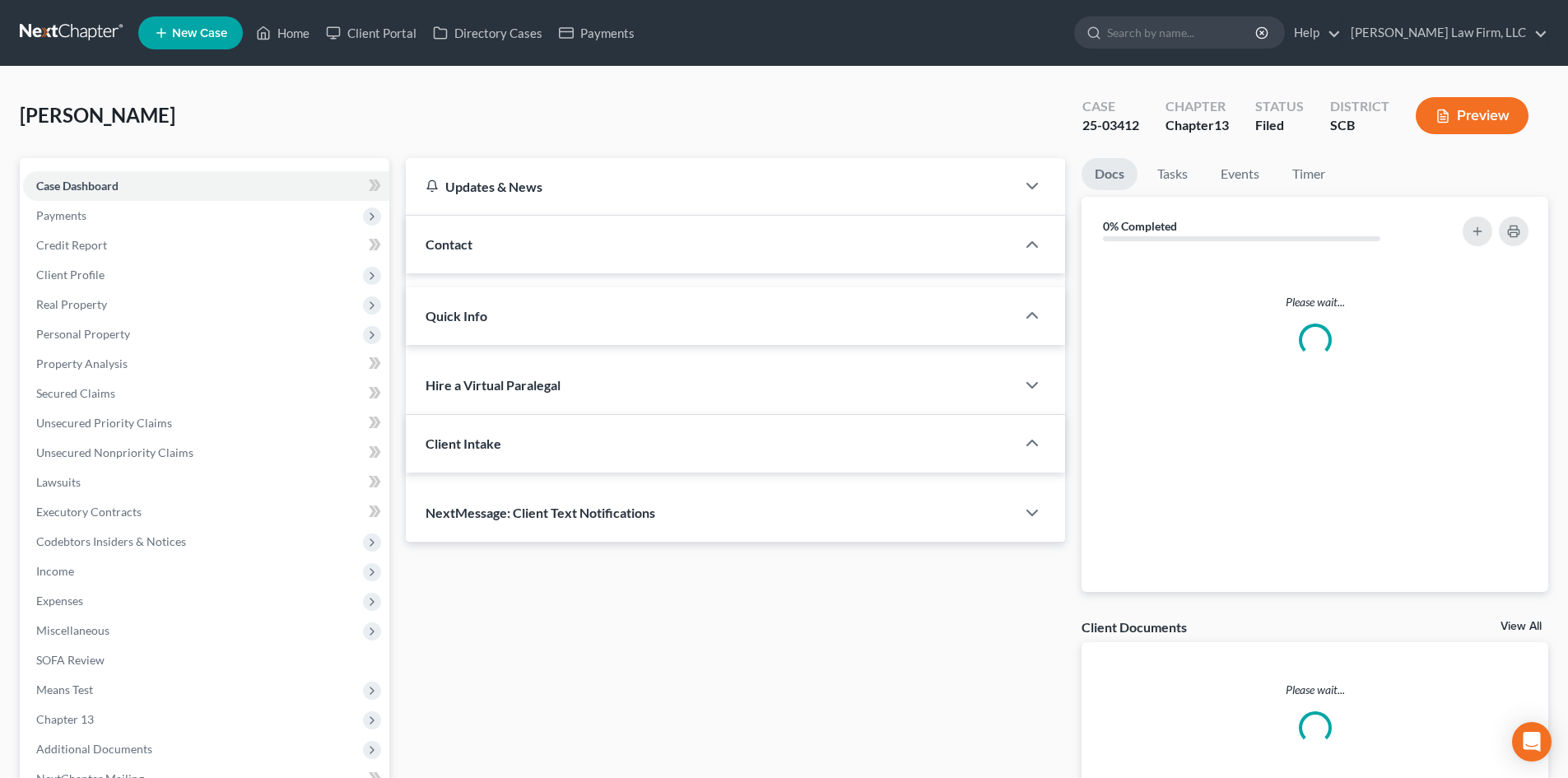
select select "0"
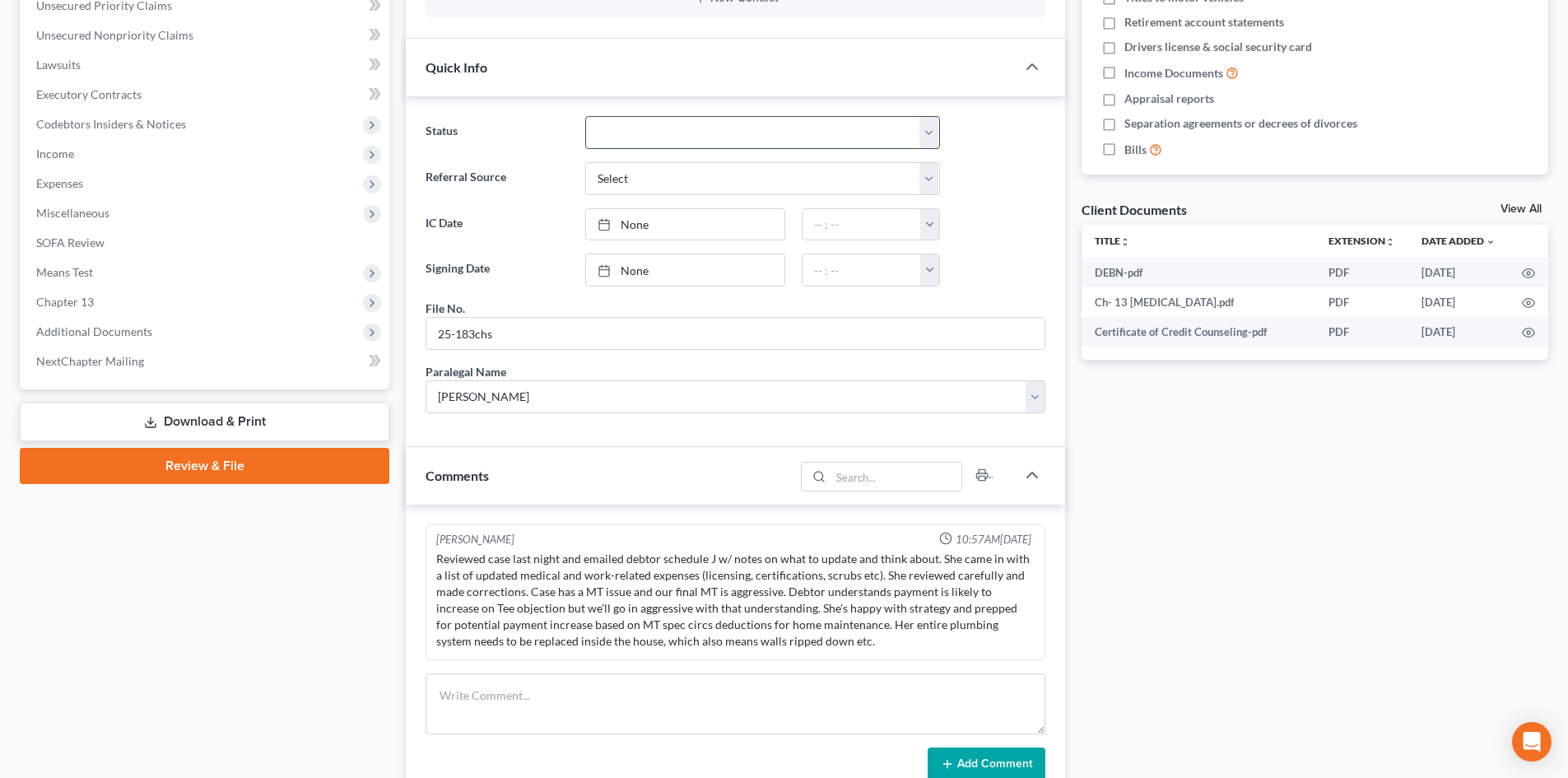
scroll to position [494, 0]
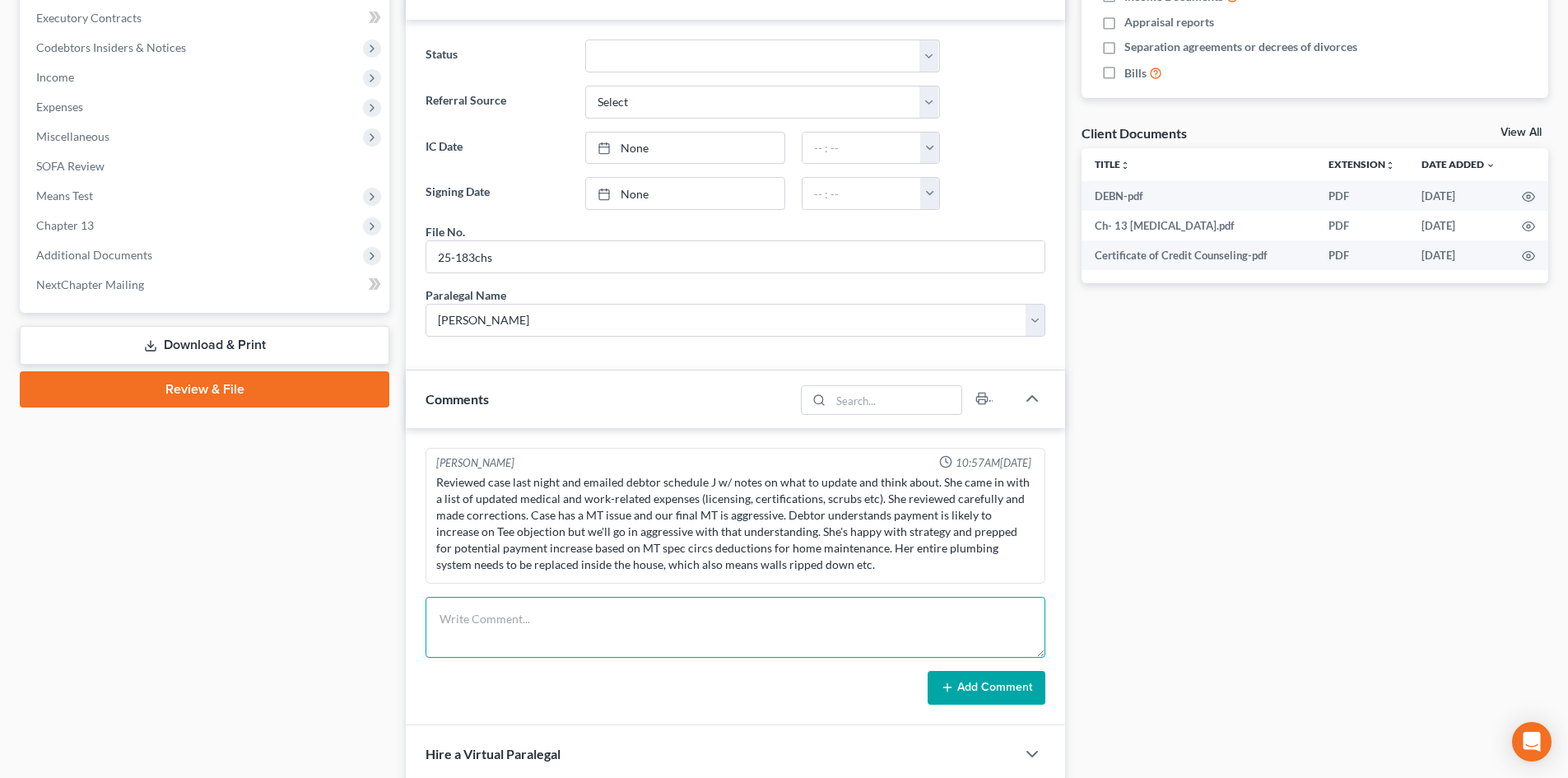
click at [499, 644] on textarea at bounding box center [735, 627] width 620 height 61
type textarea "TC with client to discuss 341 hearing. She will attend at our office and she is…"
click at [965, 692] on button "Add Comment" at bounding box center [986, 688] width 118 height 34
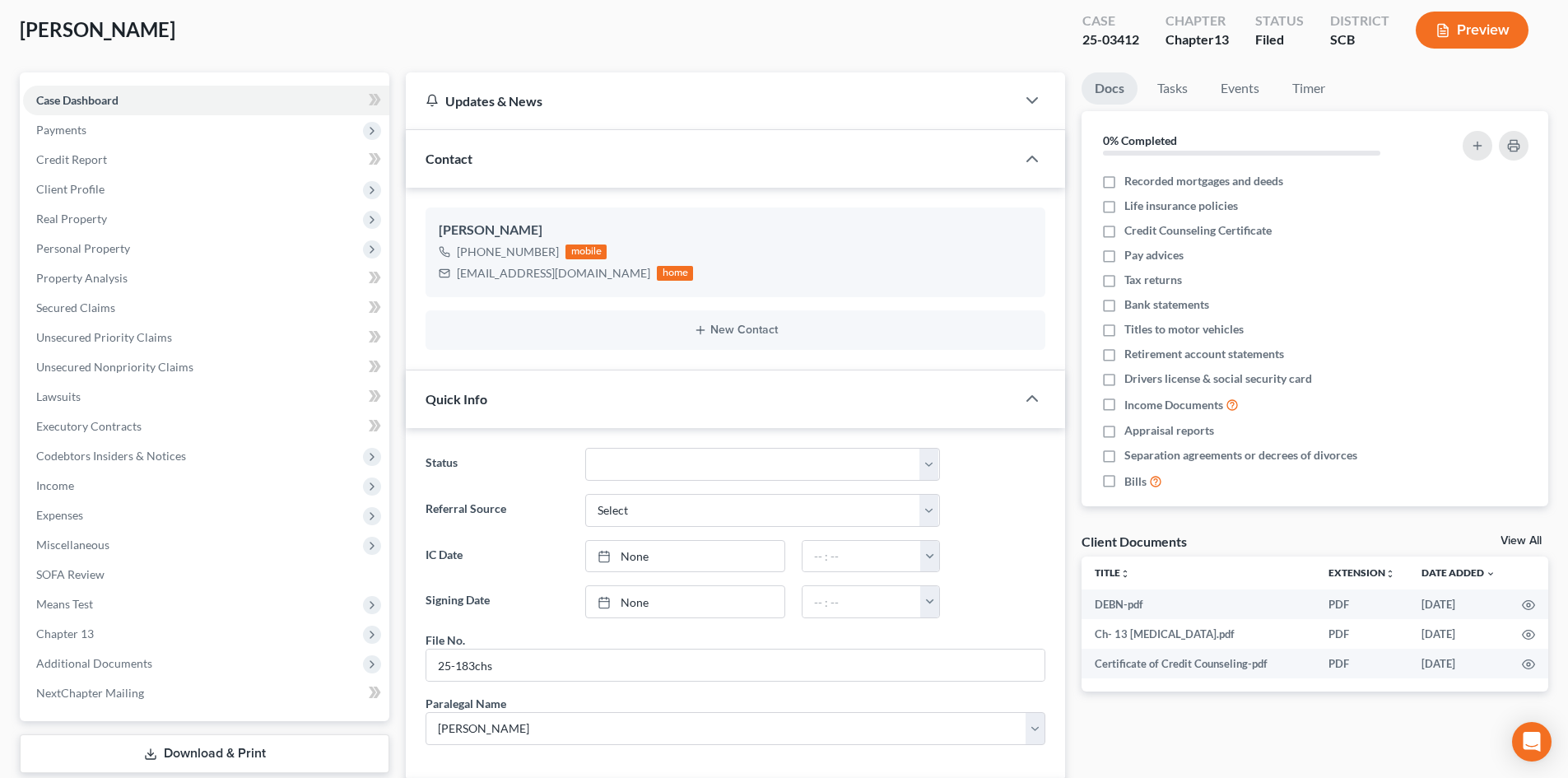
scroll to position [0, 0]
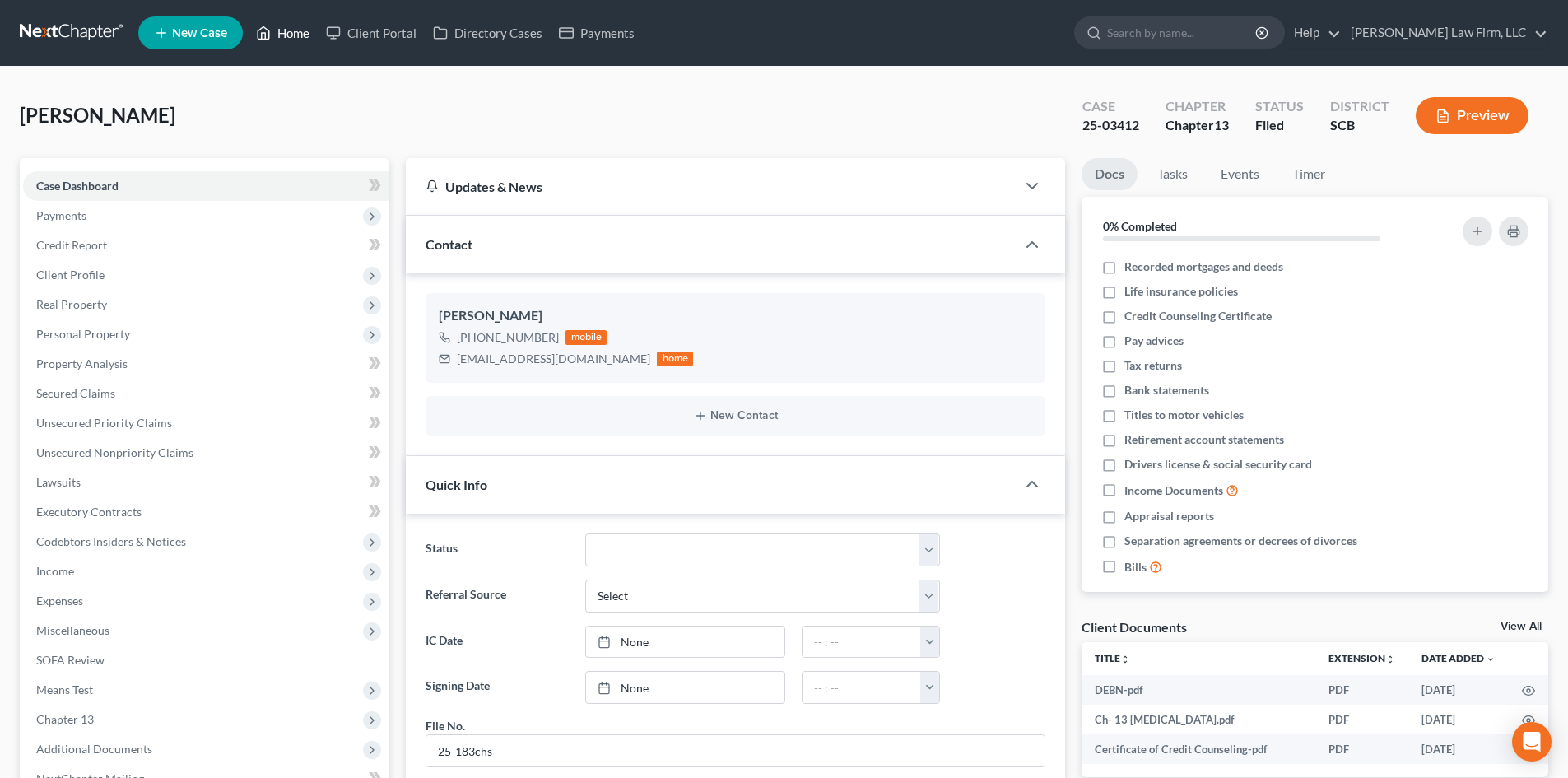
click at [293, 30] on link "Home" at bounding box center [282, 33] width 70 height 30
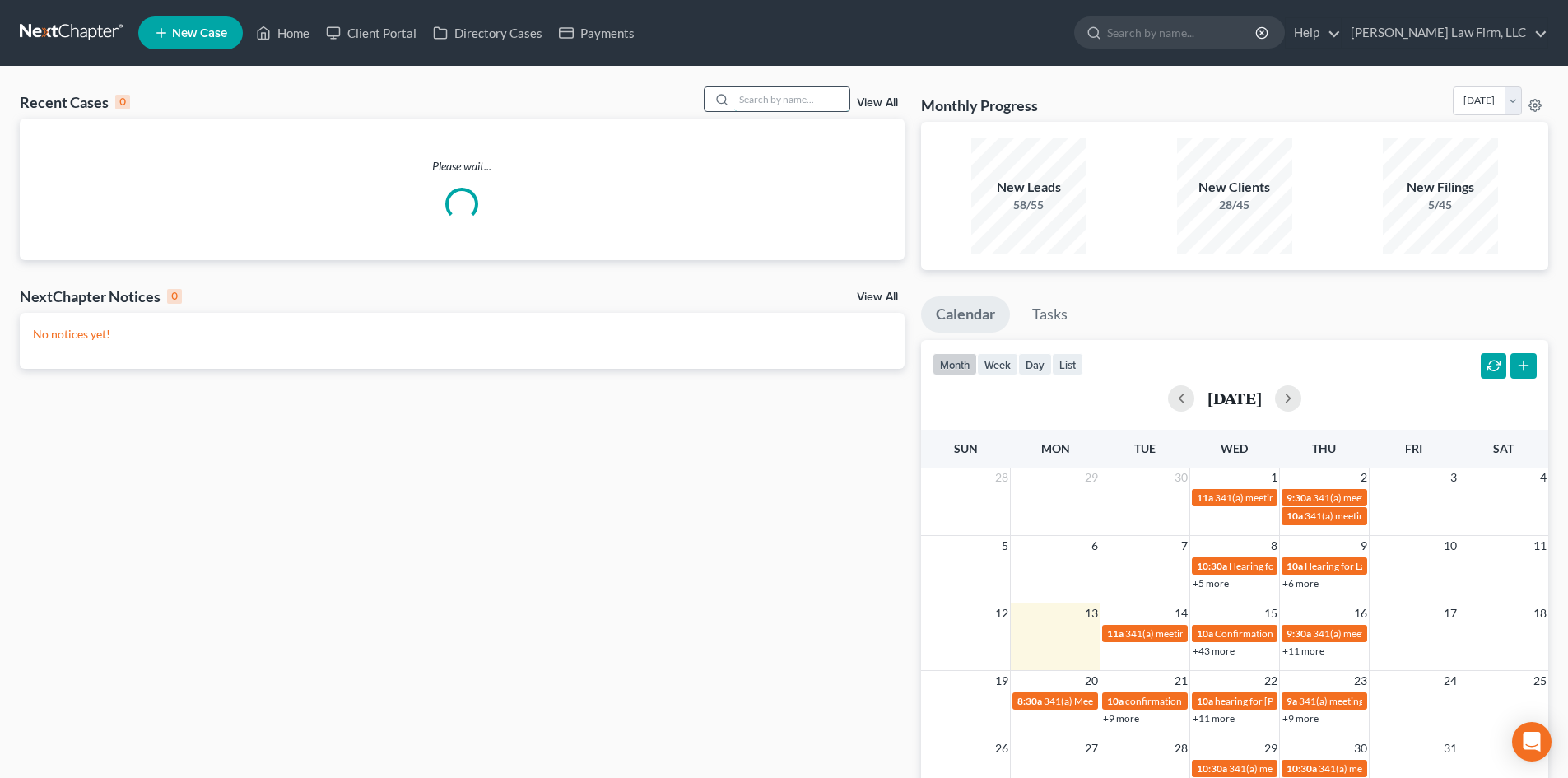
click at [772, 103] on input "search" at bounding box center [792, 99] width 115 height 24
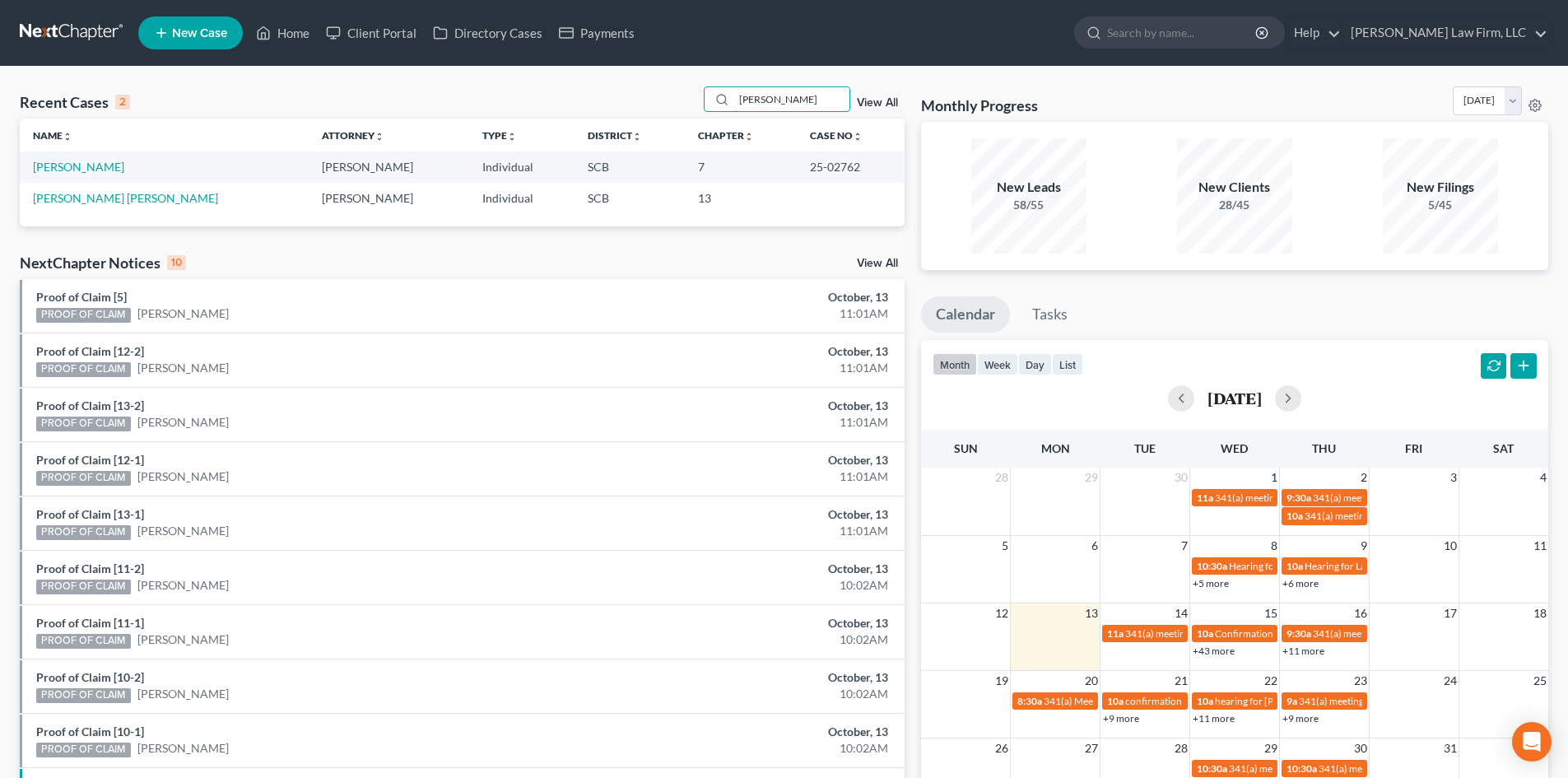
click at [704, 108] on div "Recent Cases 2 [PERSON_NAME] View All" at bounding box center [461, 103] width 885 height 32
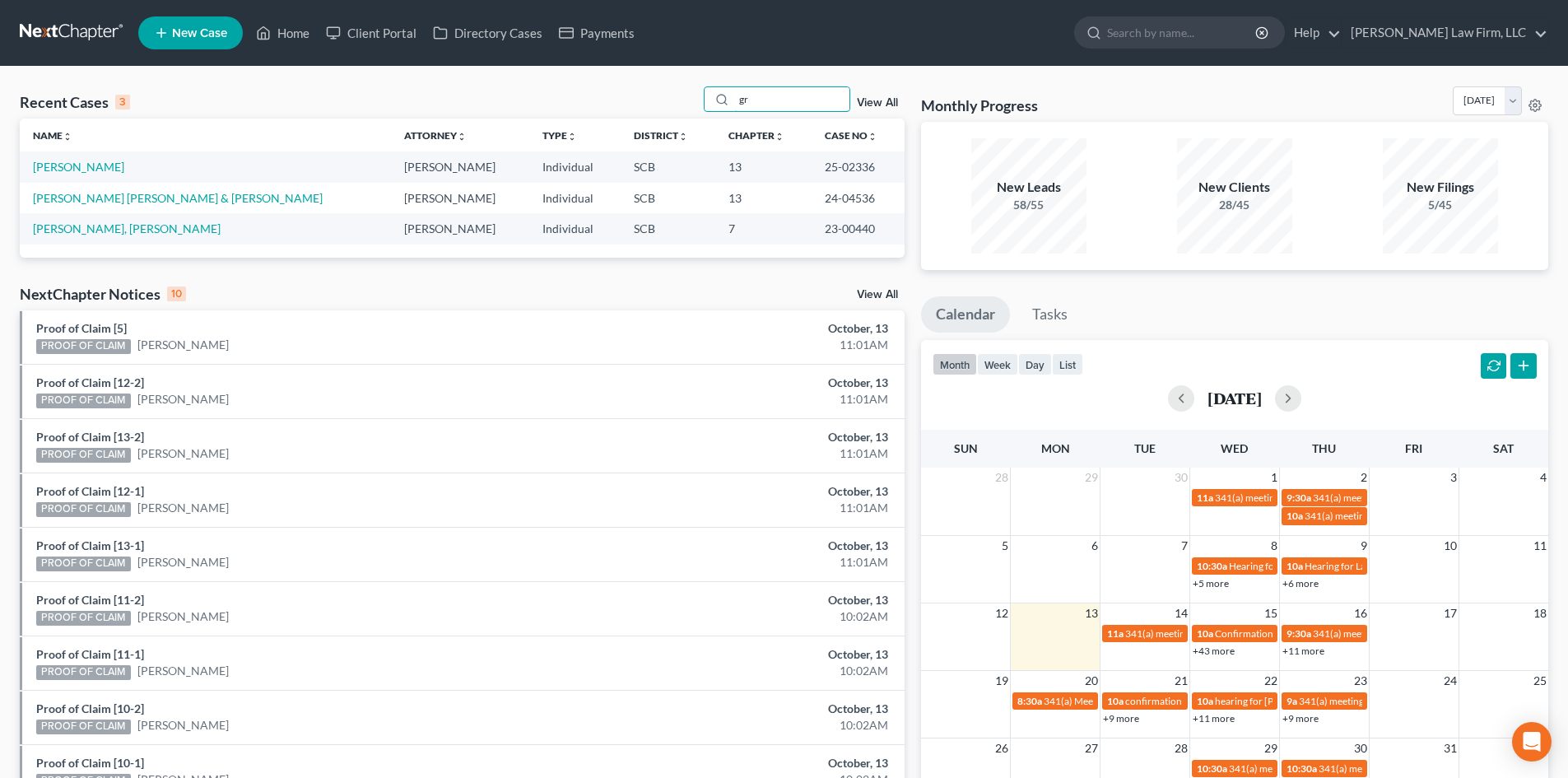
type input "g"
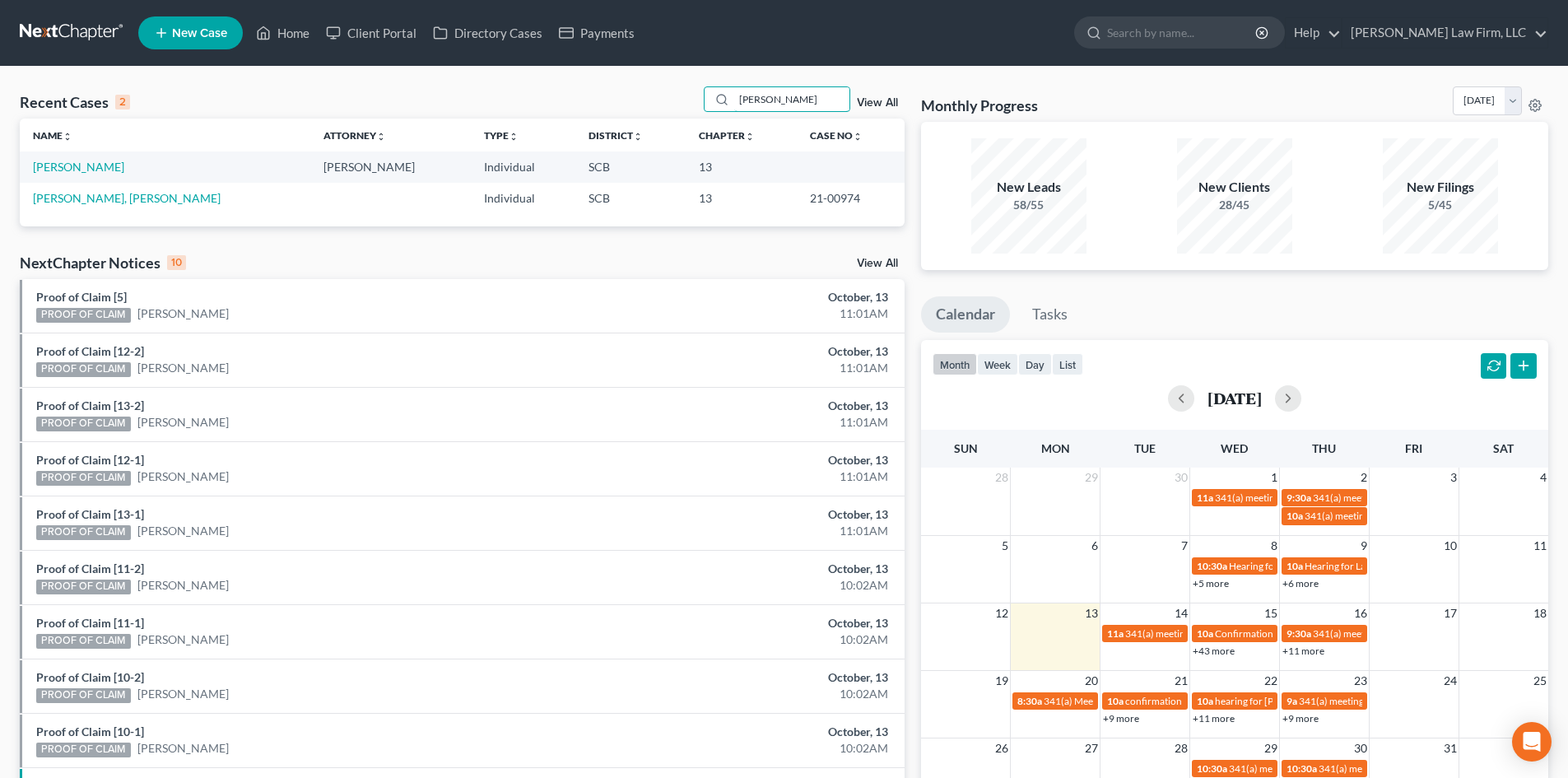
drag, startPoint x: 787, startPoint y: 95, endPoint x: 479, endPoint y: 111, distance: 308.4
click at [664, 98] on div "Recent Cases 2 [PERSON_NAME] View All" at bounding box center [461, 103] width 885 height 32
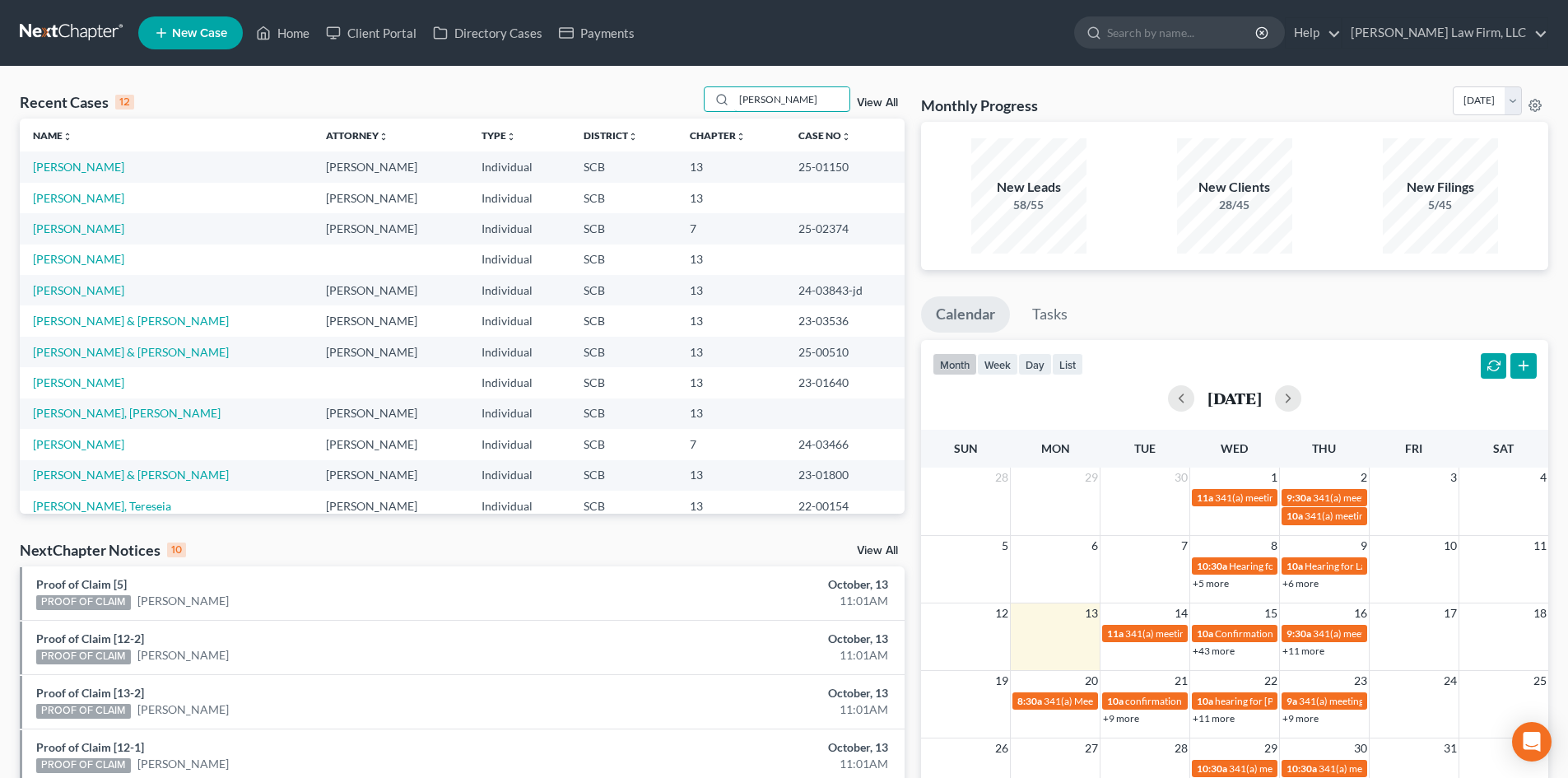
drag, startPoint x: 804, startPoint y: 99, endPoint x: 705, endPoint y: 103, distance: 99.1
click at [707, 103] on div "[PERSON_NAME]" at bounding box center [777, 99] width 147 height 26
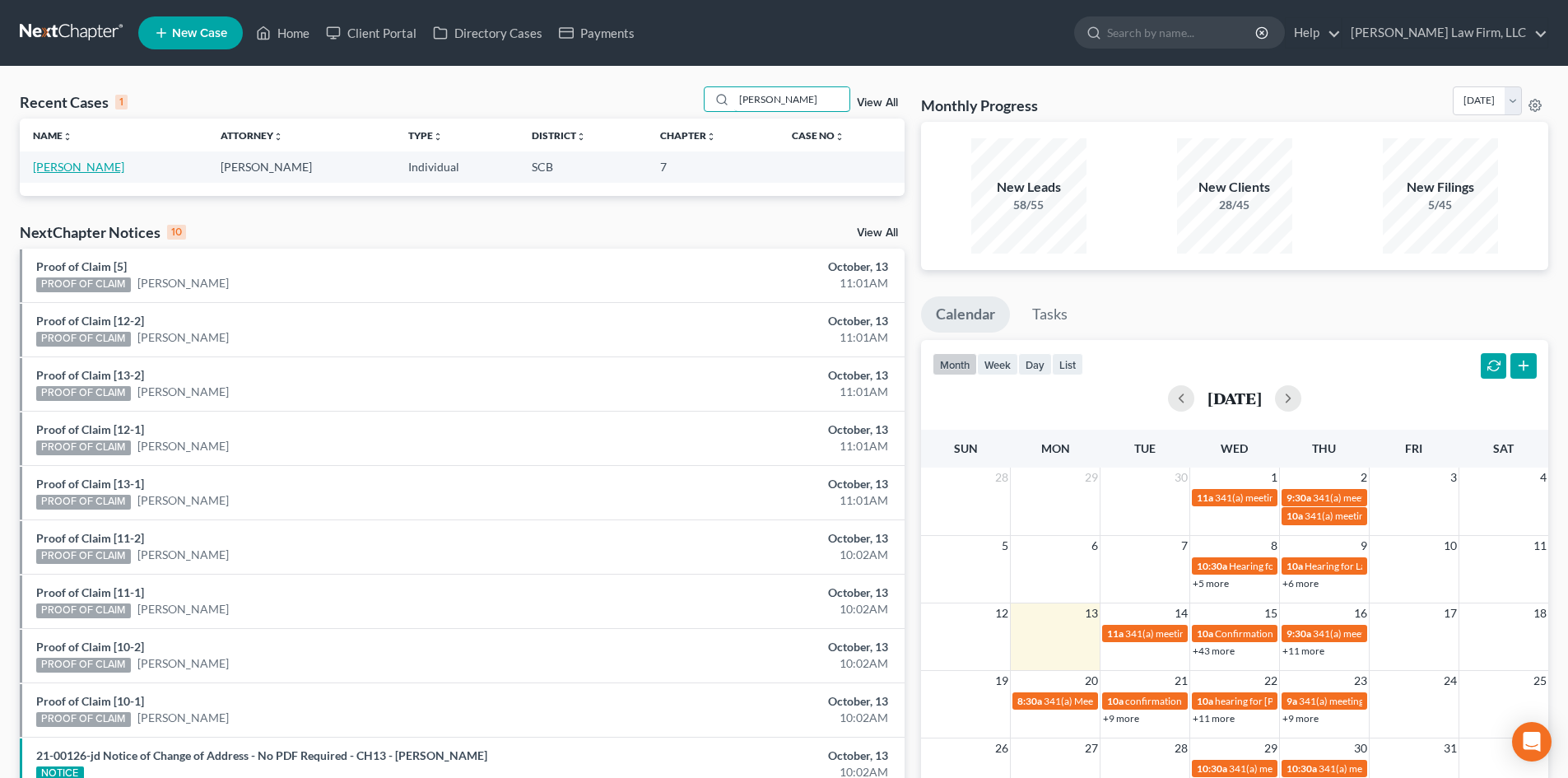
type input "[PERSON_NAME]"
click at [35, 168] on link "[PERSON_NAME]" at bounding box center [78, 167] width 91 height 14
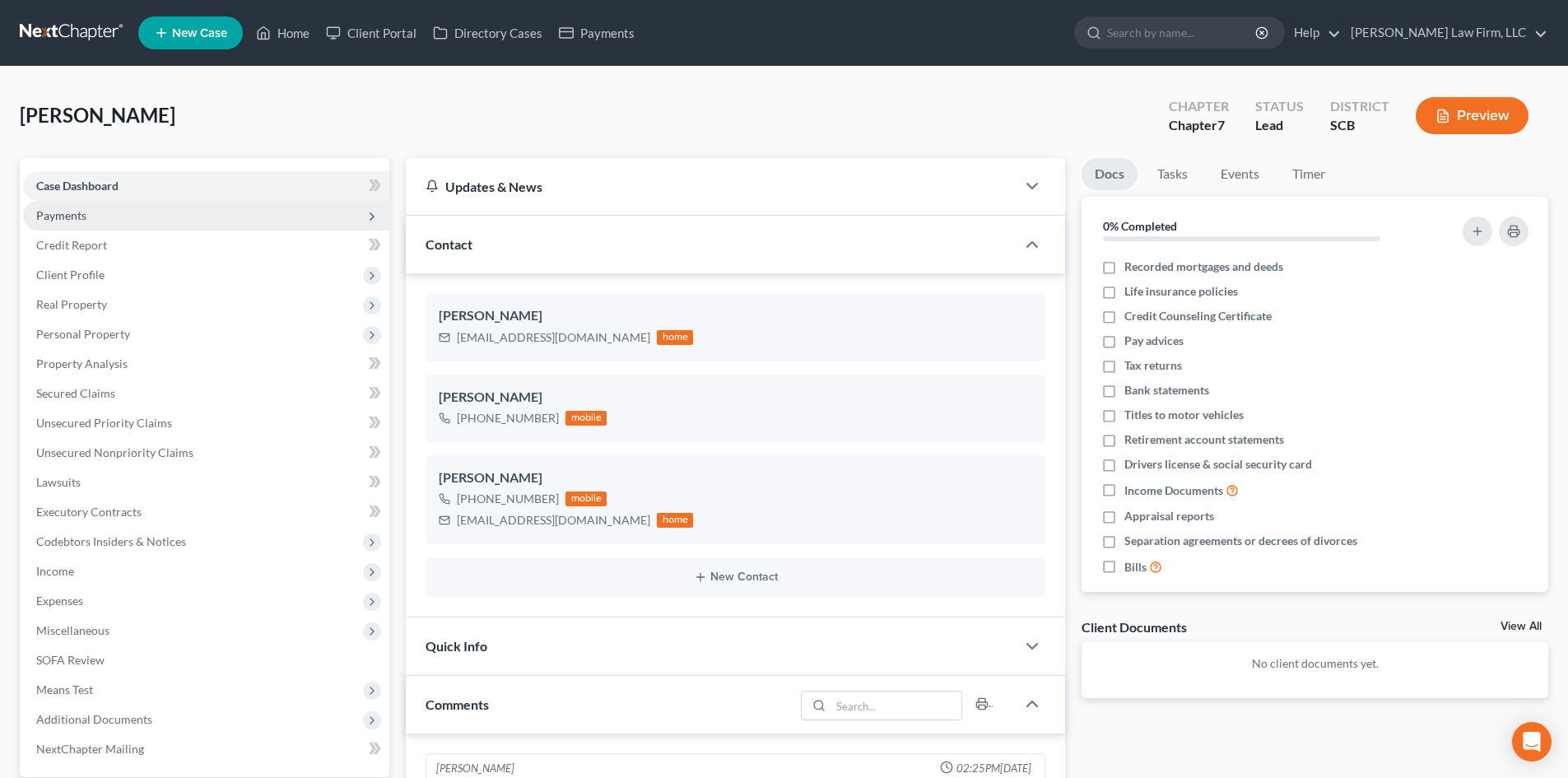
click at [88, 213] on span "Payments" at bounding box center [206, 216] width 366 height 30
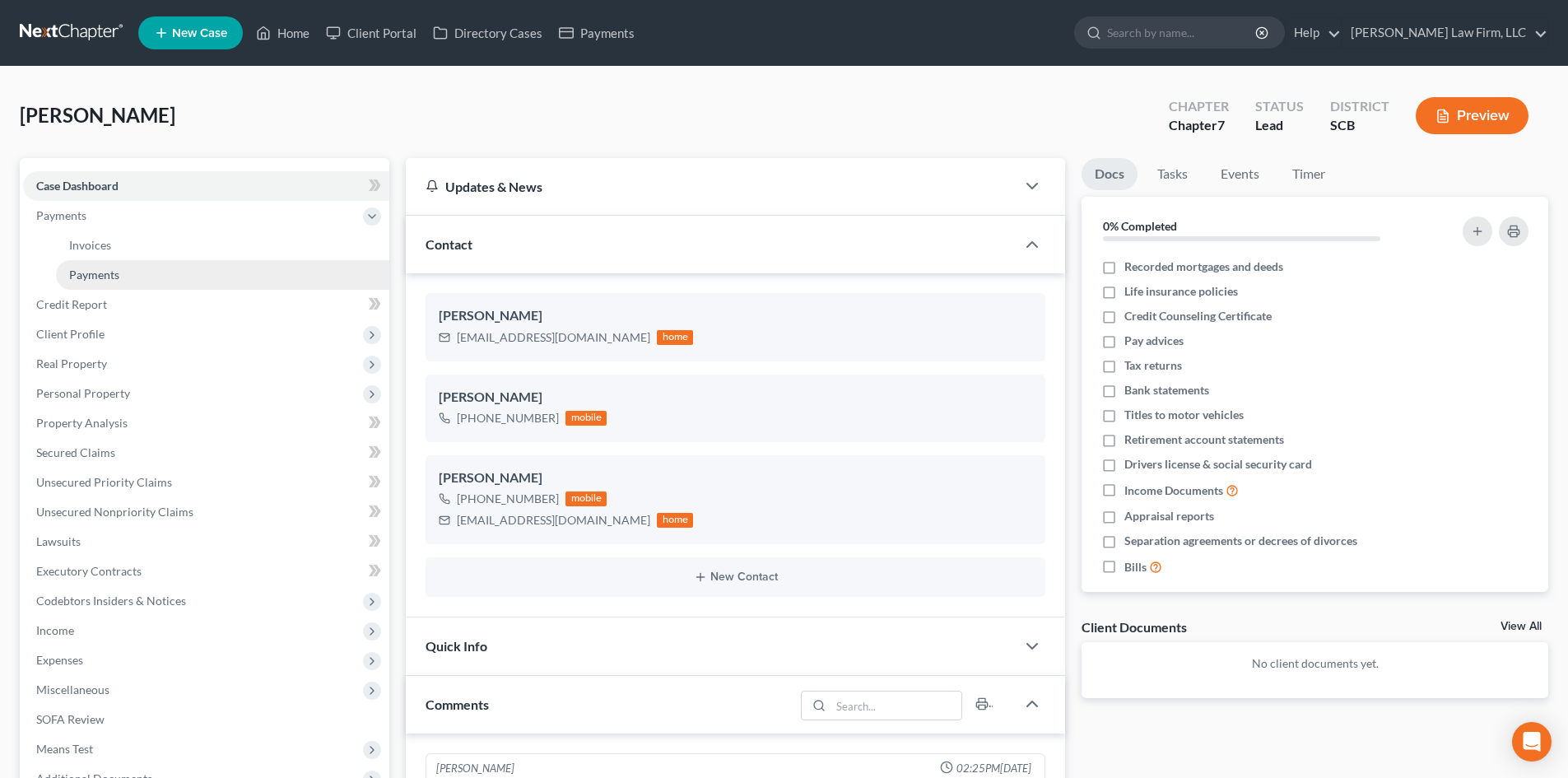
click at [118, 281] on span "Payments" at bounding box center [94, 275] width 50 height 14
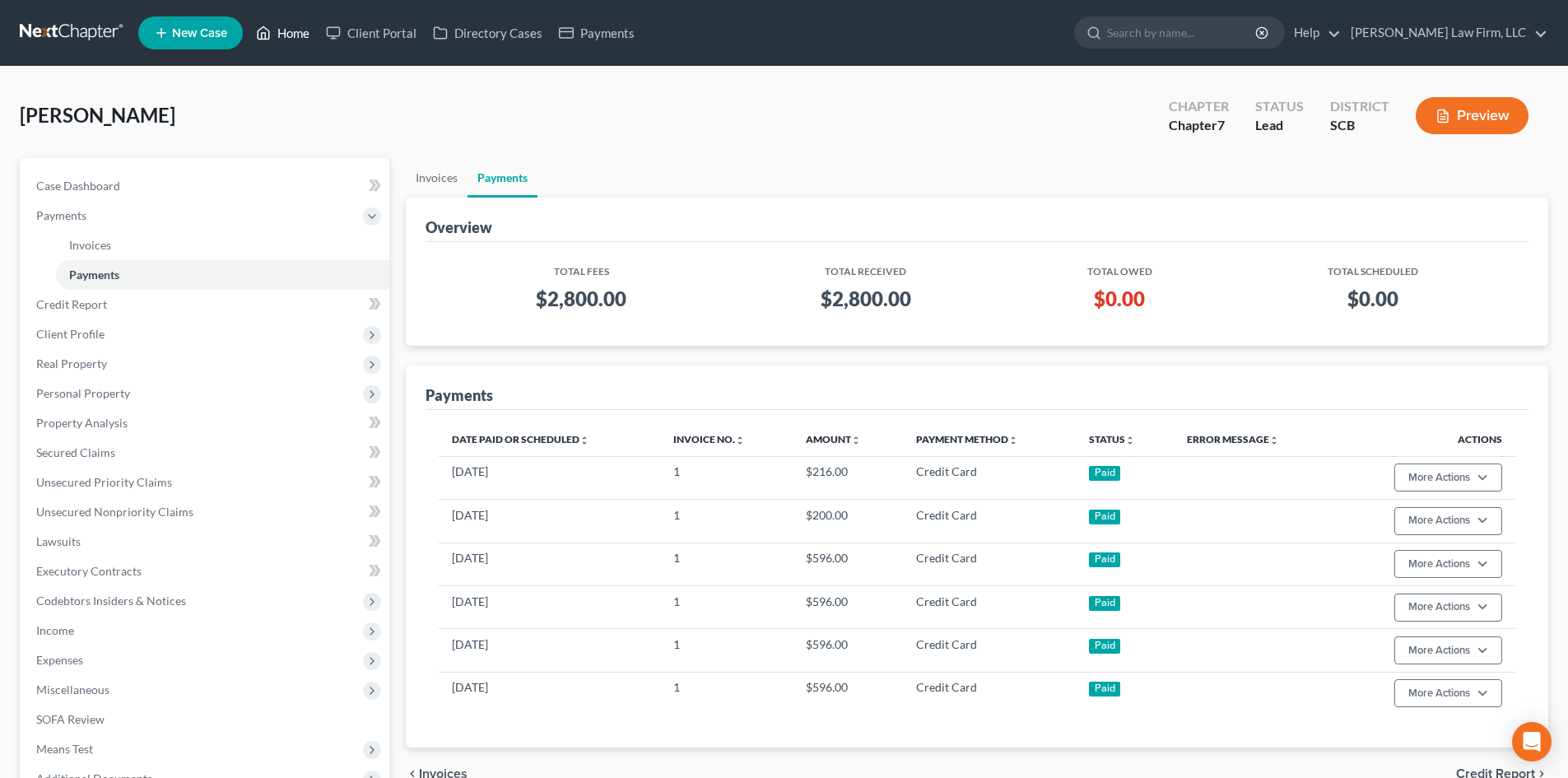
click at [285, 28] on link "Home" at bounding box center [282, 33] width 70 height 30
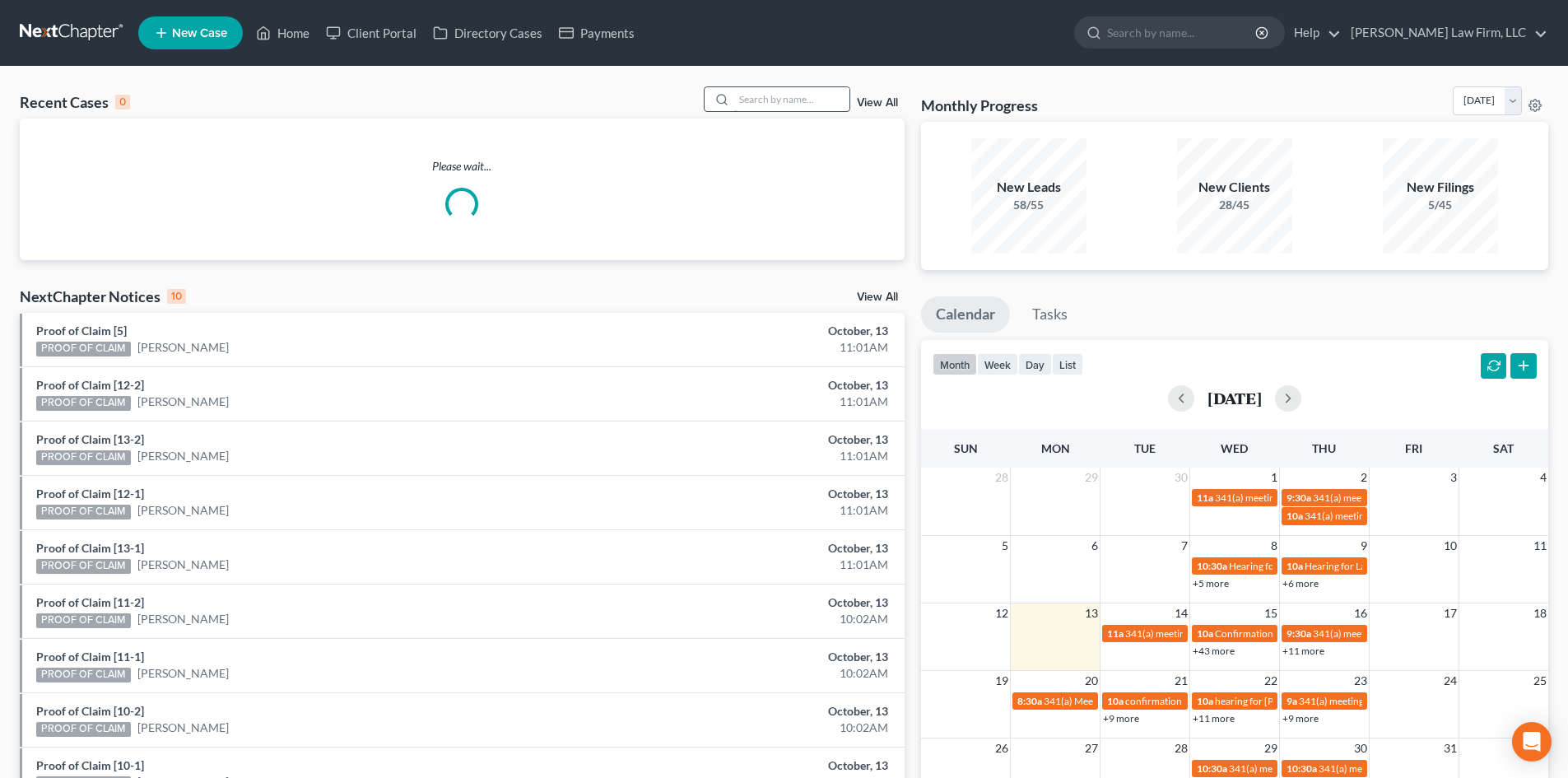
click at [805, 107] on input "search" at bounding box center [792, 99] width 115 height 24
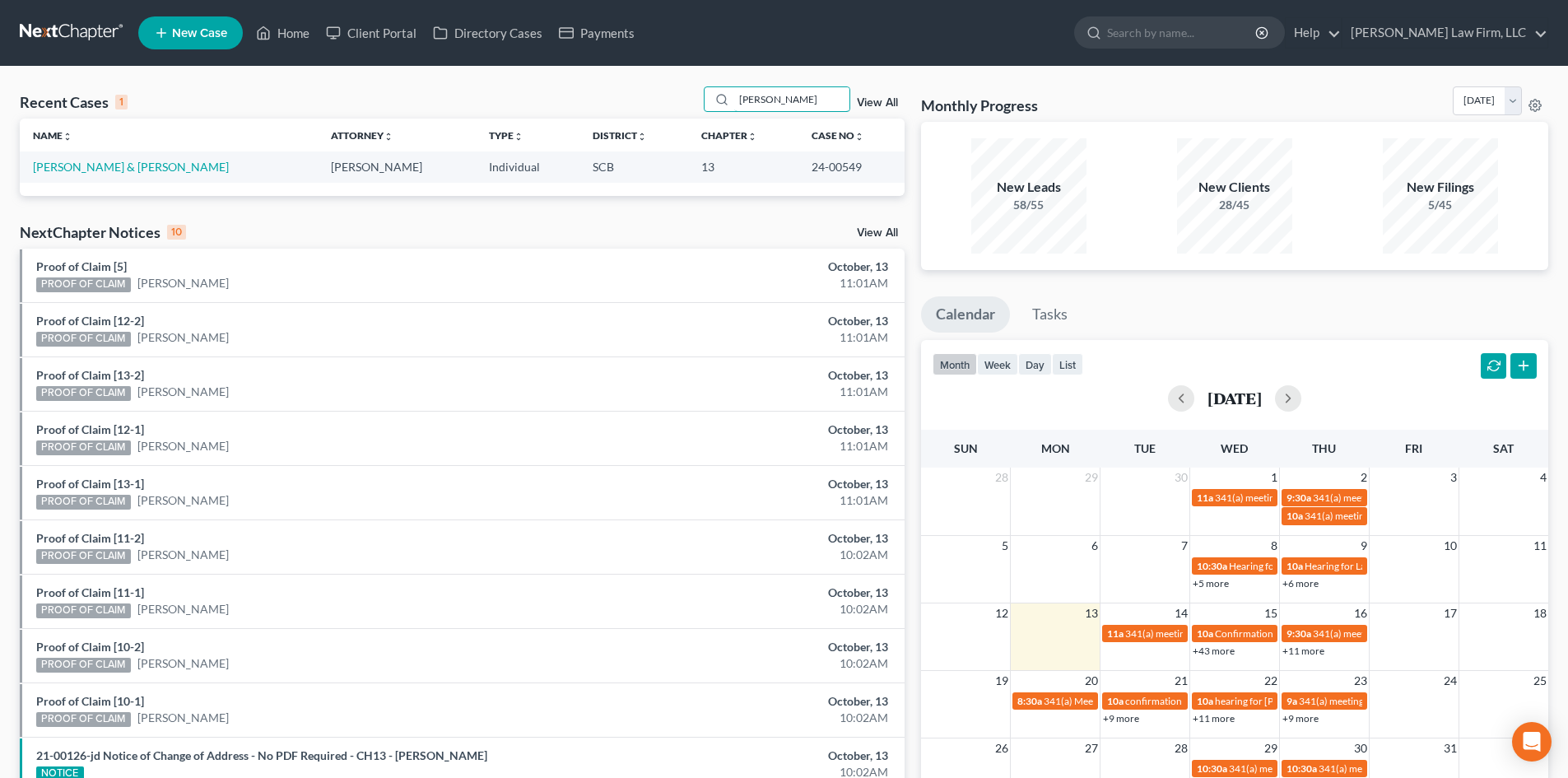
type input "[PERSON_NAME]"
click at [126, 158] on td "[PERSON_NAME] & [PERSON_NAME]" at bounding box center [168, 166] width 298 height 30
click at [122, 161] on link "[PERSON_NAME] & [PERSON_NAME]" at bounding box center [131, 167] width 196 height 14
select select "0"
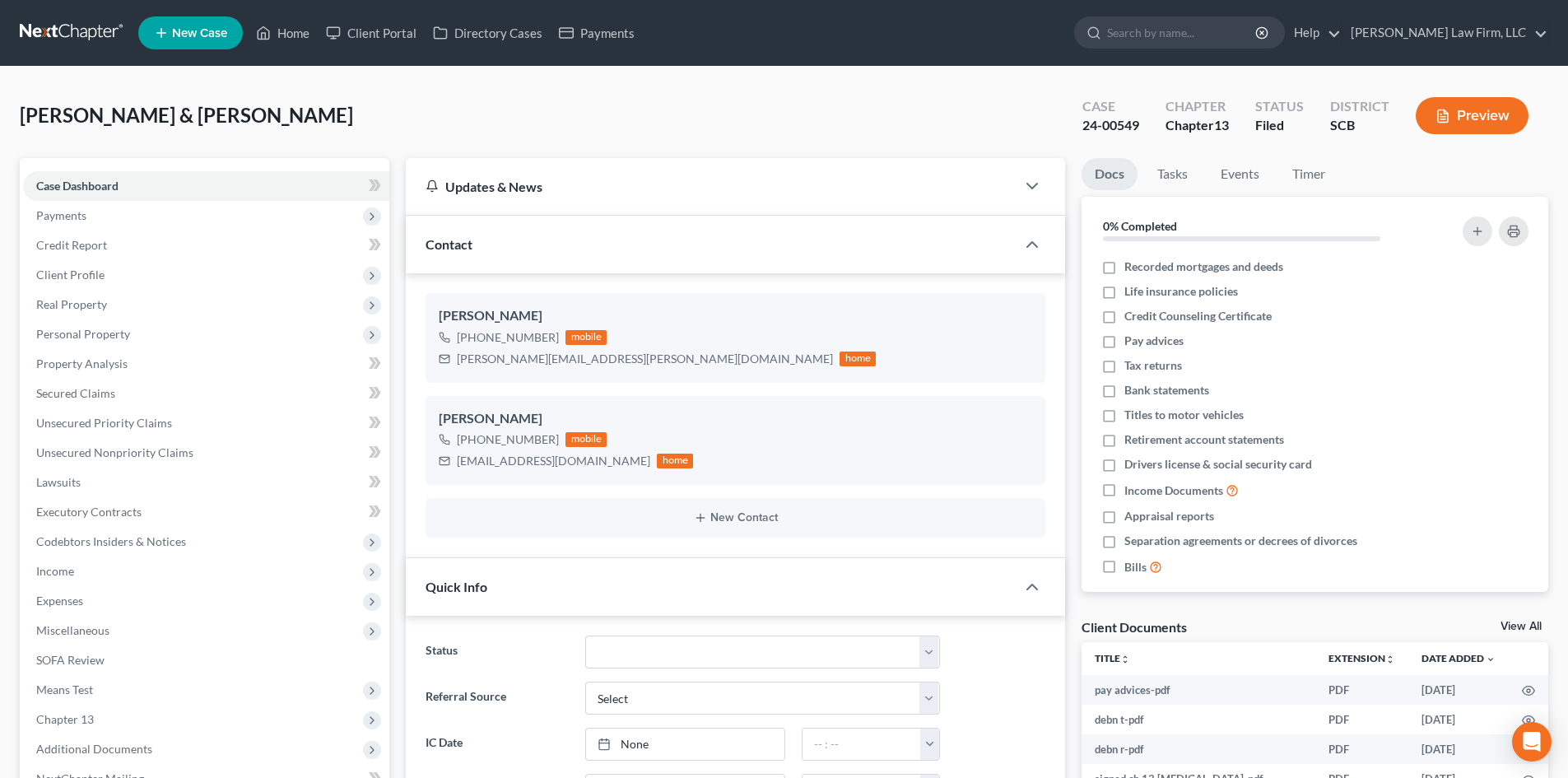
click at [1475, 113] on button "Preview" at bounding box center [1473, 116] width 113 height 37
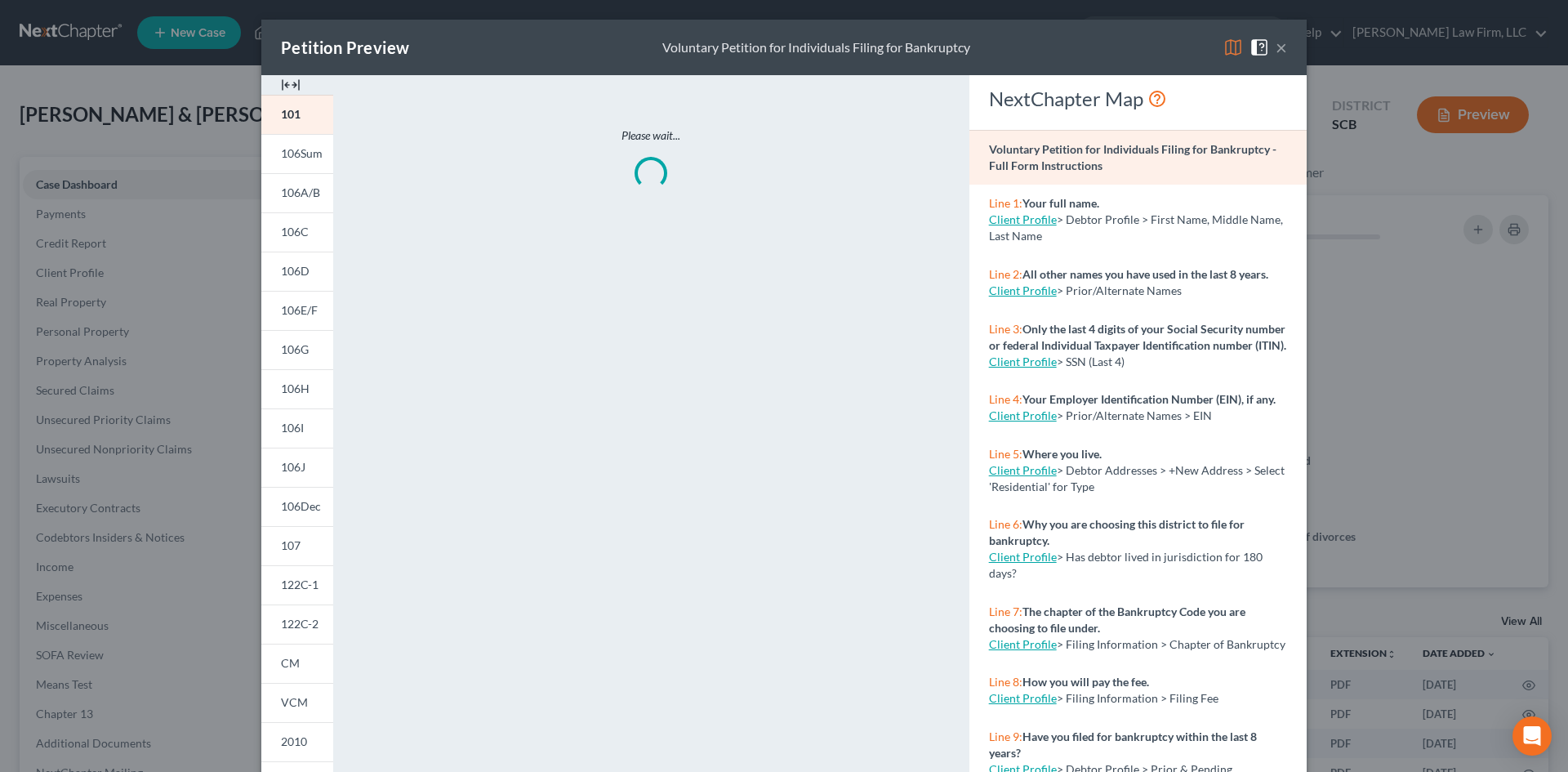
click at [272, 84] on div at bounding box center [297, 85] width 72 height 19
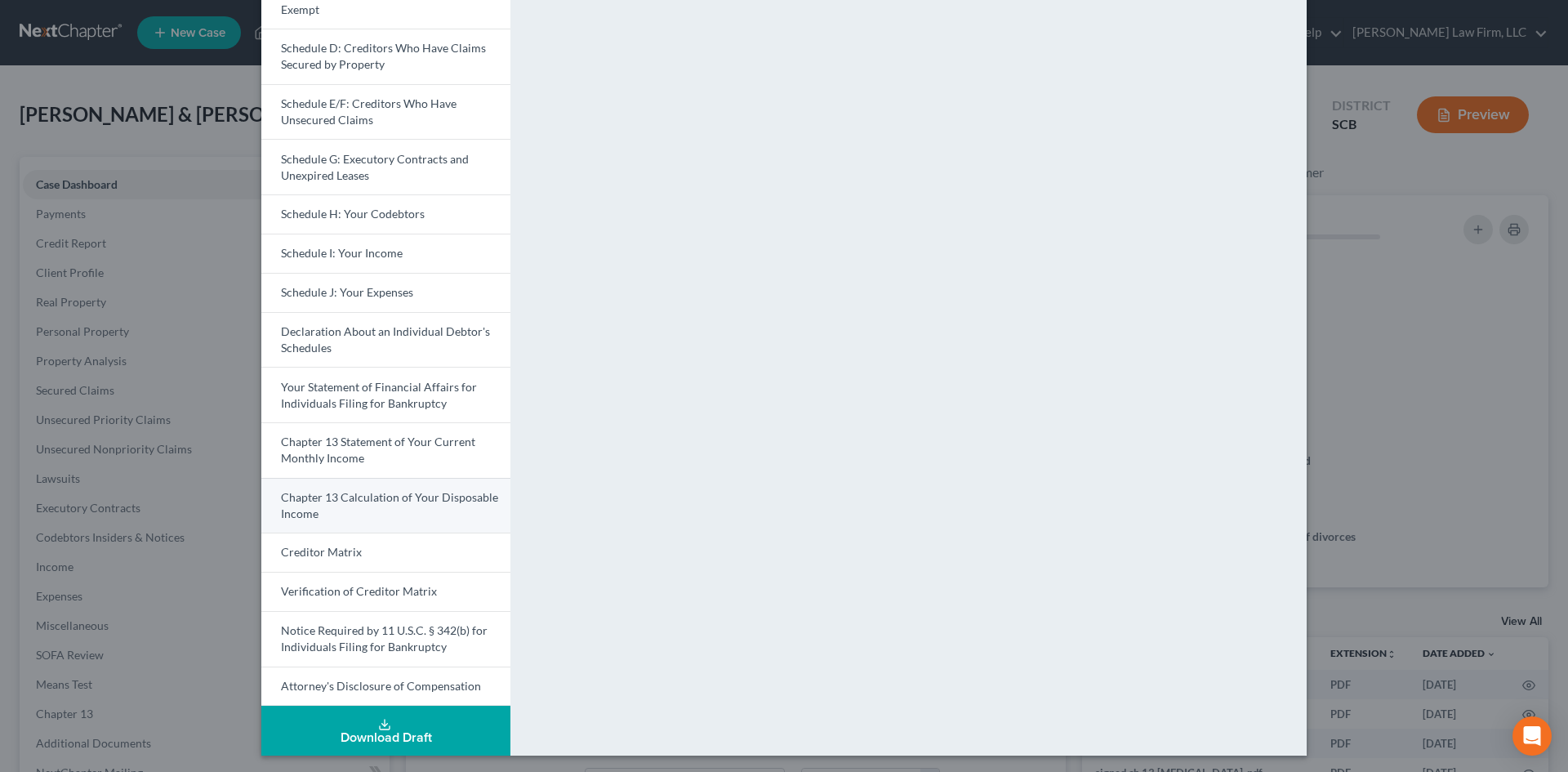
scroll to position [258, 0]
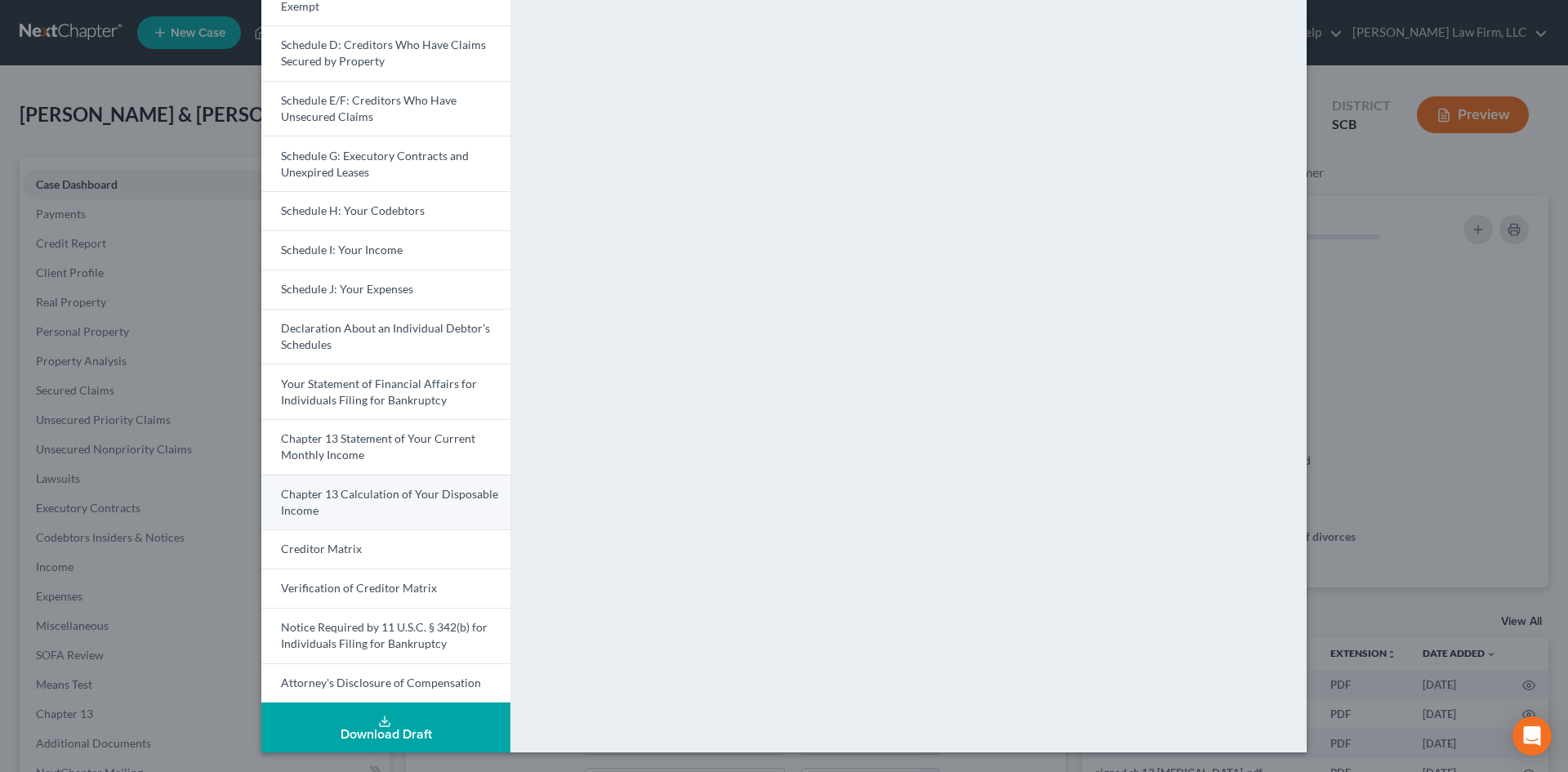
click at [332, 505] on link "Chapter 13 Calculation of Your Disposable Income" at bounding box center [386, 502] width 249 height 55
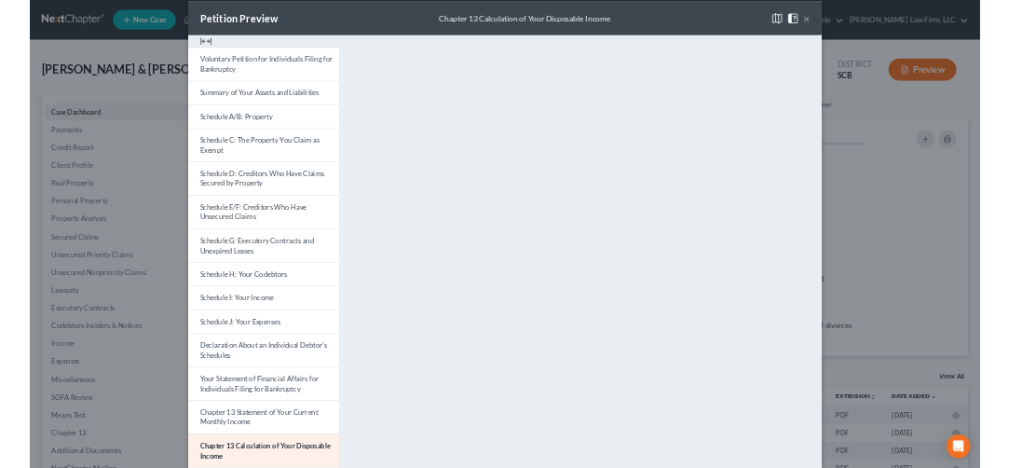
scroll to position [0, 0]
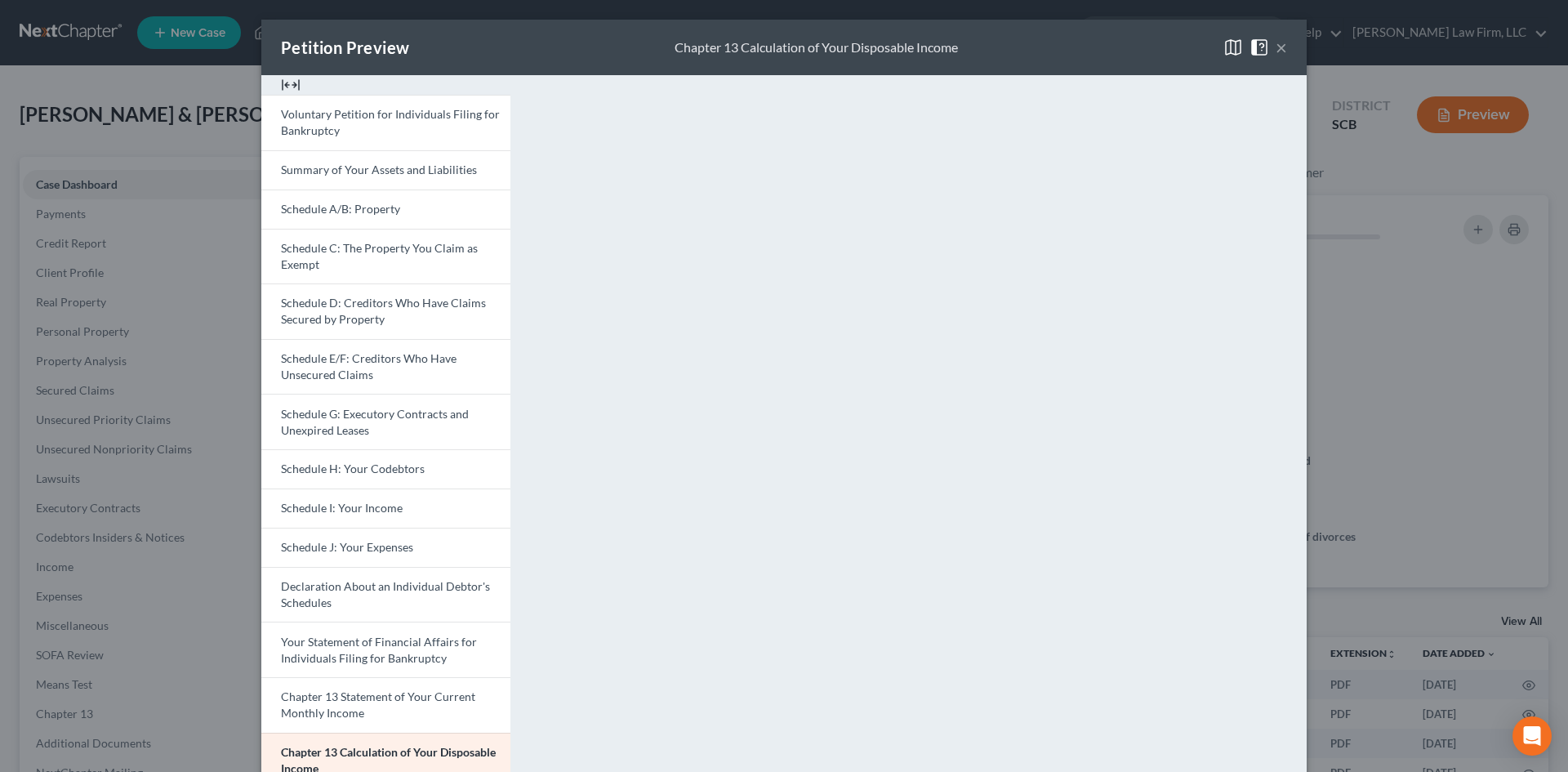
click at [1278, 50] on button "×" at bounding box center [1281, 47] width 11 height 19
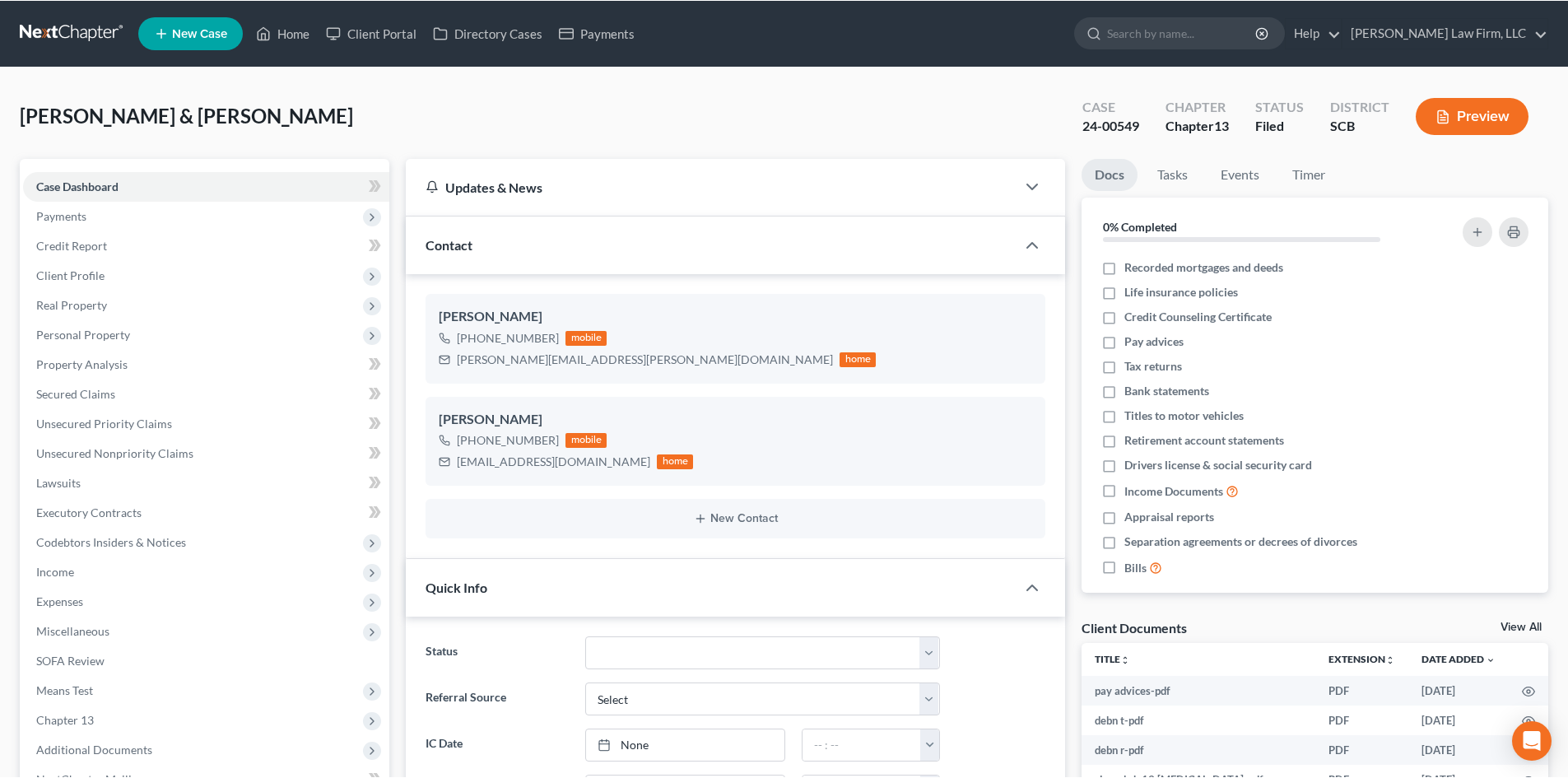
scroll to position [530, 0]
